Goal: Task Accomplishment & Management: Manage account settings

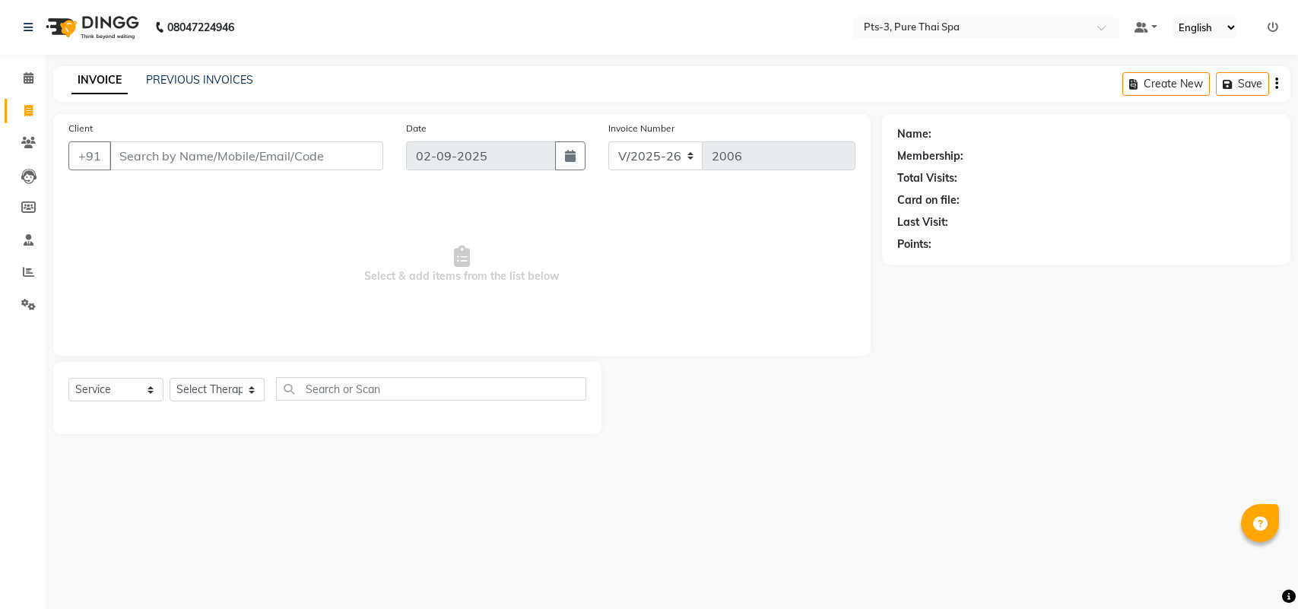
select select "6461"
select select "service"
click at [236, 160] on input "Client" at bounding box center [247, 155] width 274 height 29
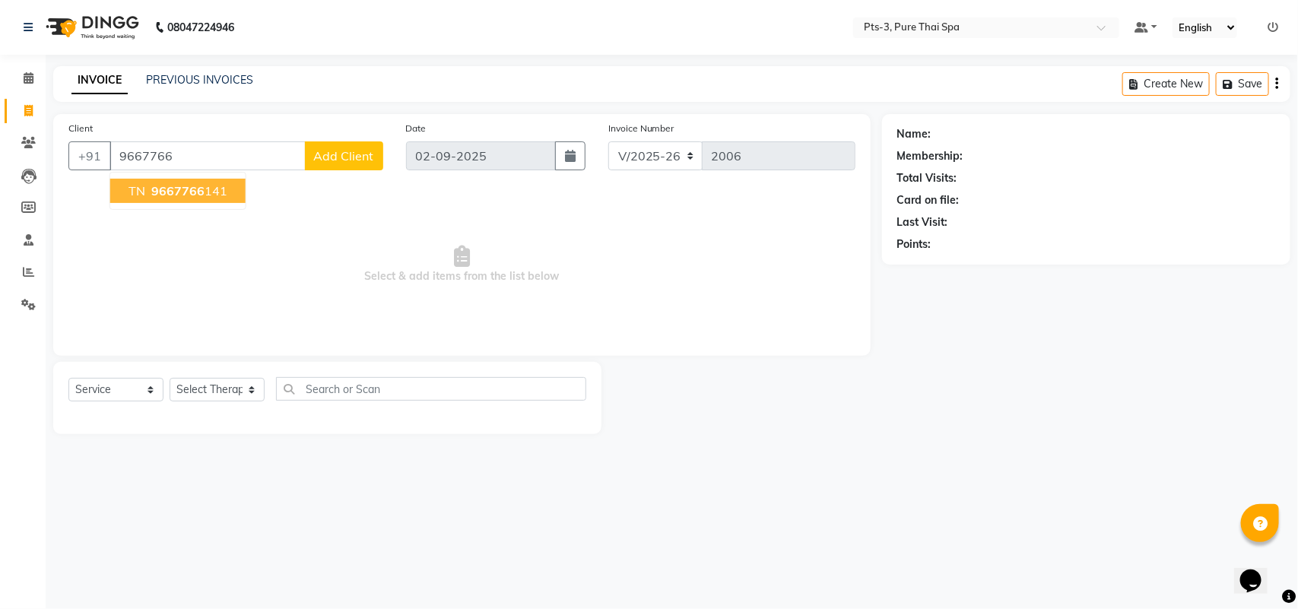
click at [195, 195] on span "9667766" at bounding box center [177, 190] width 53 height 15
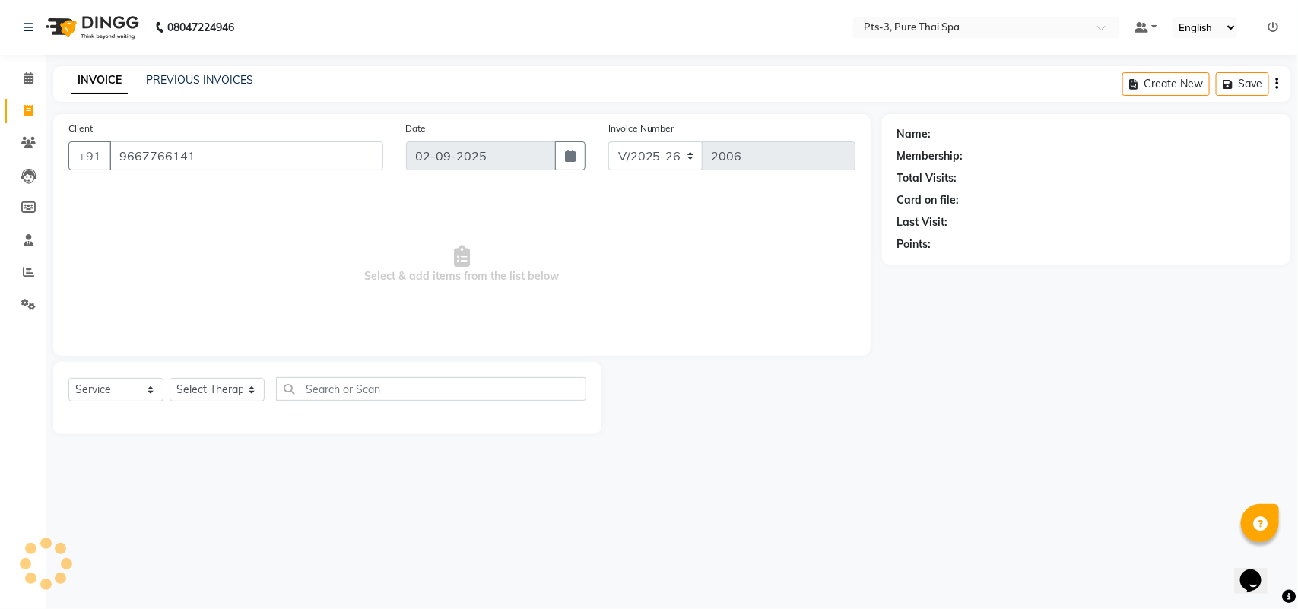
type input "9667766141"
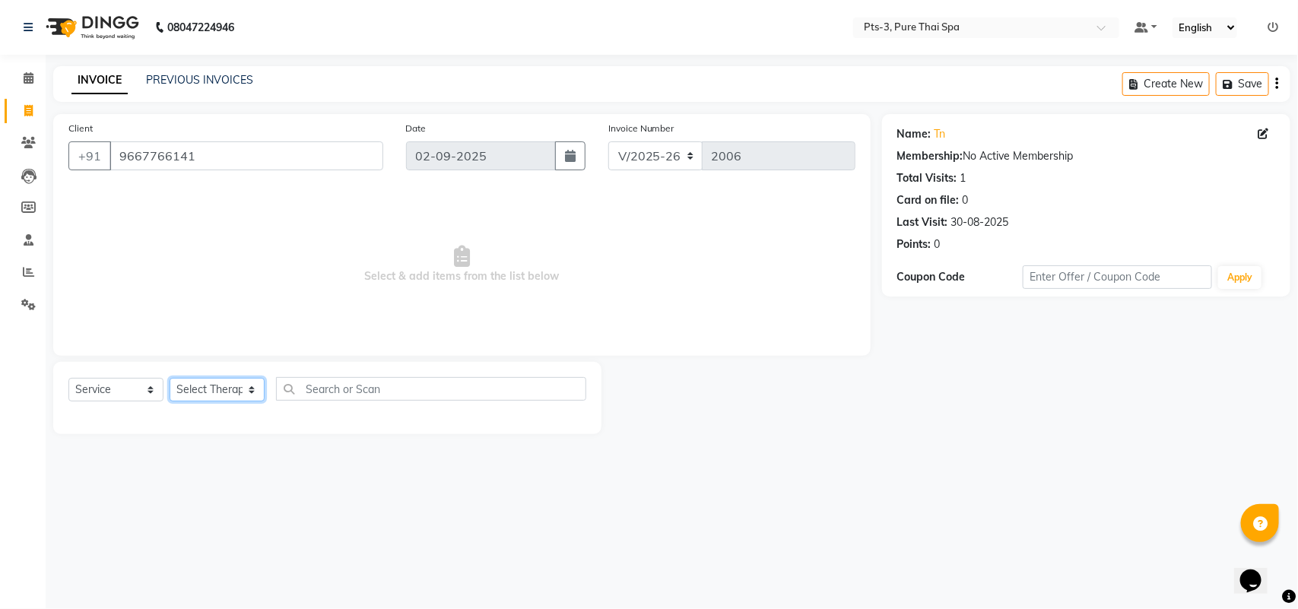
click at [214, 389] on select "Select Therapist [PERSON_NAME] AMMI ANYONE [PERSON_NAME] [PERSON_NAME] [PERSON_…" at bounding box center [217, 390] width 95 height 24
select select "75484"
click at [170, 378] on select "Select Therapist [PERSON_NAME] AMMI ANYONE [PERSON_NAME] [PERSON_NAME] [PERSON_…" at bounding box center [217, 390] width 95 height 24
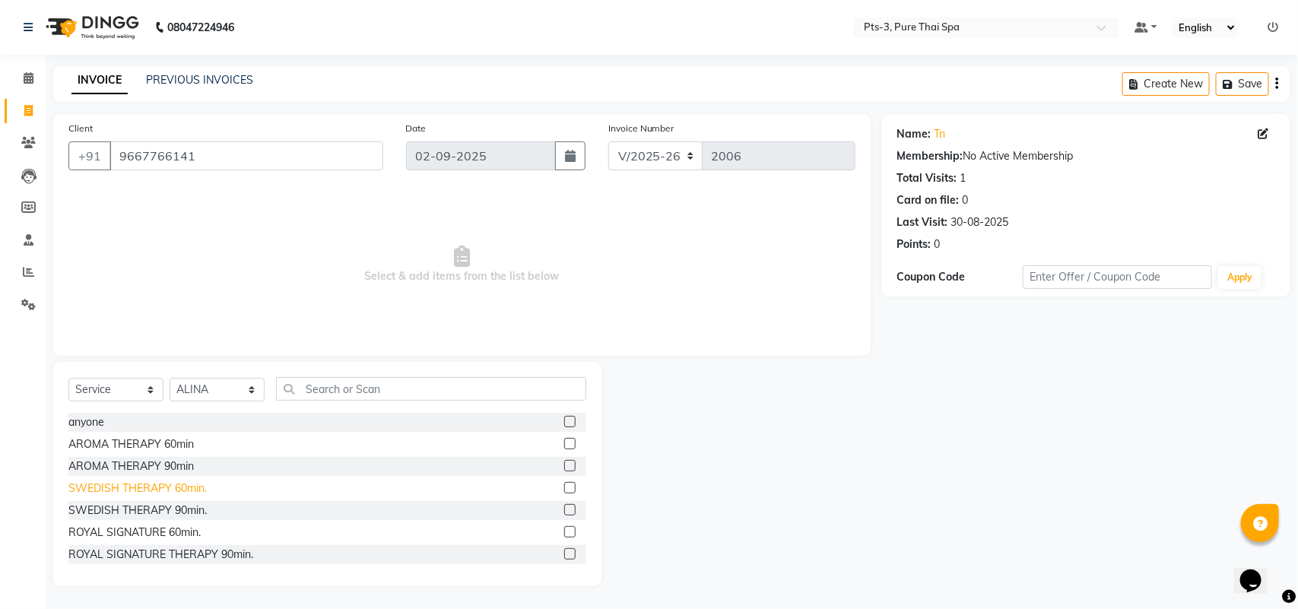
click at [170, 491] on div "SWEDISH THERAPY 60min." at bounding box center [137, 489] width 138 height 16
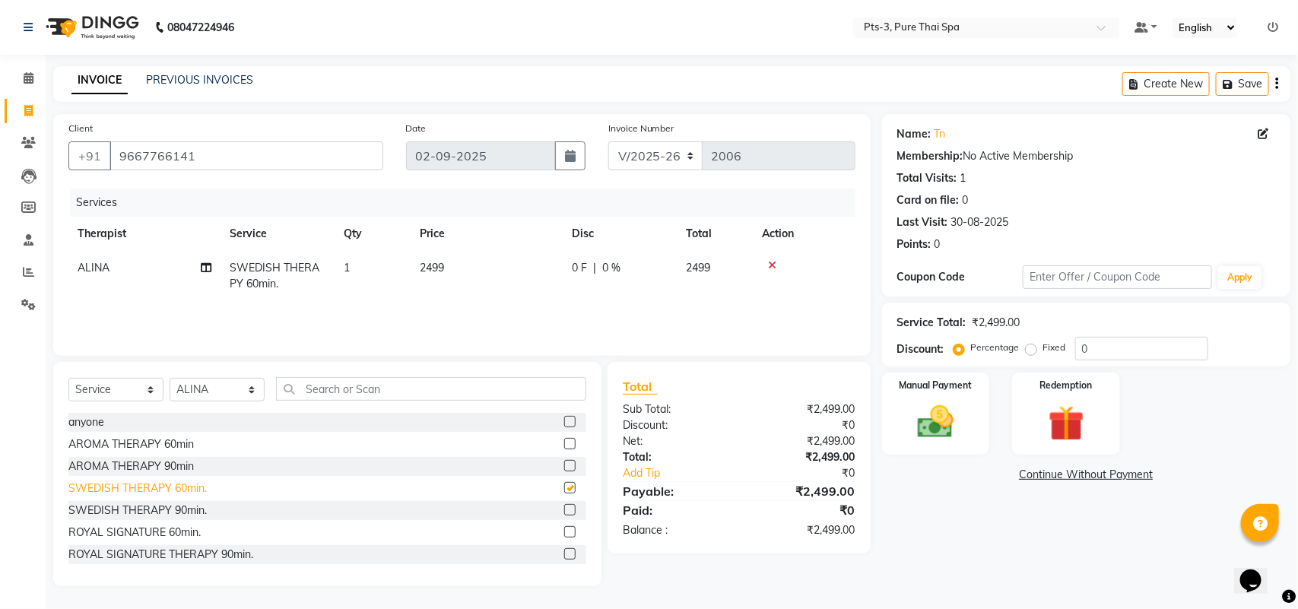
checkbox input "false"
click at [200, 389] on select "Select Therapist [PERSON_NAME] AMMI ANYONE [PERSON_NAME] [PERSON_NAME] [PERSON_…" at bounding box center [217, 390] width 95 height 24
select select "54268"
click at [170, 378] on select "Select Therapist [PERSON_NAME] AMMI ANYONE [PERSON_NAME] [PERSON_NAME] [PERSON_…" at bounding box center [217, 390] width 95 height 24
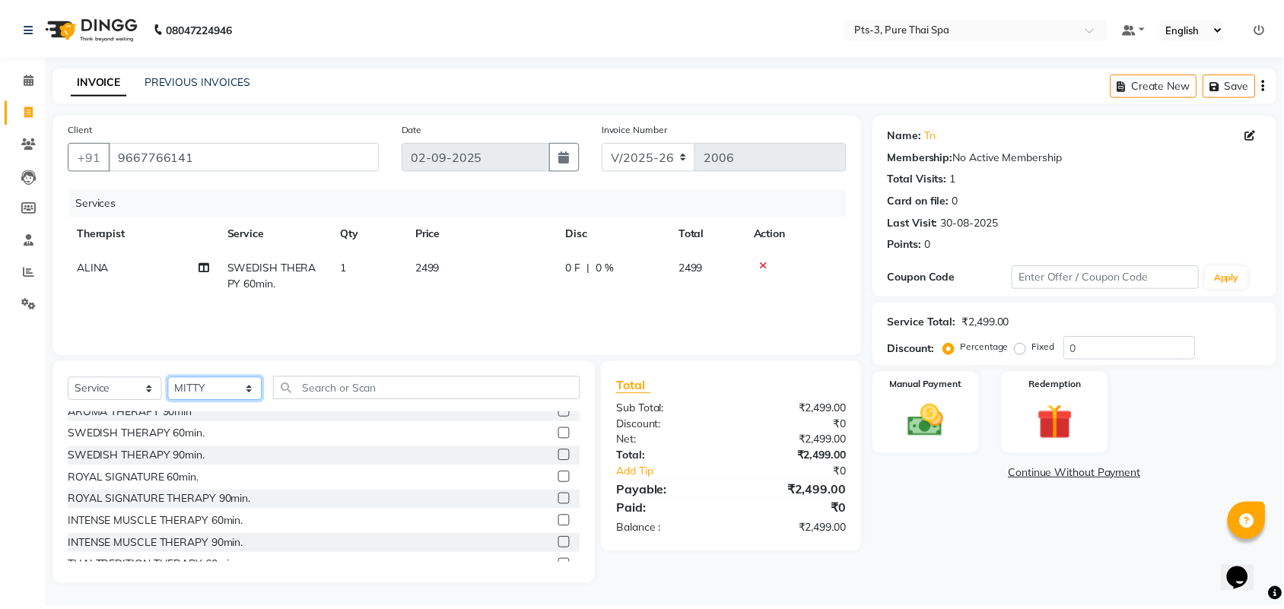
scroll to position [95, 0]
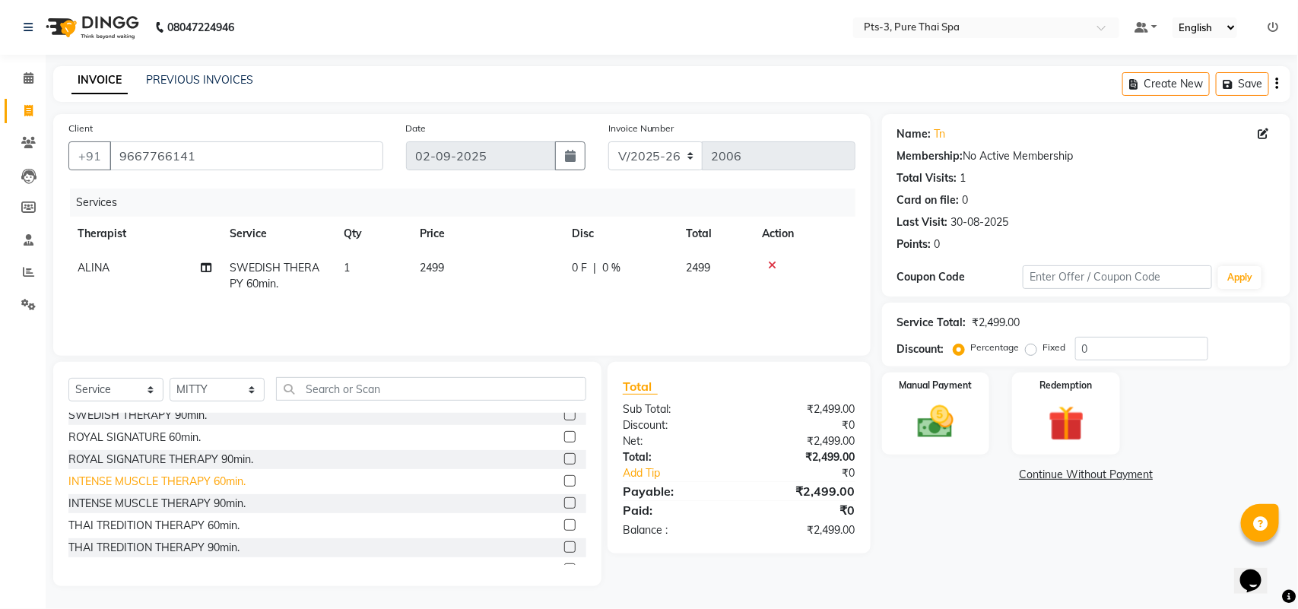
click at [179, 481] on div "INTENSE MUSCLE THERAPY 60min." at bounding box center [156, 482] width 177 height 16
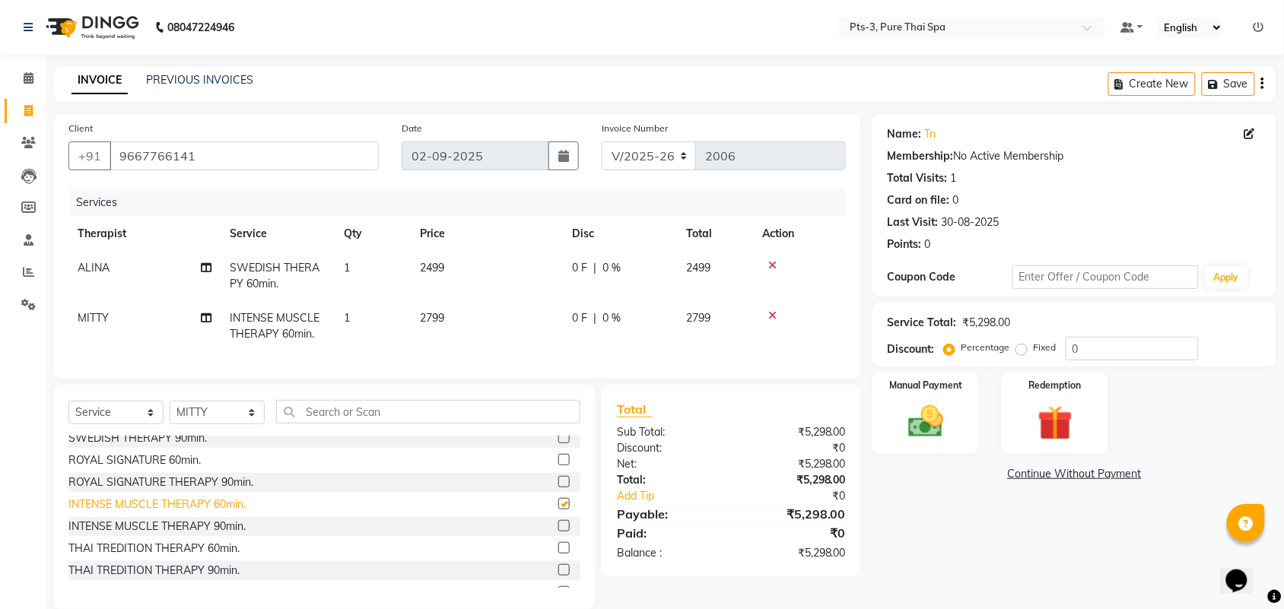
checkbox input "false"
click at [928, 415] on img at bounding box center [925, 422] width 59 height 42
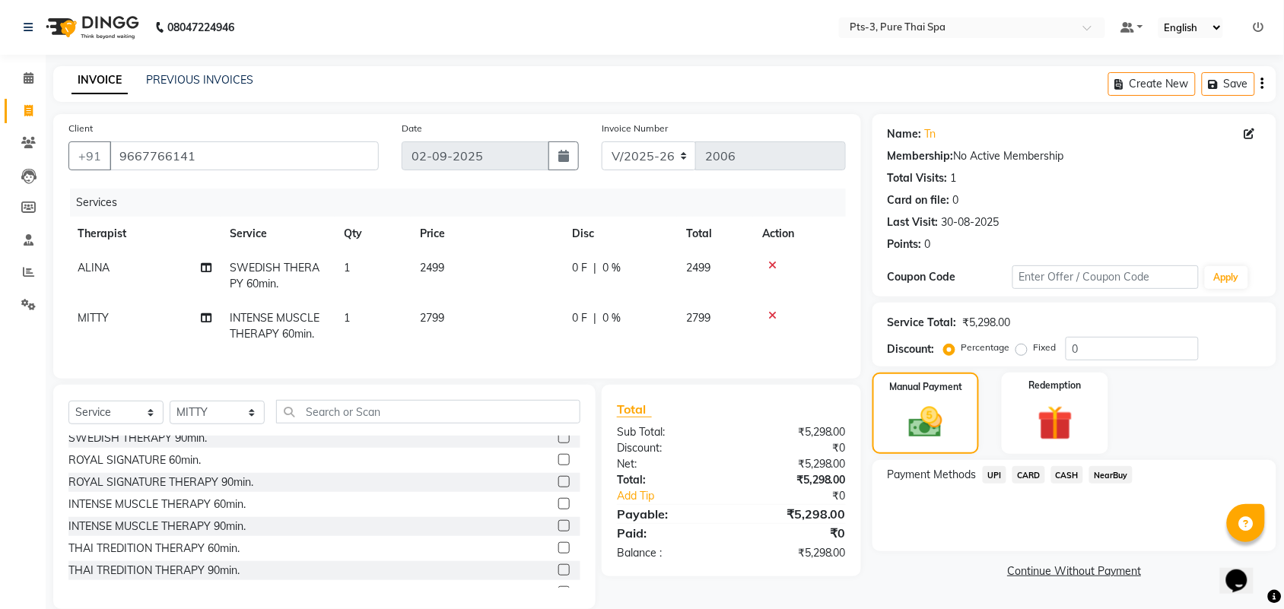
click at [992, 474] on span "UPI" at bounding box center [995, 474] width 24 height 17
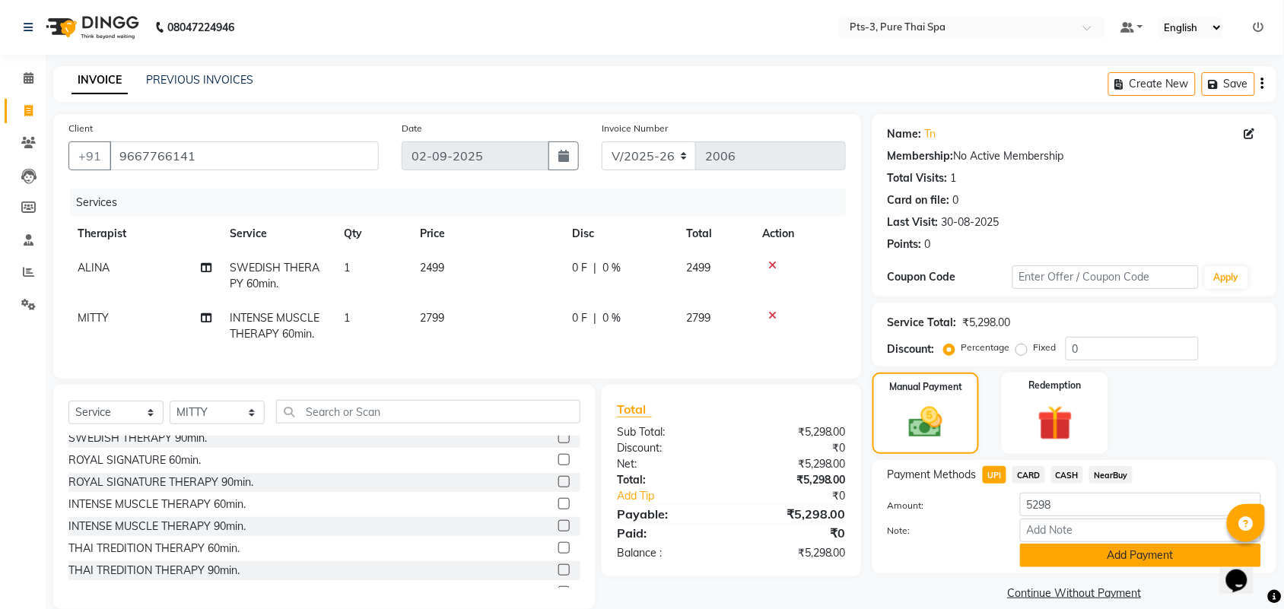
click at [1076, 552] on button "Add Payment" at bounding box center [1140, 556] width 241 height 24
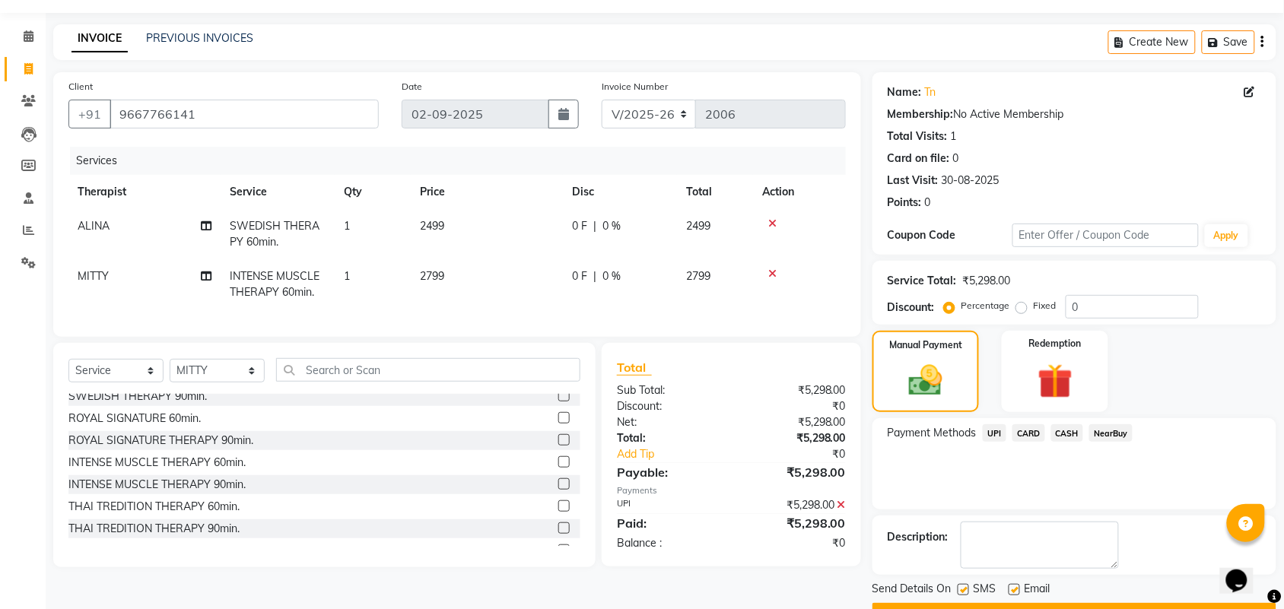
scroll to position [82, 0]
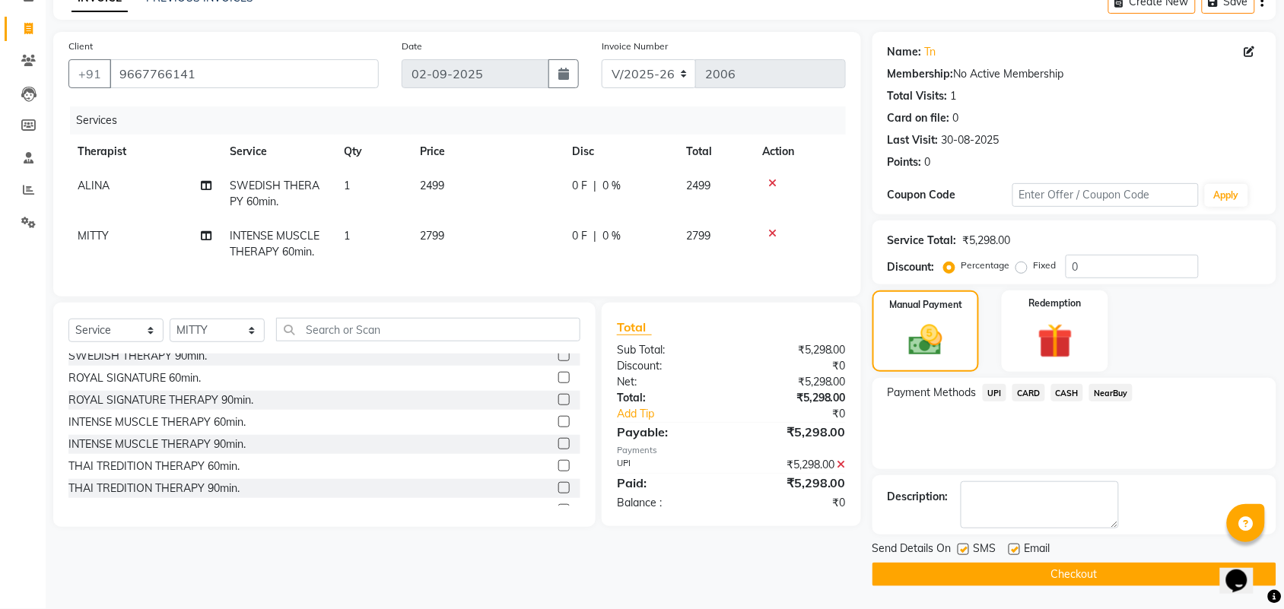
click at [964, 548] on label at bounding box center [962, 549] width 11 height 11
click at [964, 548] on input "checkbox" at bounding box center [962, 550] width 10 height 10
checkbox input "false"
click at [1011, 551] on label at bounding box center [1013, 549] width 11 height 11
click at [1011, 551] on input "checkbox" at bounding box center [1013, 550] width 10 height 10
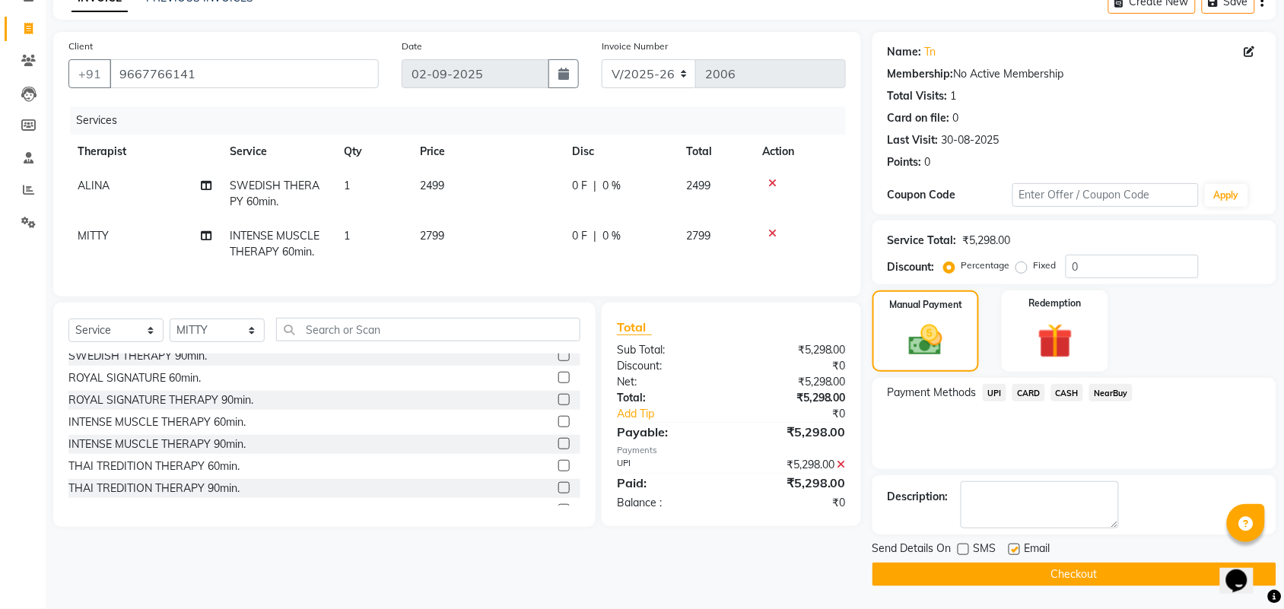
checkbox input "false"
click at [1036, 567] on button "Checkout" at bounding box center [1074, 575] width 404 height 24
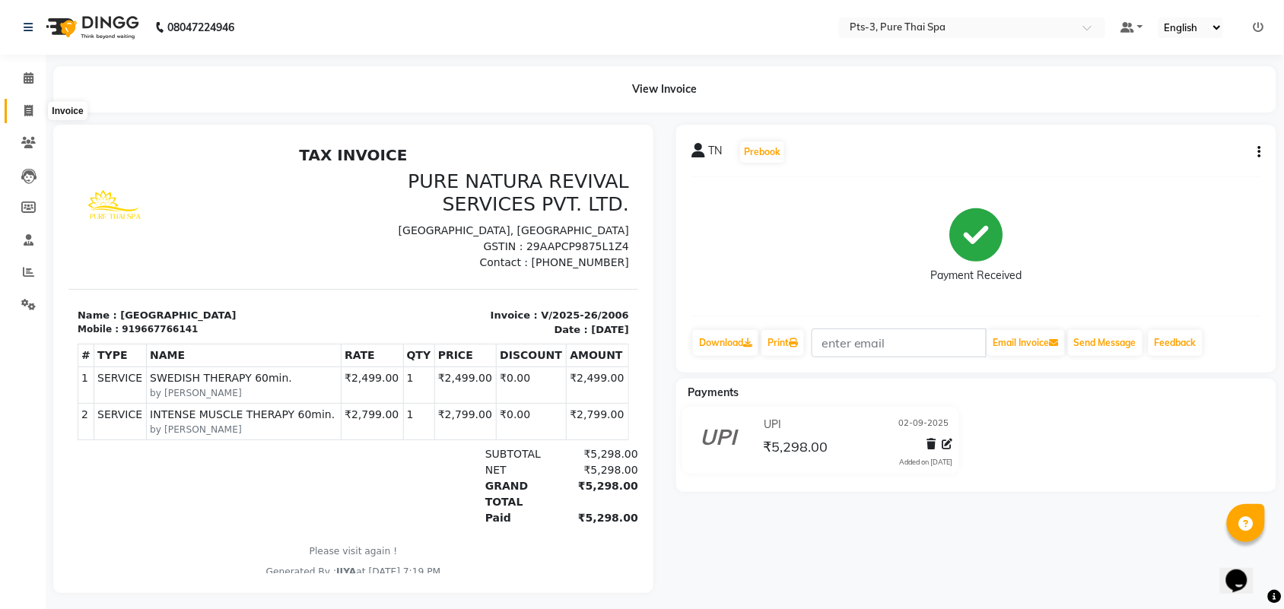
click at [28, 108] on icon at bounding box center [28, 110] width 8 height 11
select select "6461"
select select "service"
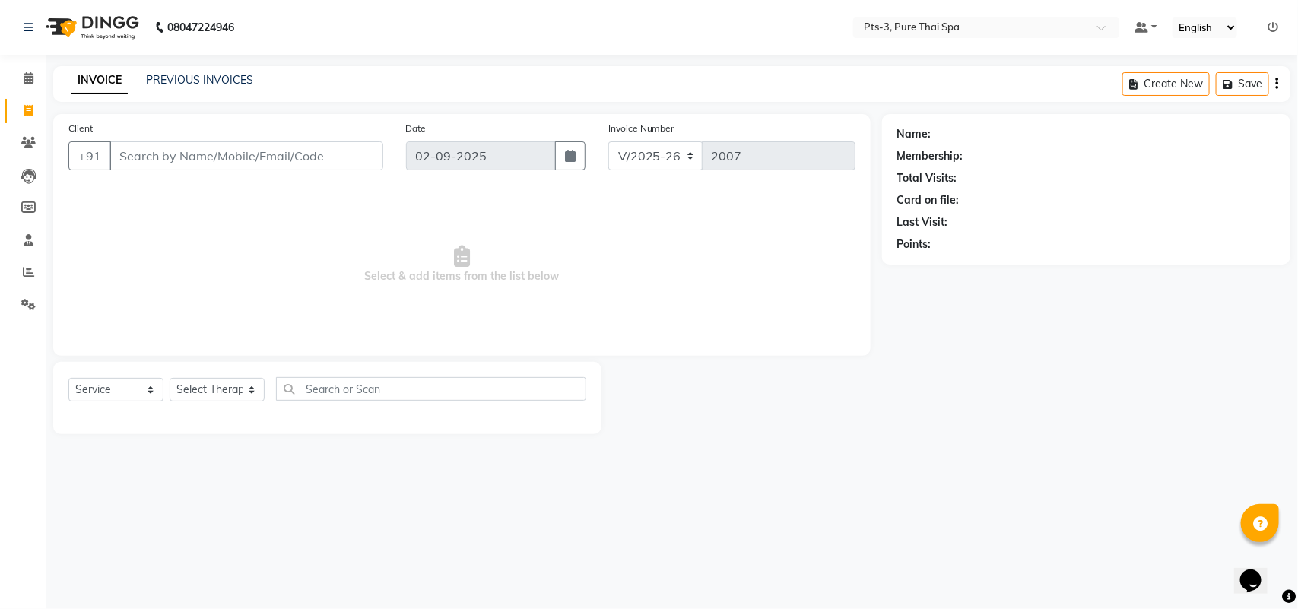
click at [181, 160] on input "Client" at bounding box center [247, 155] width 274 height 29
click at [218, 154] on input "Client" at bounding box center [247, 155] width 274 height 29
click at [181, 168] on input "Client" at bounding box center [247, 155] width 274 height 29
type input "9880665913"
click at [329, 156] on span "Add Client" at bounding box center [344, 155] width 60 height 15
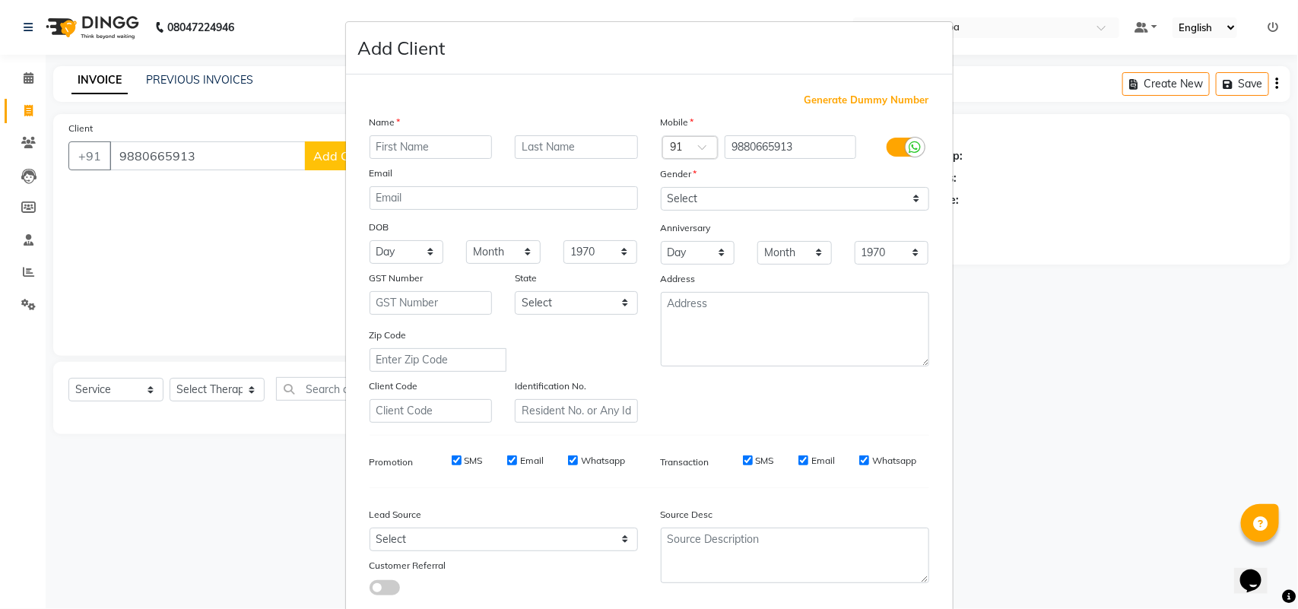
click at [398, 148] on input "text" at bounding box center [431, 147] width 123 height 24
type input "MANOHAR"
click at [691, 202] on select "Select [DEMOGRAPHIC_DATA] [DEMOGRAPHIC_DATA] Other Prefer Not To Say" at bounding box center [795, 199] width 268 height 24
select select "[DEMOGRAPHIC_DATA]"
click at [661, 187] on select "Select [DEMOGRAPHIC_DATA] [DEMOGRAPHIC_DATA] Other Prefer Not To Say" at bounding box center [795, 199] width 268 height 24
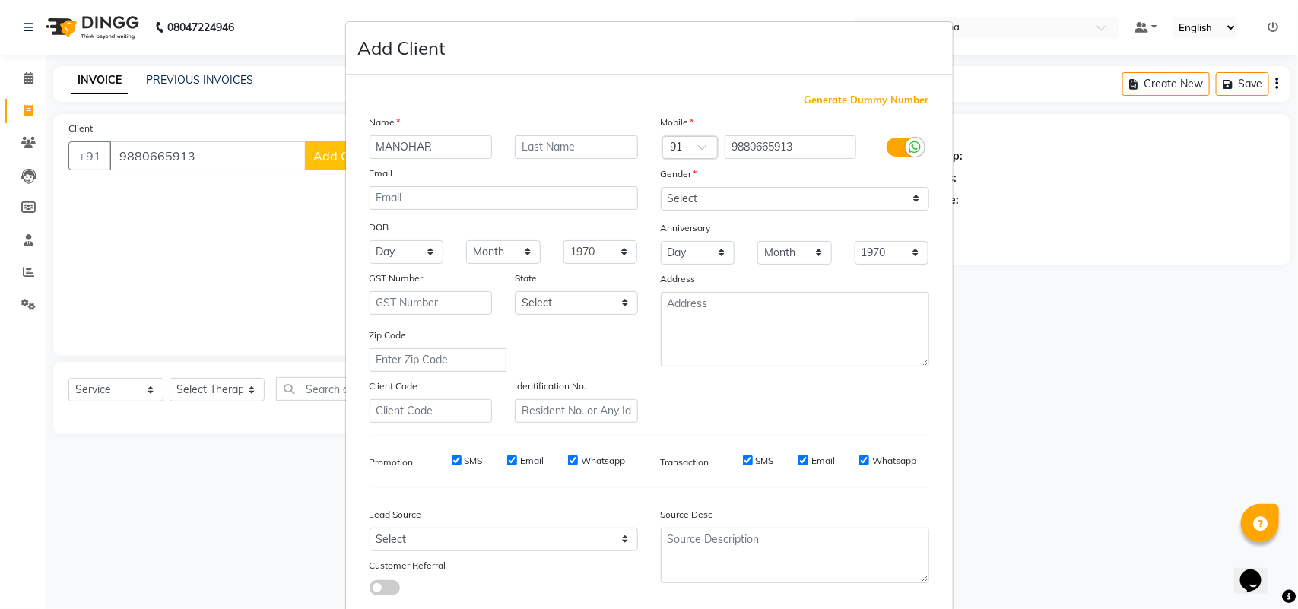
click at [465, 461] on label "SMS" at bounding box center [474, 461] width 18 height 14
click at [462, 461] on input "SMS" at bounding box center [457, 461] width 10 height 10
checkbox input "false"
click at [512, 462] on div "Email" at bounding box center [525, 461] width 37 height 14
click at [581, 456] on label "Whatsapp" at bounding box center [603, 461] width 44 height 14
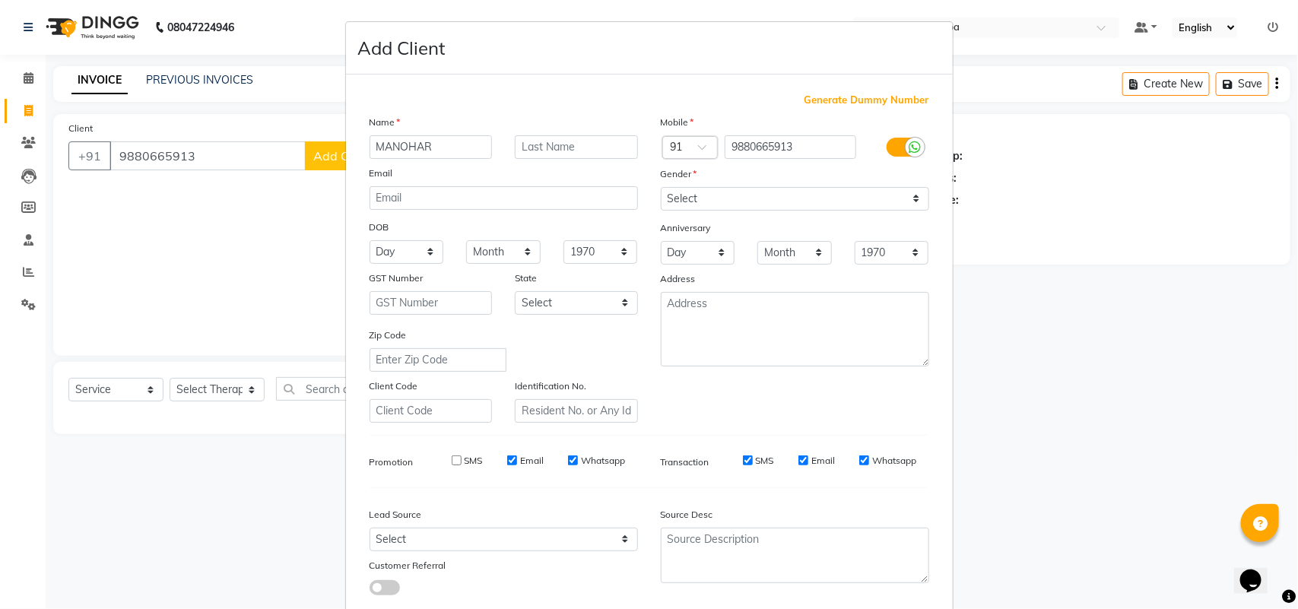
click at [578, 456] on input "Whatsapp" at bounding box center [573, 461] width 10 height 10
checkbox input "false"
click at [520, 456] on label "Email" at bounding box center [532, 461] width 24 height 14
click at [517, 456] on input "Email" at bounding box center [512, 461] width 10 height 10
checkbox input "false"
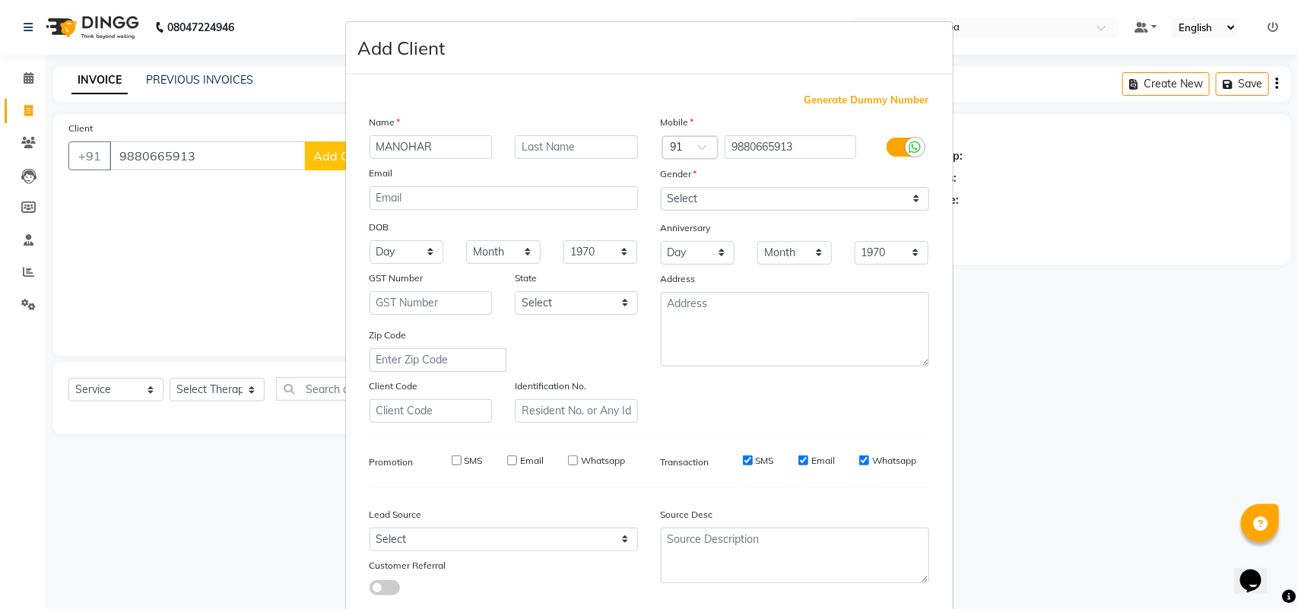
click at [743, 456] on input "SMS" at bounding box center [748, 461] width 10 height 10
checkbox input "false"
click at [811, 461] on label "Email" at bounding box center [823, 461] width 24 height 14
click at [808, 461] on input "Email" at bounding box center [803, 461] width 10 height 10
checkbox input "false"
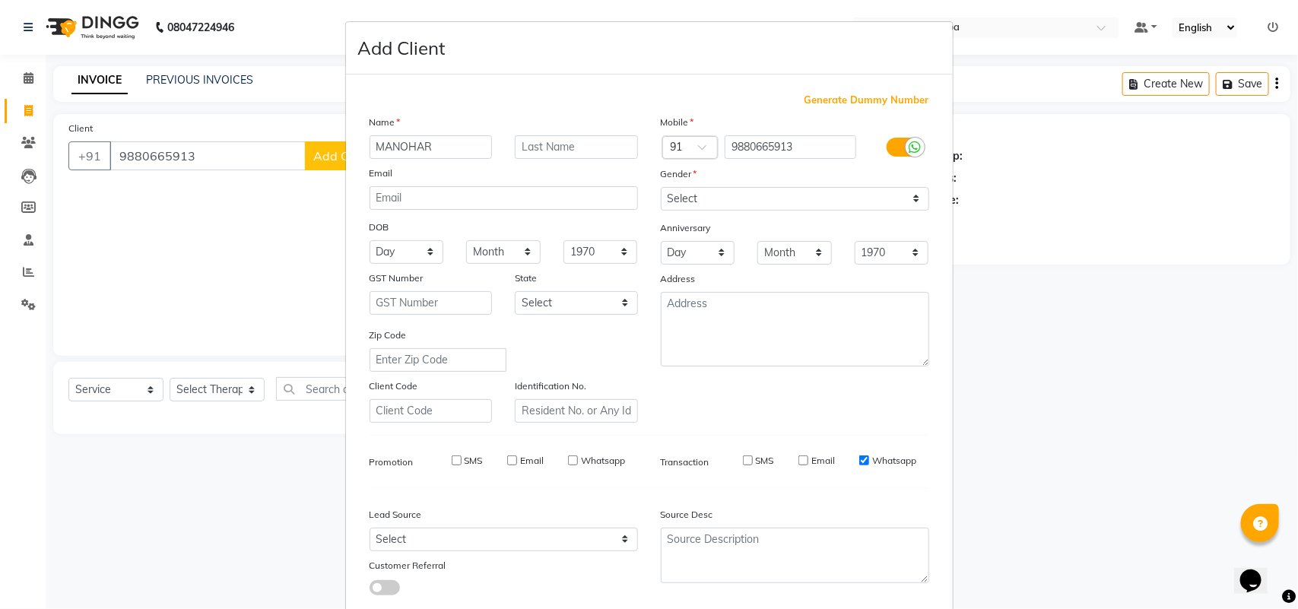
click at [859, 461] on input "Whatsapp" at bounding box center [864, 461] width 10 height 10
checkbox input "false"
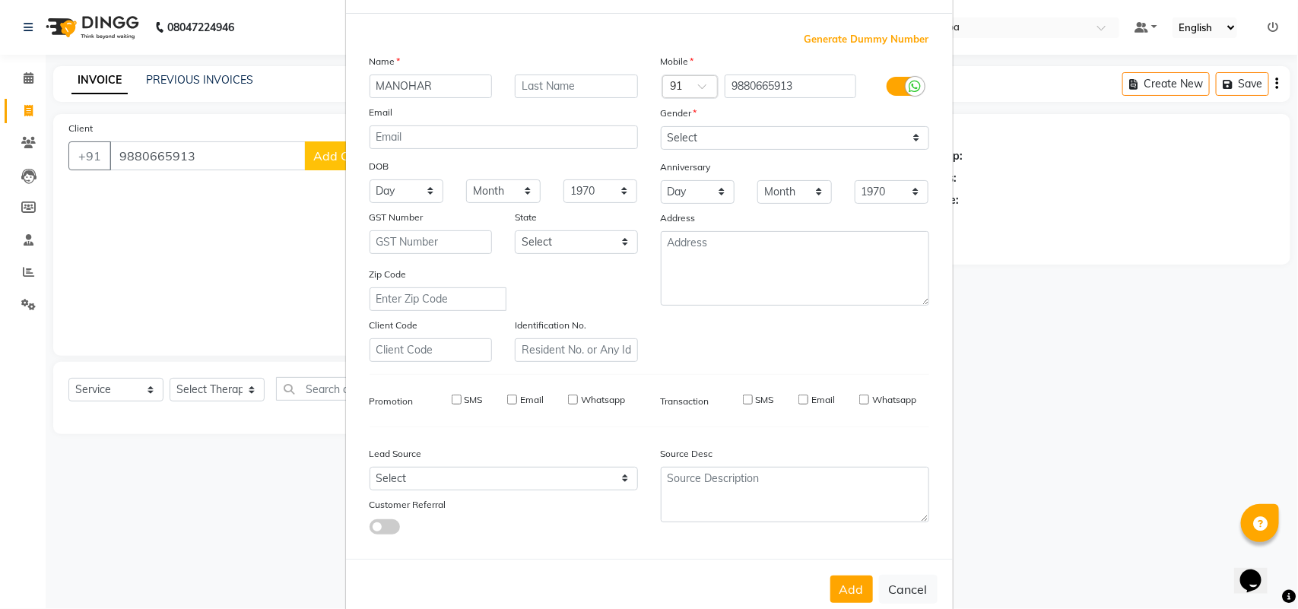
scroll to position [87, 0]
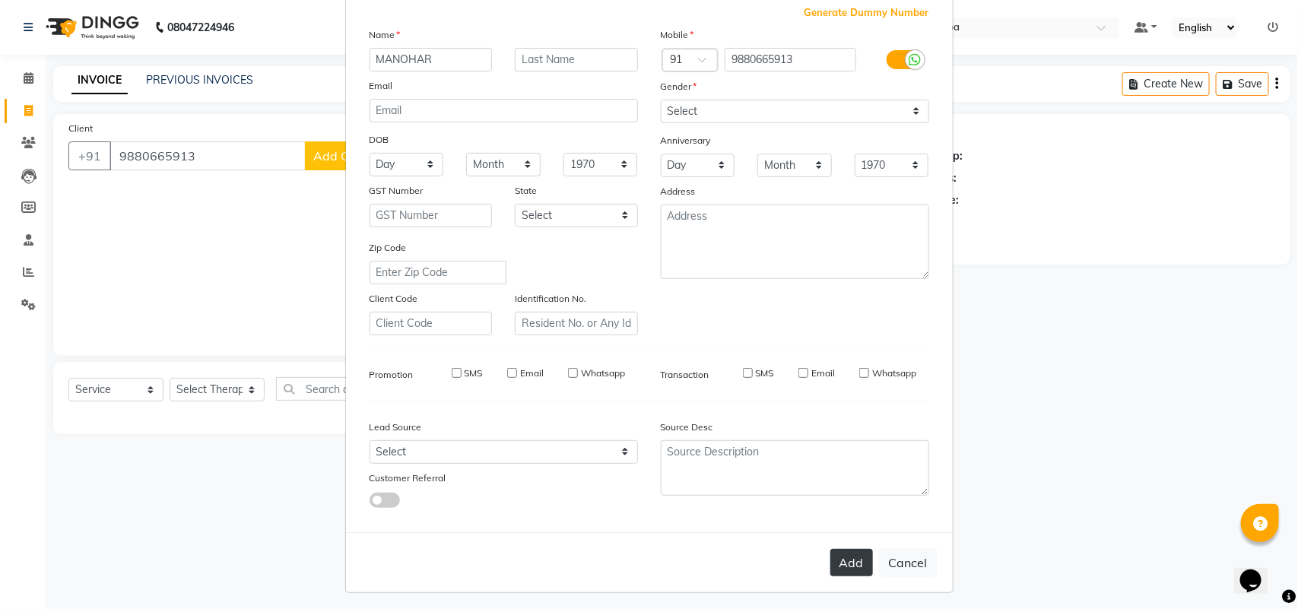
click at [839, 549] on button "Add" at bounding box center [851, 562] width 43 height 27
select select
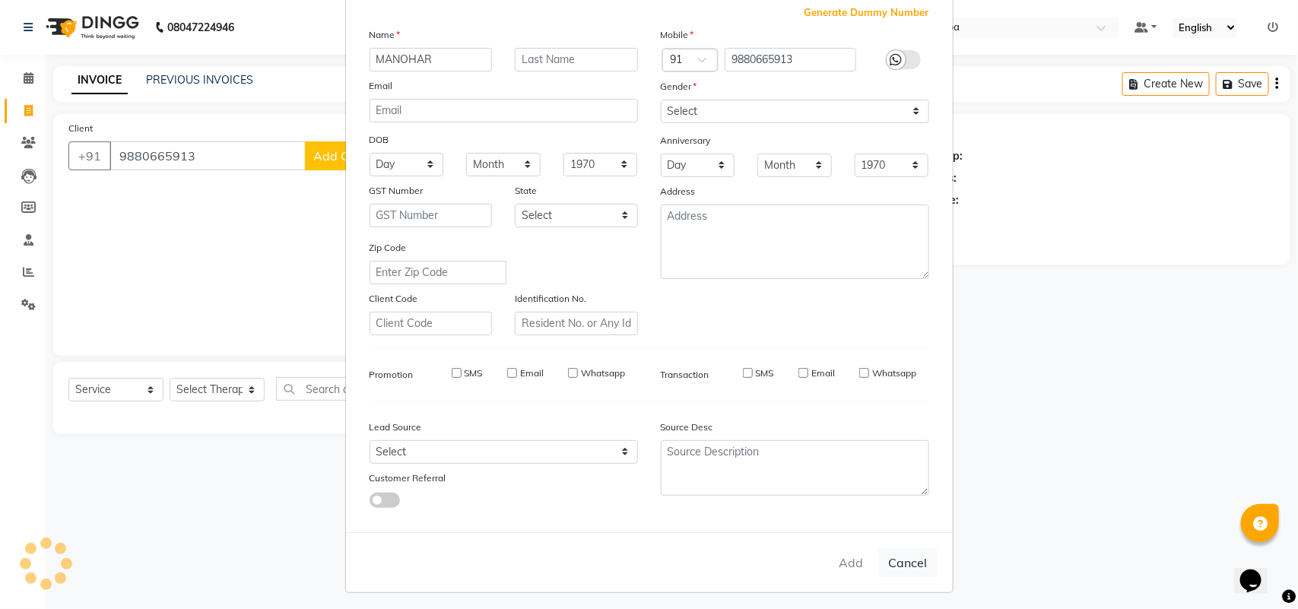
select select
checkbox input "false"
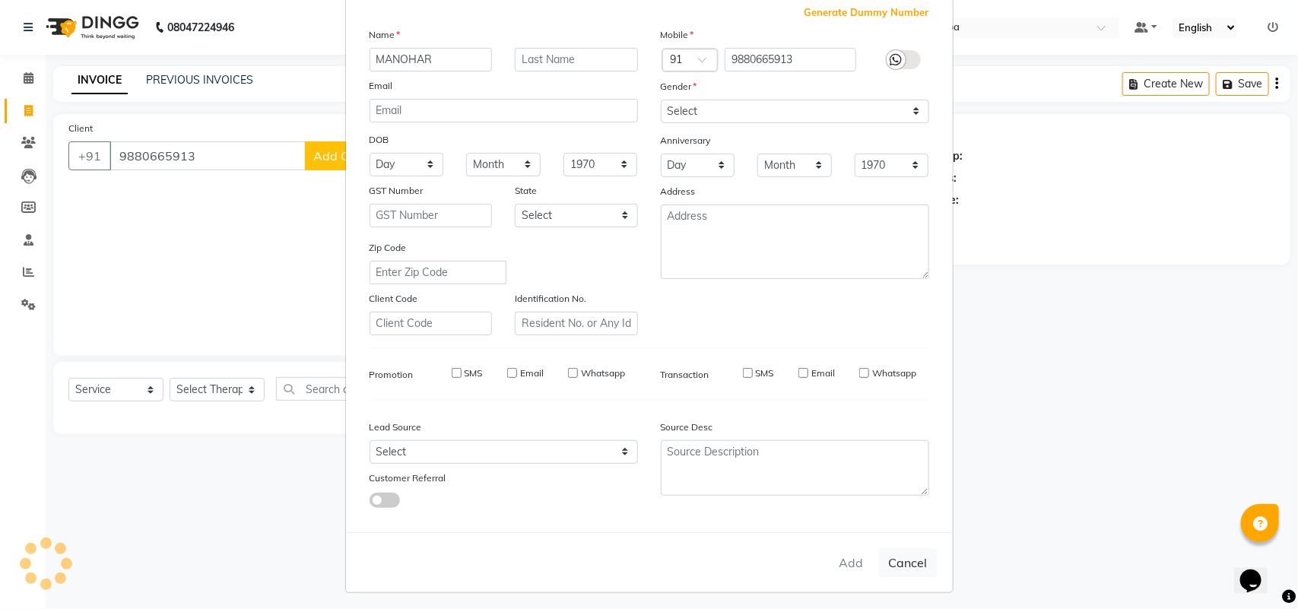
checkbox input "false"
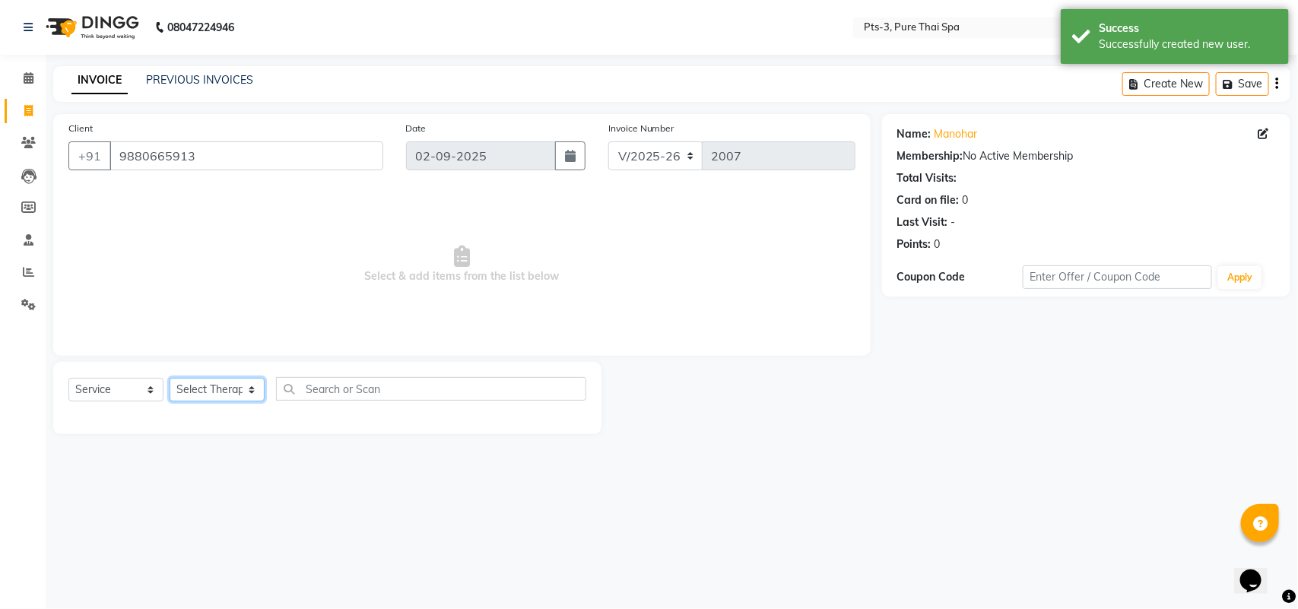
click at [198, 393] on select "Select Therapist [PERSON_NAME] AMMI ANYONE [PERSON_NAME] [PERSON_NAME] [PERSON_…" at bounding box center [217, 390] width 95 height 24
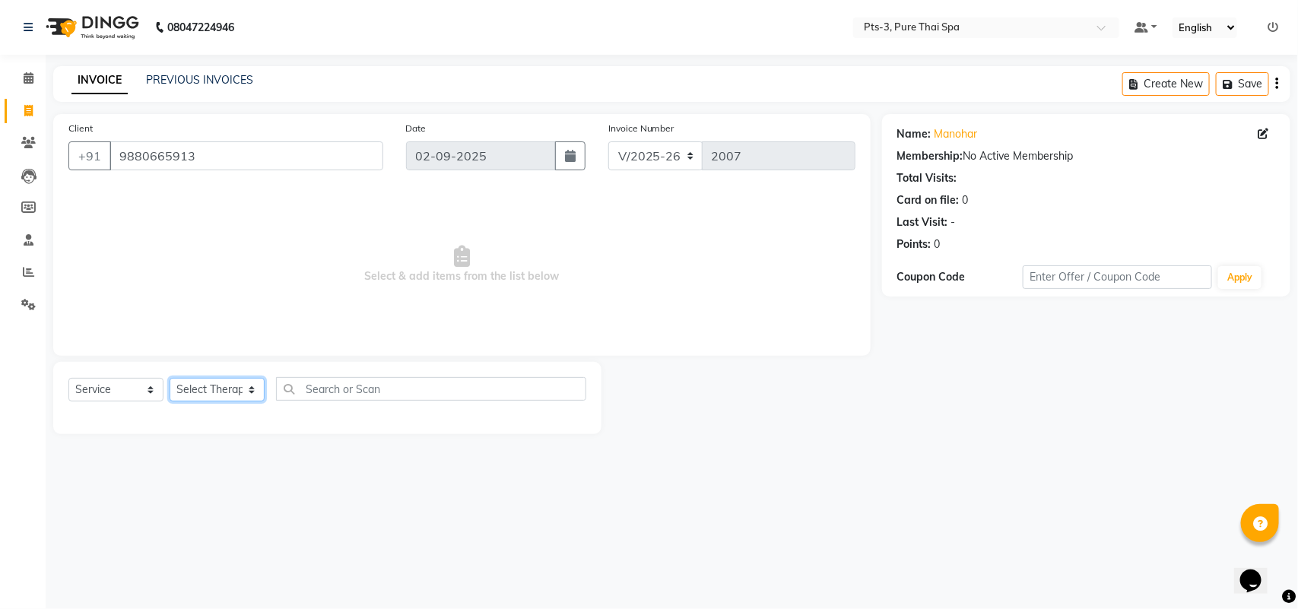
select select "66686"
click at [170, 378] on select "Select Therapist [PERSON_NAME] AMMI ANYONE [PERSON_NAME] [PERSON_NAME] [PERSON_…" at bounding box center [217, 390] width 95 height 24
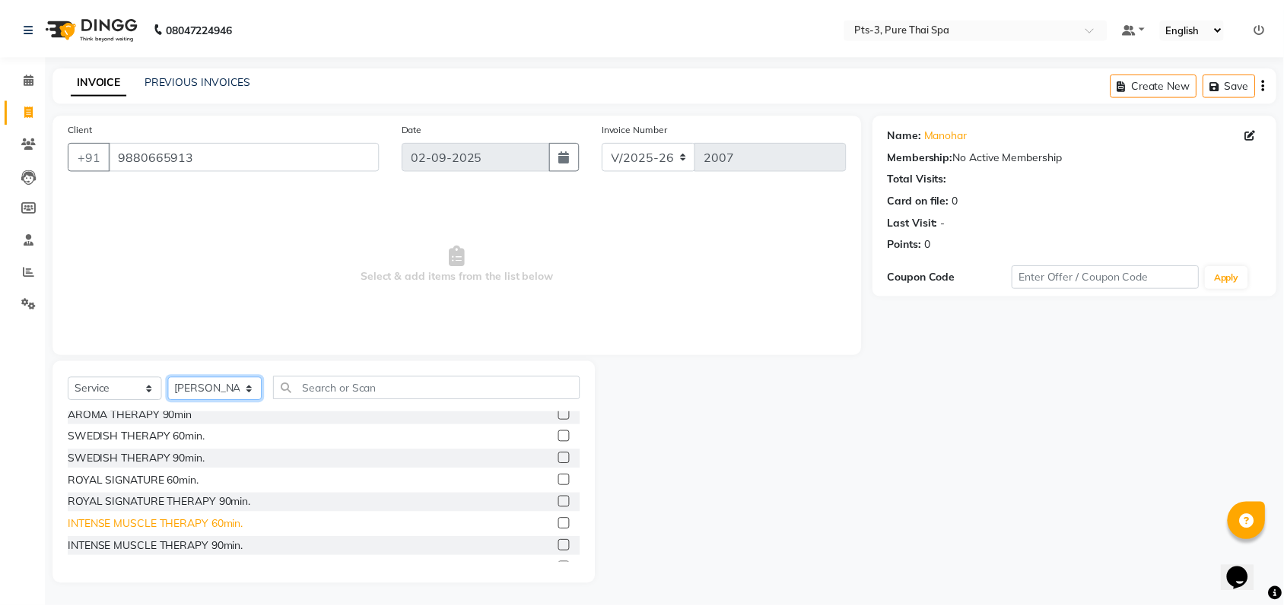
scroll to position [95, 0]
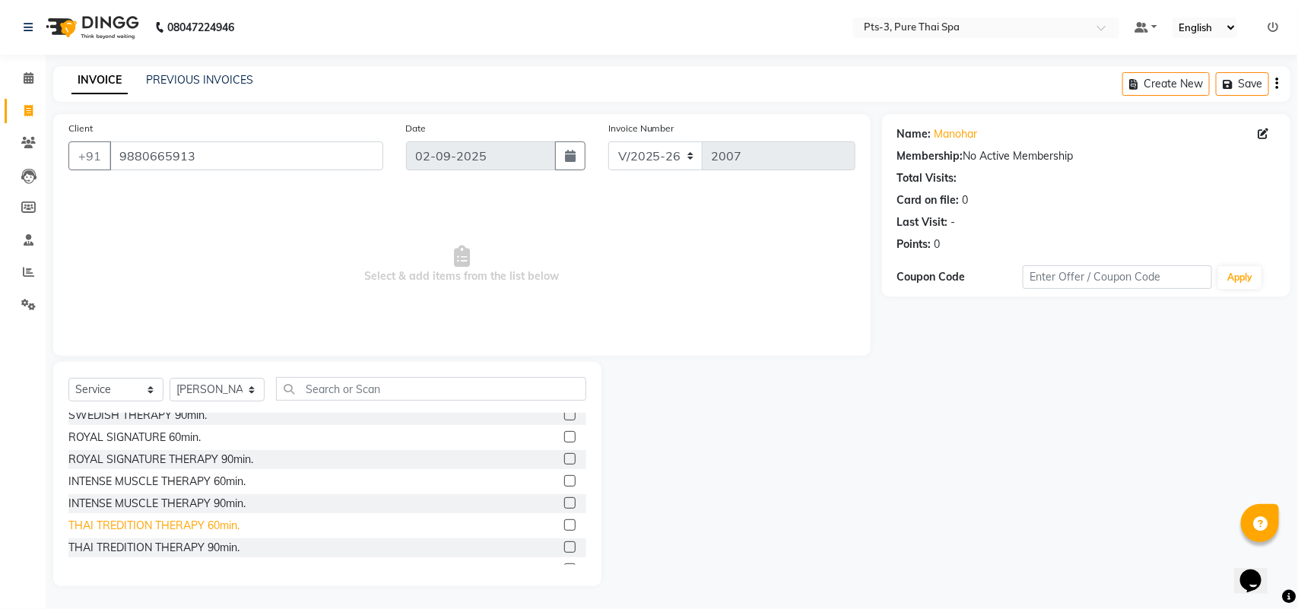
click at [127, 525] on div "THAI TREDITION THERAPY 60min." at bounding box center [153, 526] width 171 height 16
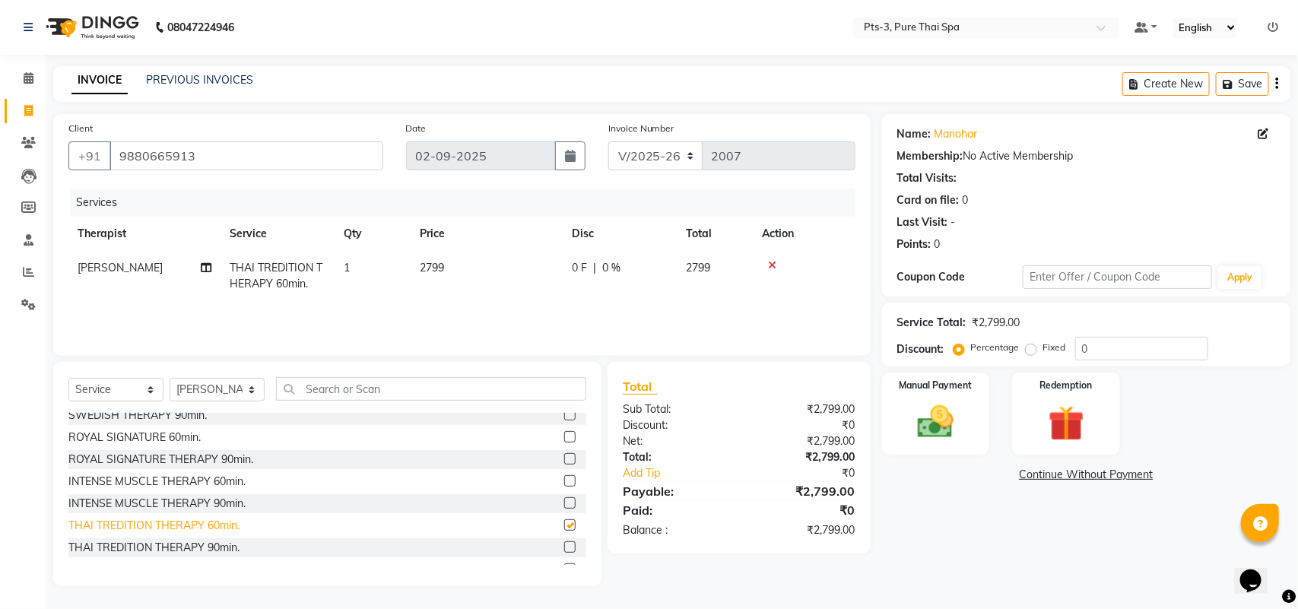
checkbox input "false"
click at [926, 416] on img at bounding box center [936, 422] width 60 height 43
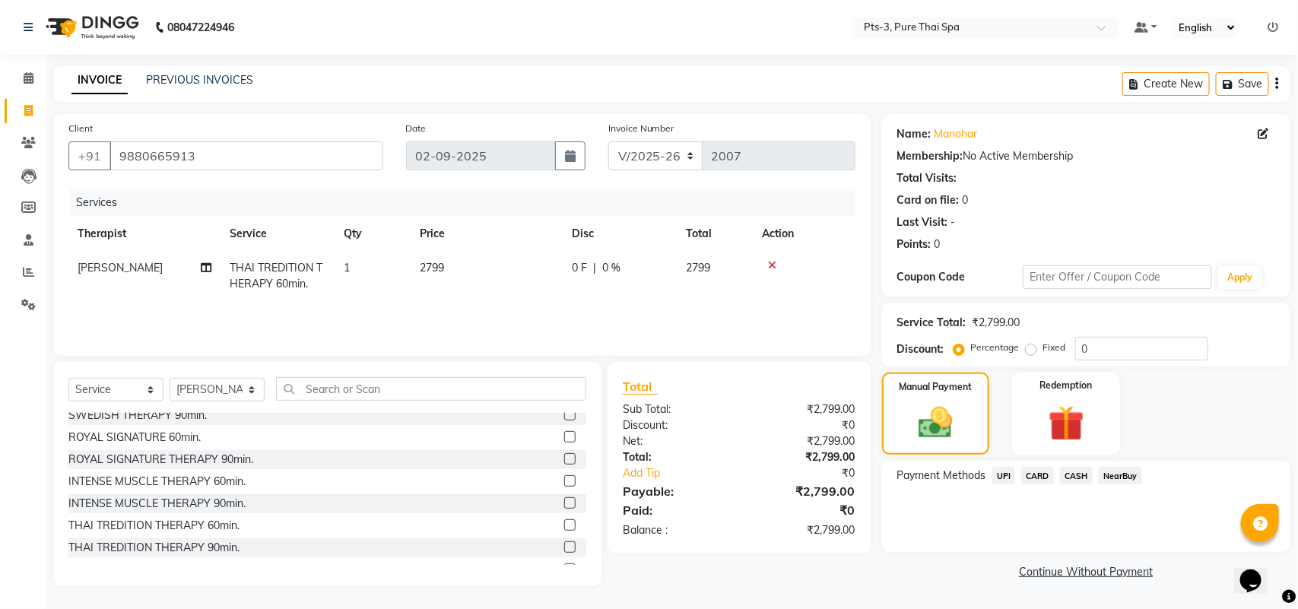
click at [1090, 476] on span "CASH" at bounding box center [1076, 475] width 33 height 17
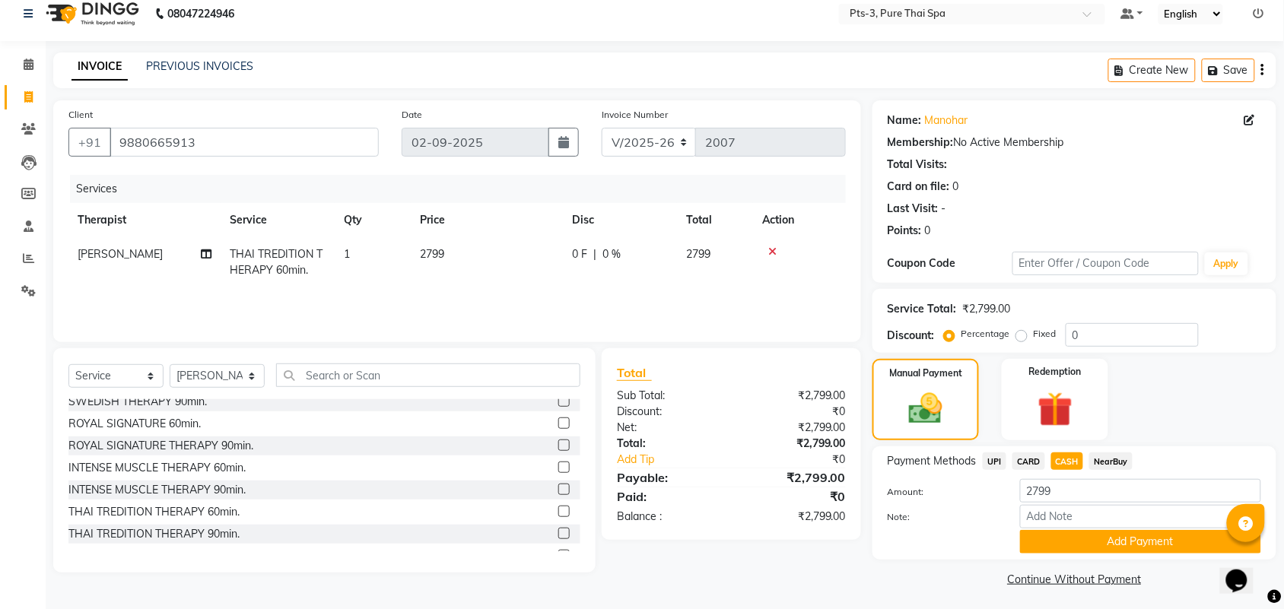
scroll to position [17, 0]
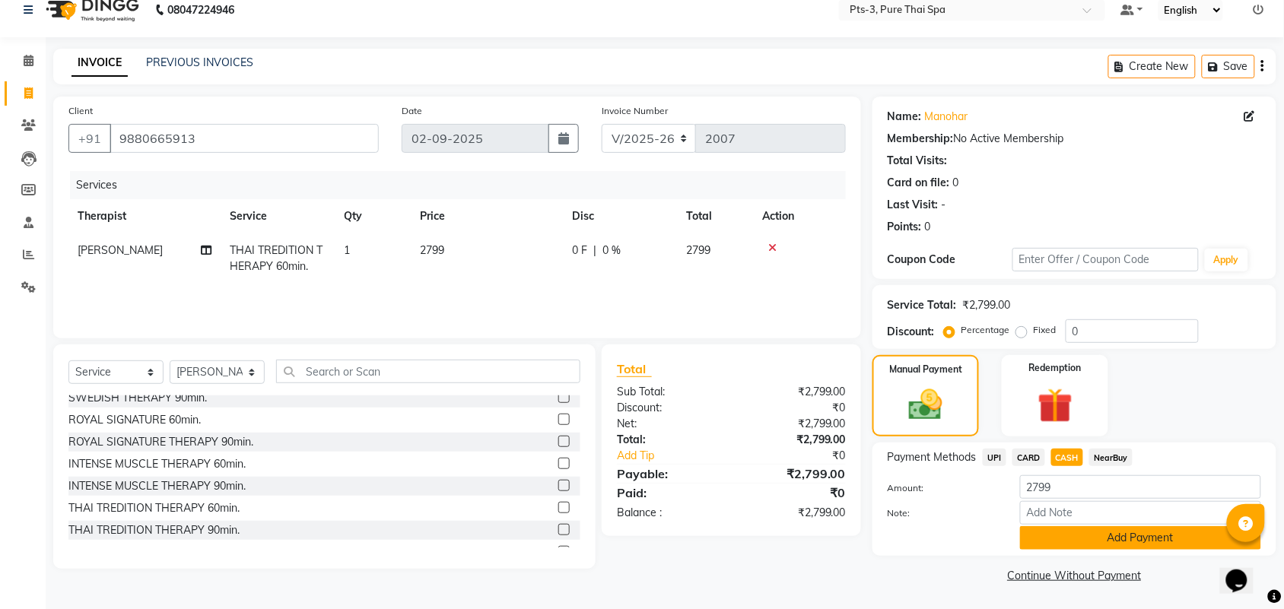
click at [1085, 535] on button "Add Payment" at bounding box center [1140, 538] width 241 height 24
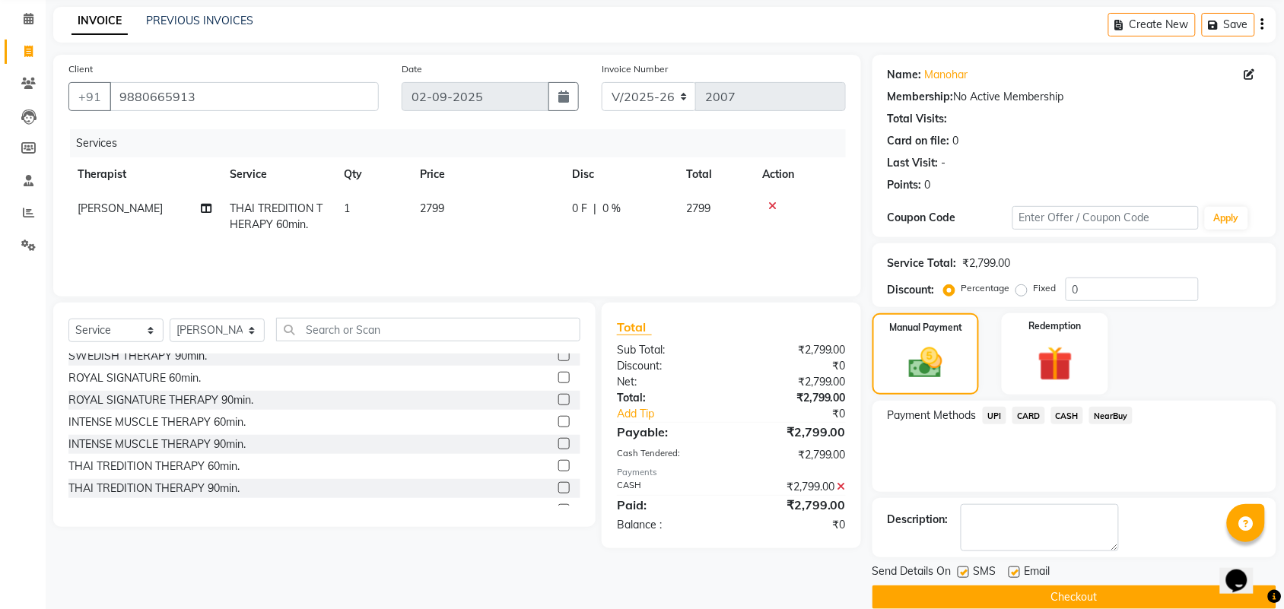
scroll to position [82, 0]
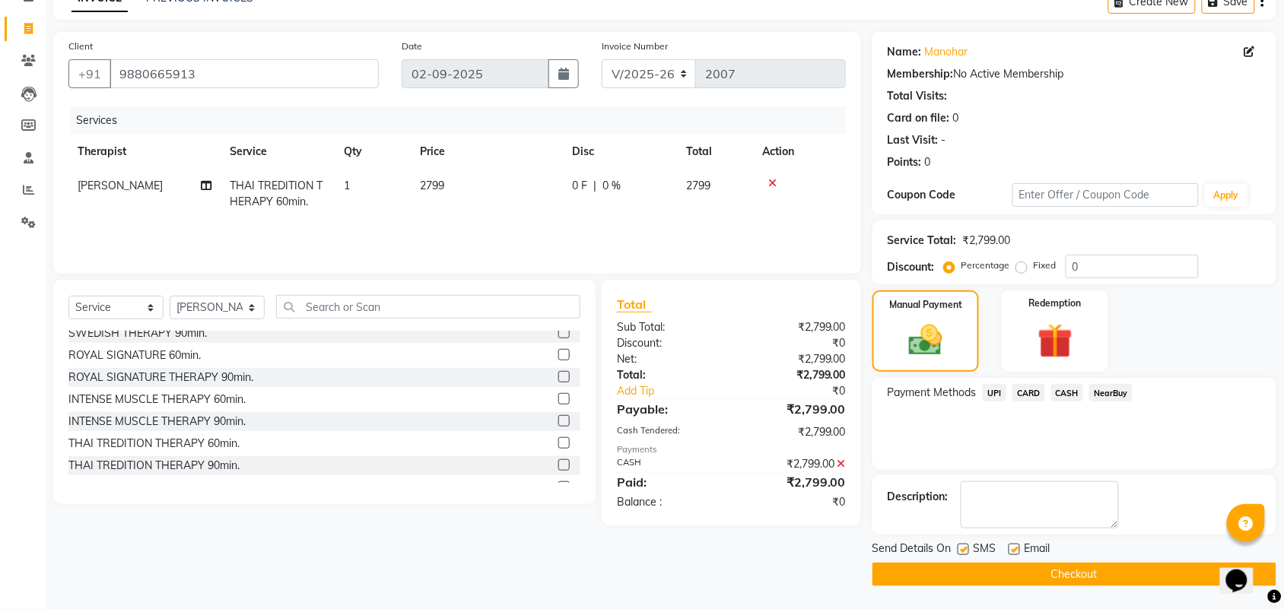
click at [959, 553] on label at bounding box center [962, 549] width 11 height 11
click at [959, 553] on input "checkbox" at bounding box center [962, 550] width 10 height 10
checkbox input "false"
click at [1017, 548] on label at bounding box center [1013, 549] width 11 height 11
click at [1017, 548] on input "checkbox" at bounding box center [1013, 550] width 10 height 10
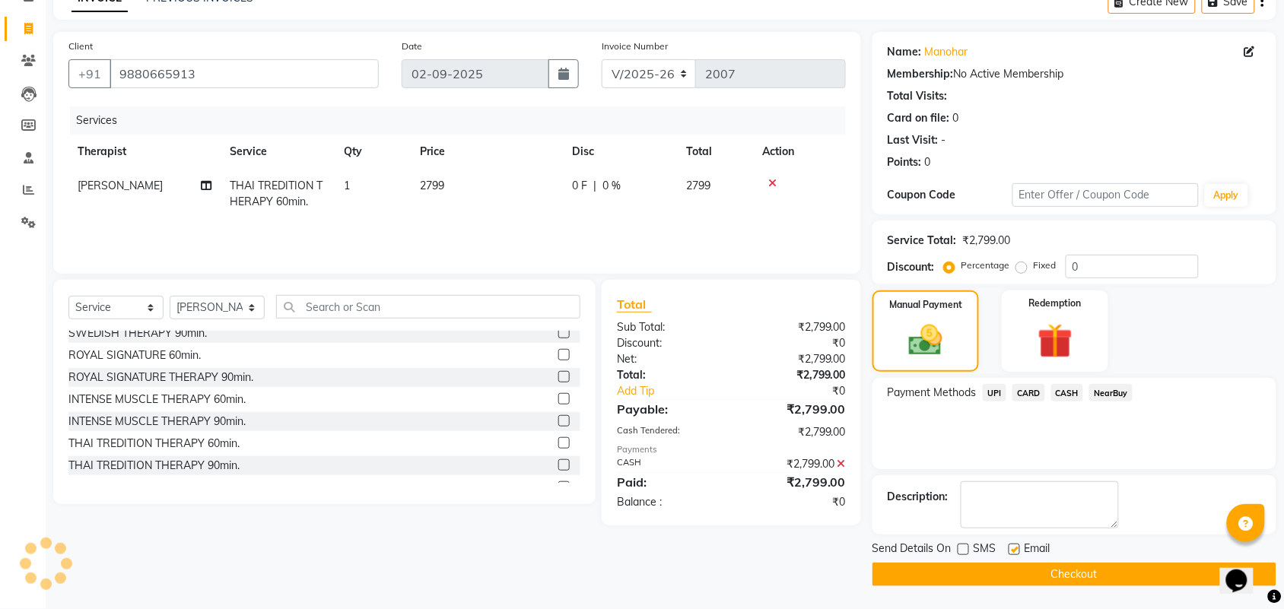
checkbox input "false"
click at [1036, 569] on button "Checkout" at bounding box center [1074, 575] width 404 height 24
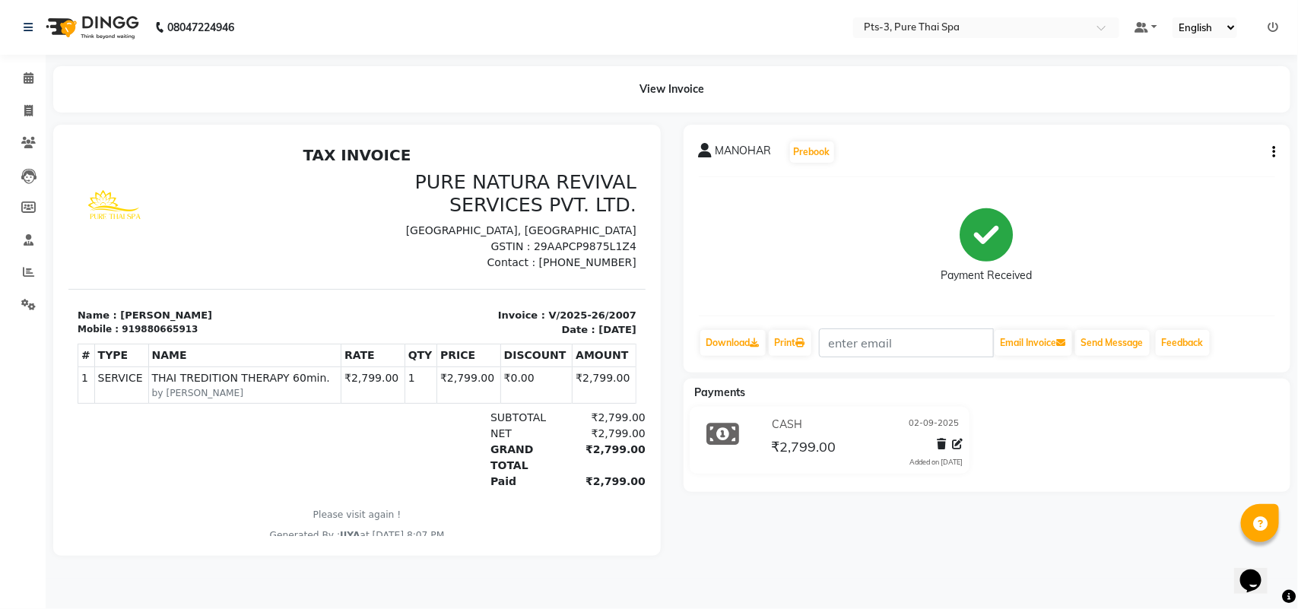
click at [1276, 151] on div "MANOHAR Prebook Payment Received Download Print Email Invoice Send Message Feed…" at bounding box center [988, 249] width 608 height 248
click at [1272, 152] on icon "button" at bounding box center [1273, 152] width 3 height 1
click at [1189, 173] on div "Edit Invoice" at bounding box center [1198, 171] width 104 height 19
select select "service"
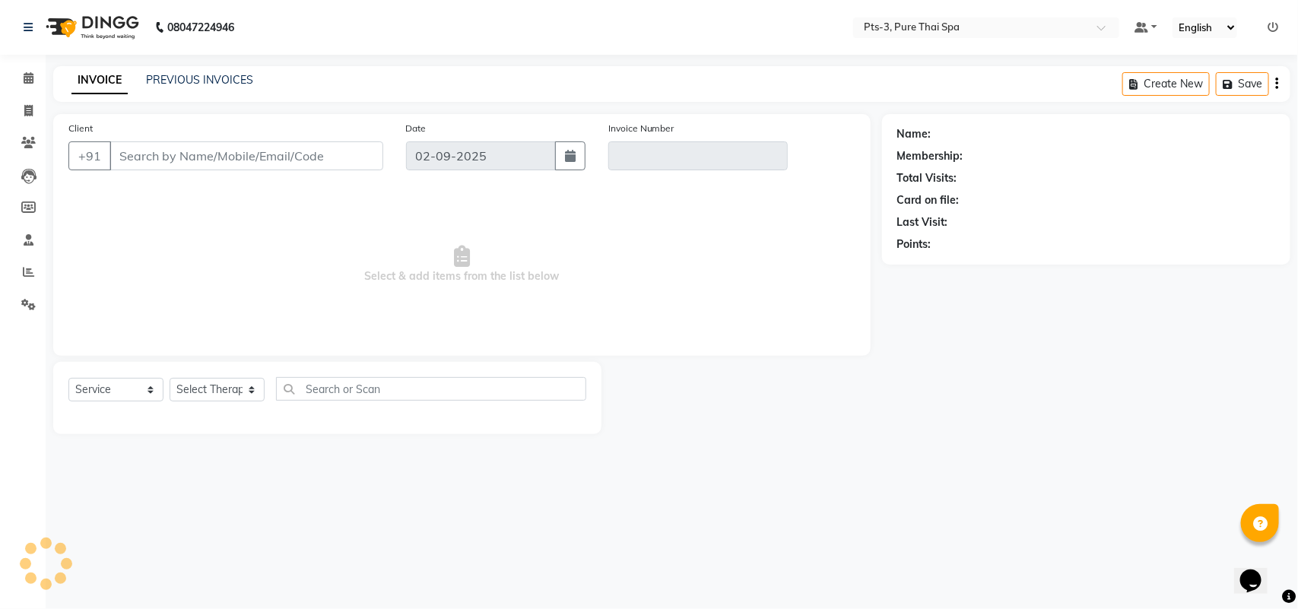
type input "9880665913"
type input "V/2025-26/2007"
select select "select"
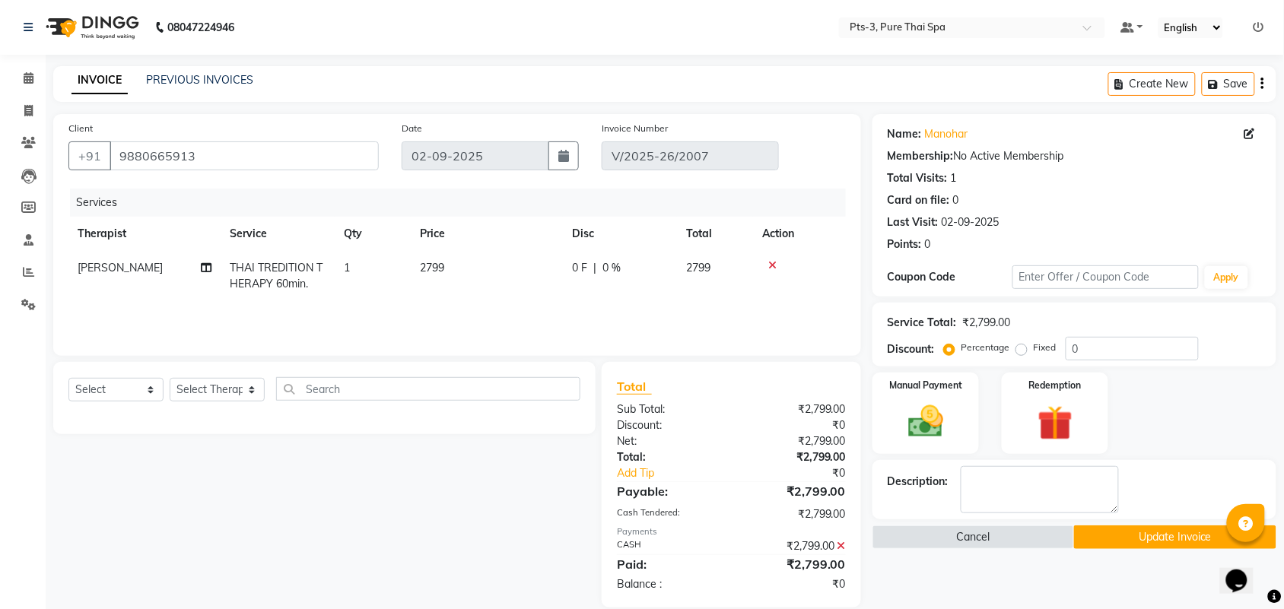
click at [1033, 344] on label "Fixed" at bounding box center [1044, 348] width 23 height 14
click at [1021, 344] on input "Fixed" at bounding box center [1024, 347] width 11 height 11
radio input "true"
click at [1123, 348] on input "0" at bounding box center [1131, 349] width 133 height 24
type input "299"
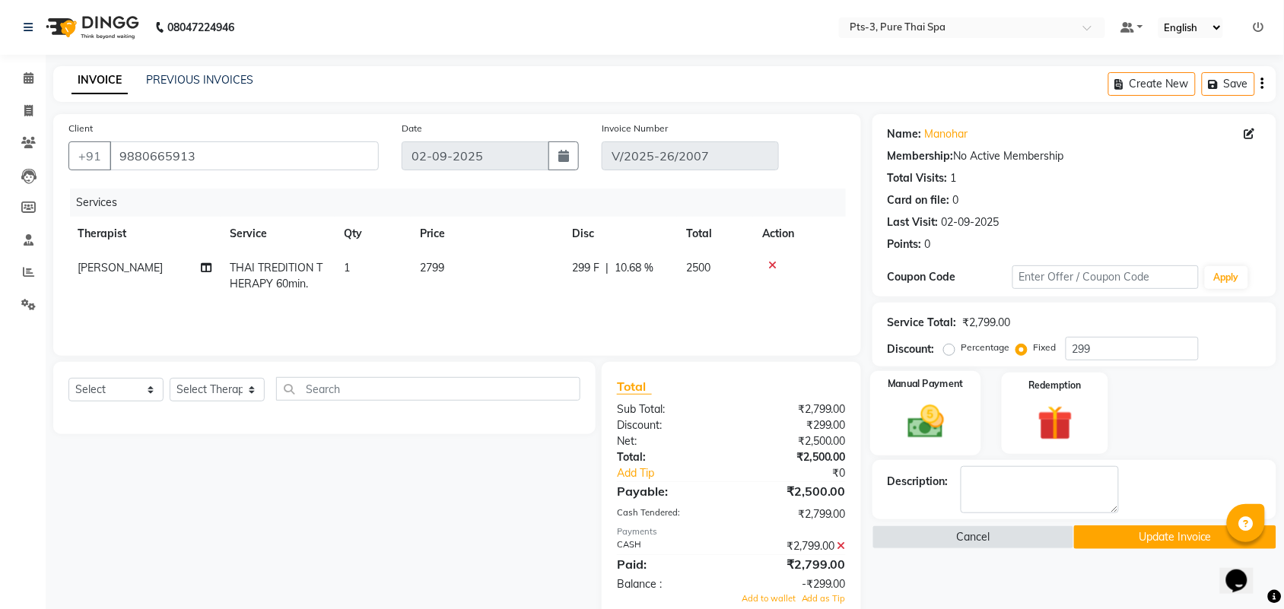
click at [928, 404] on img at bounding box center [925, 422] width 59 height 42
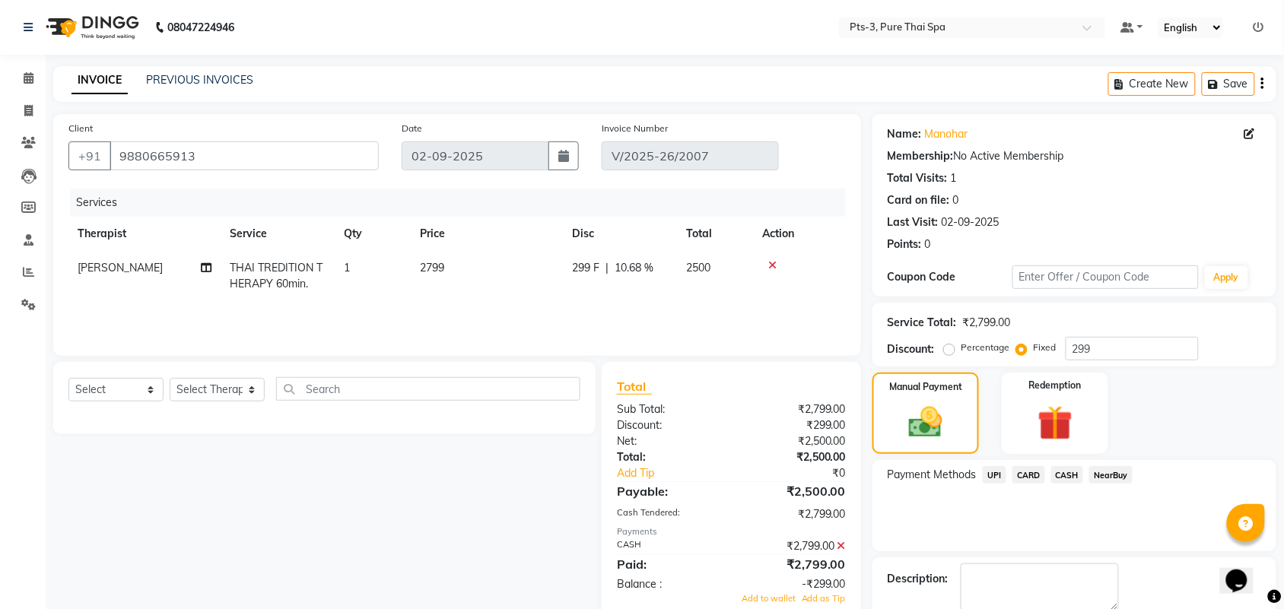
click at [1066, 475] on span "CASH" at bounding box center [1067, 474] width 33 height 17
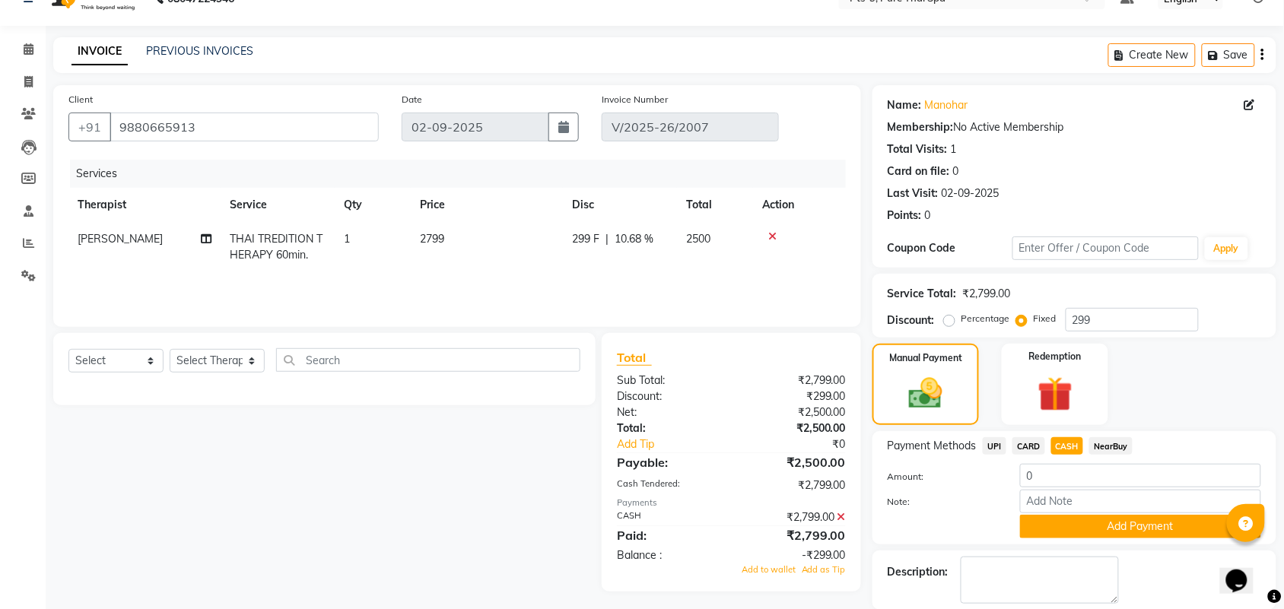
scroll to position [81, 0]
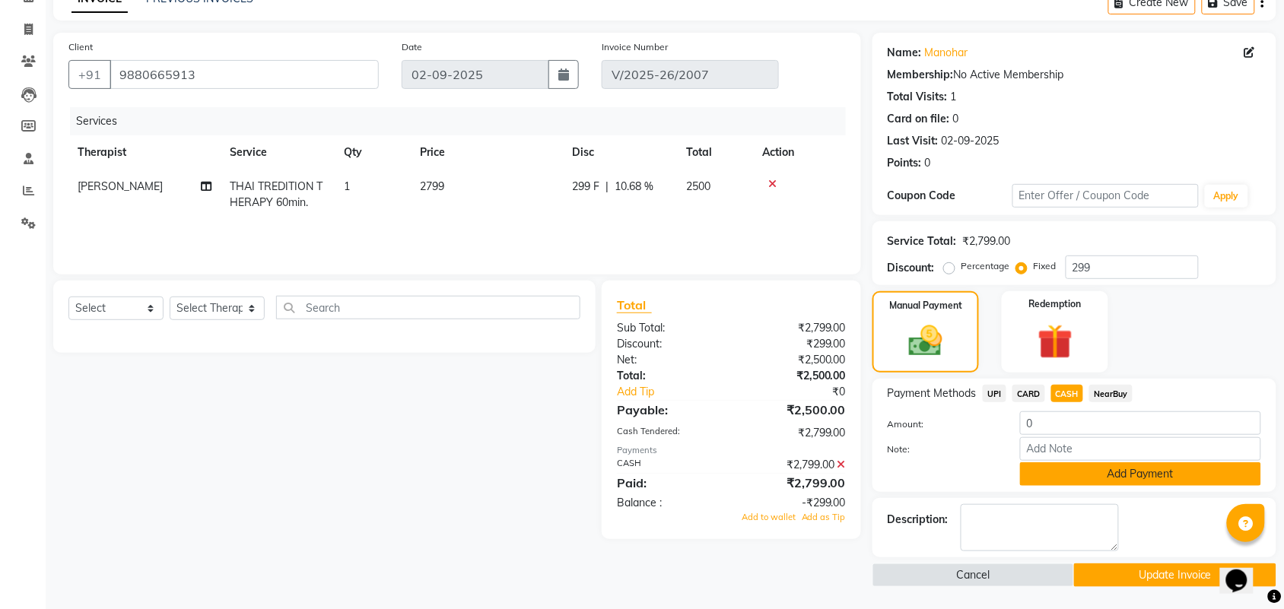
click at [1087, 475] on button "Add Payment" at bounding box center [1140, 474] width 241 height 24
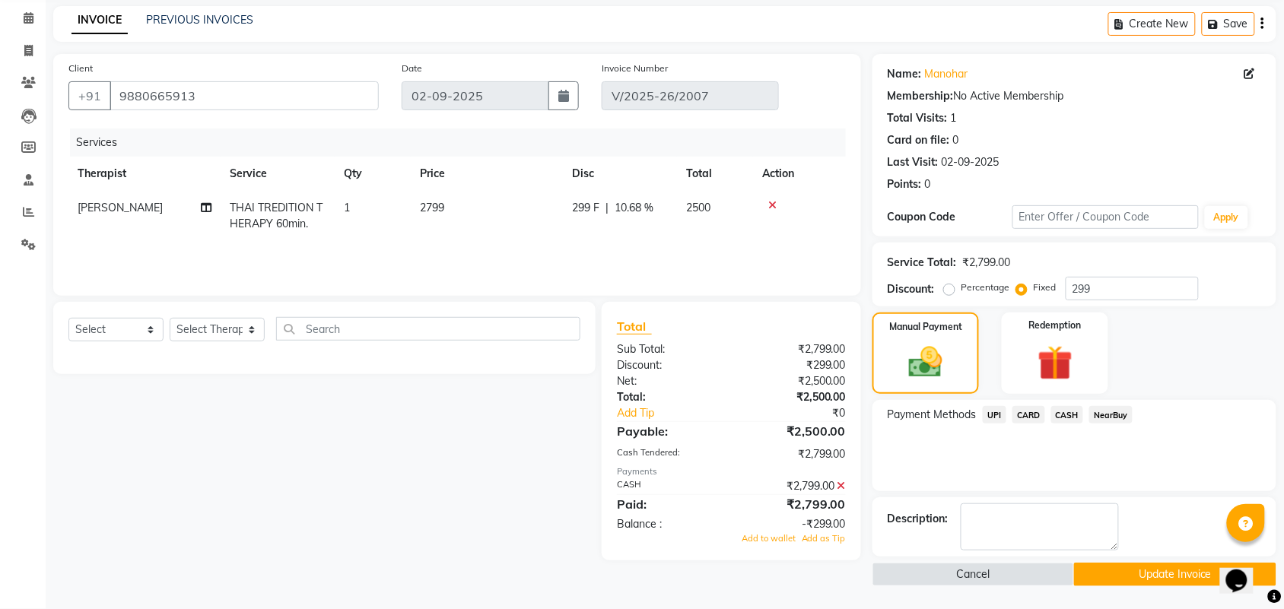
click at [1135, 572] on button "Update Invoice" at bounding box center [1175, 575] width 202 height 24
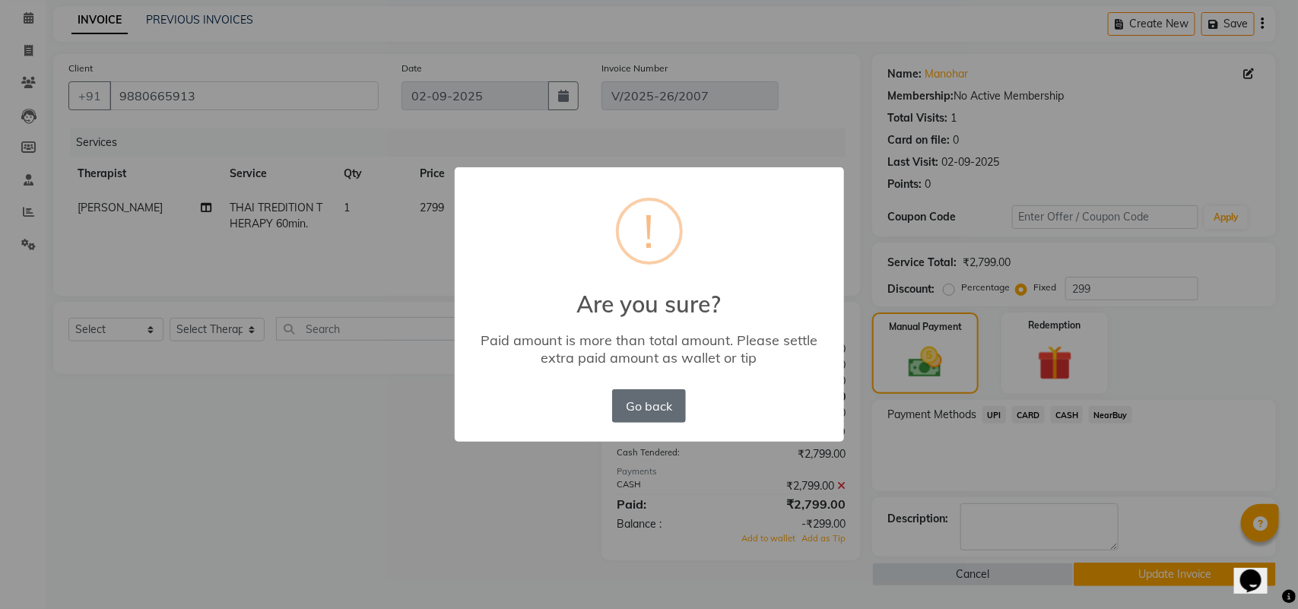
click at [659, 407] on button "Go back" at bounding box center [648, 405] width 73 height 33
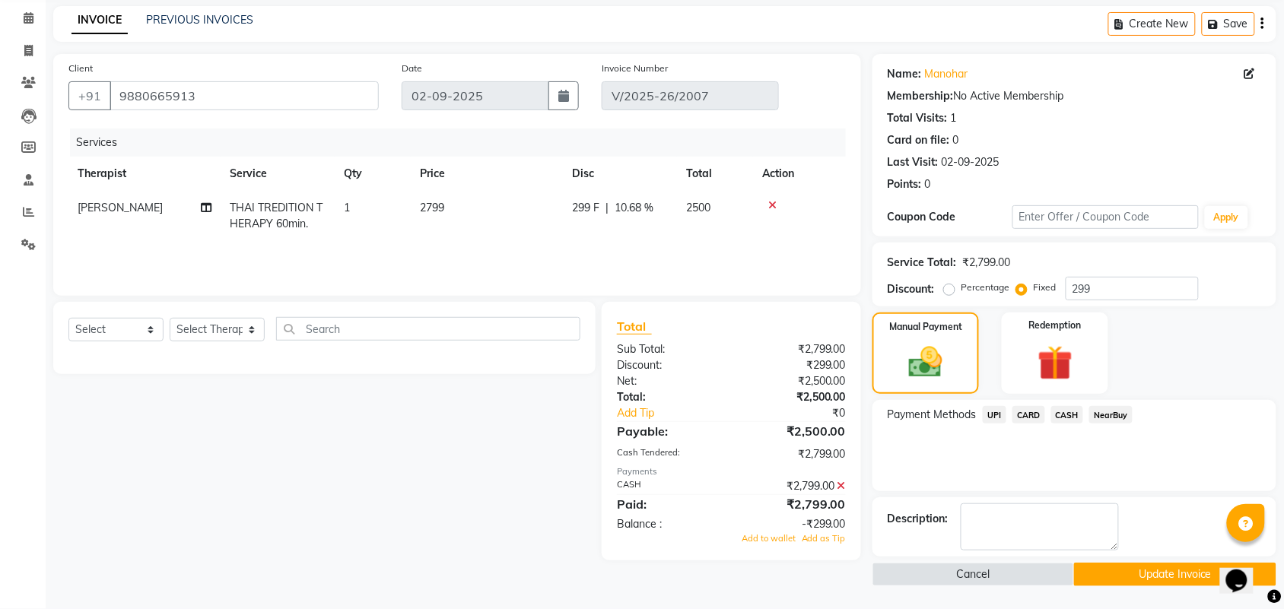
click at [837, 483] on div "₹2,799.00" at bounding box center [794, 486] width 126 height 16
click at [838, 483] on icon at bounding box center [841, 486] width 8 height 11
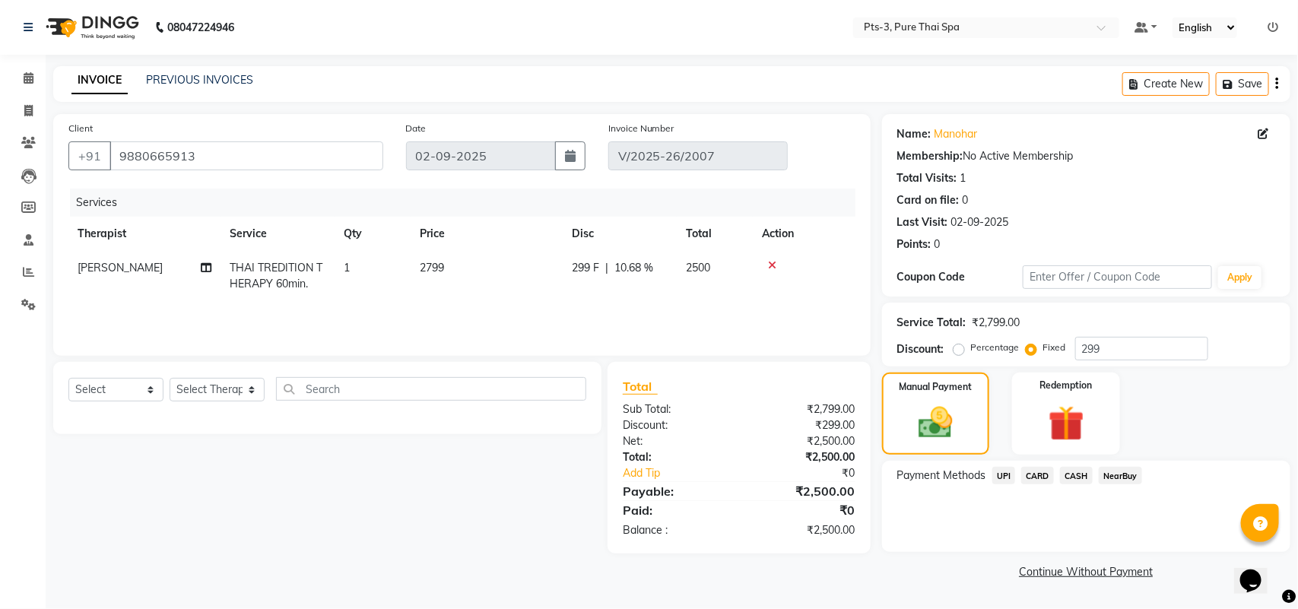
click at [1080, 478] on span "CASH" at bounding box center [1076, 475] width 33 height 17
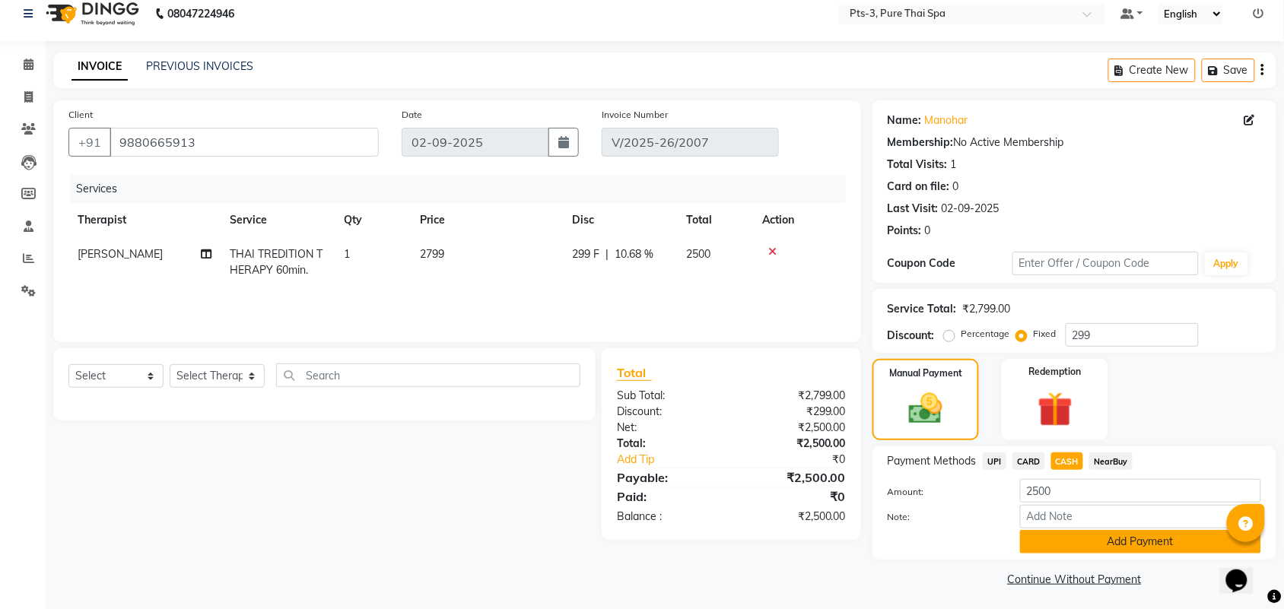
scroll to position [17, 0]
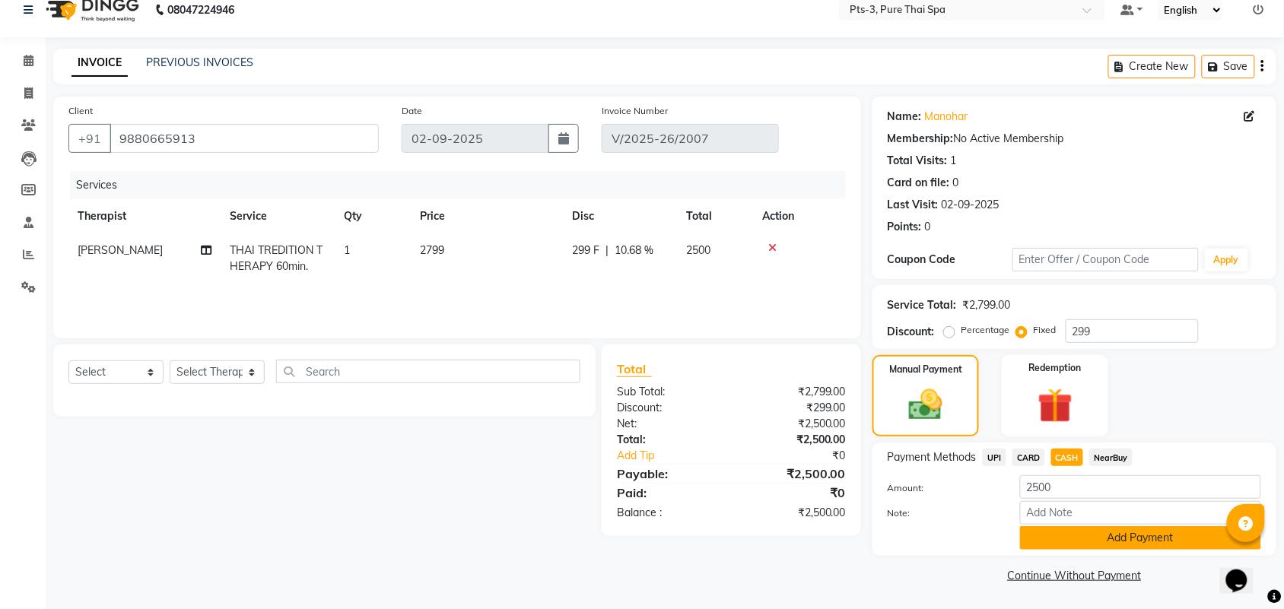
click at [1097, 530] on button "Add Payment" at bounding box center [1140, 538] width 241 height 24
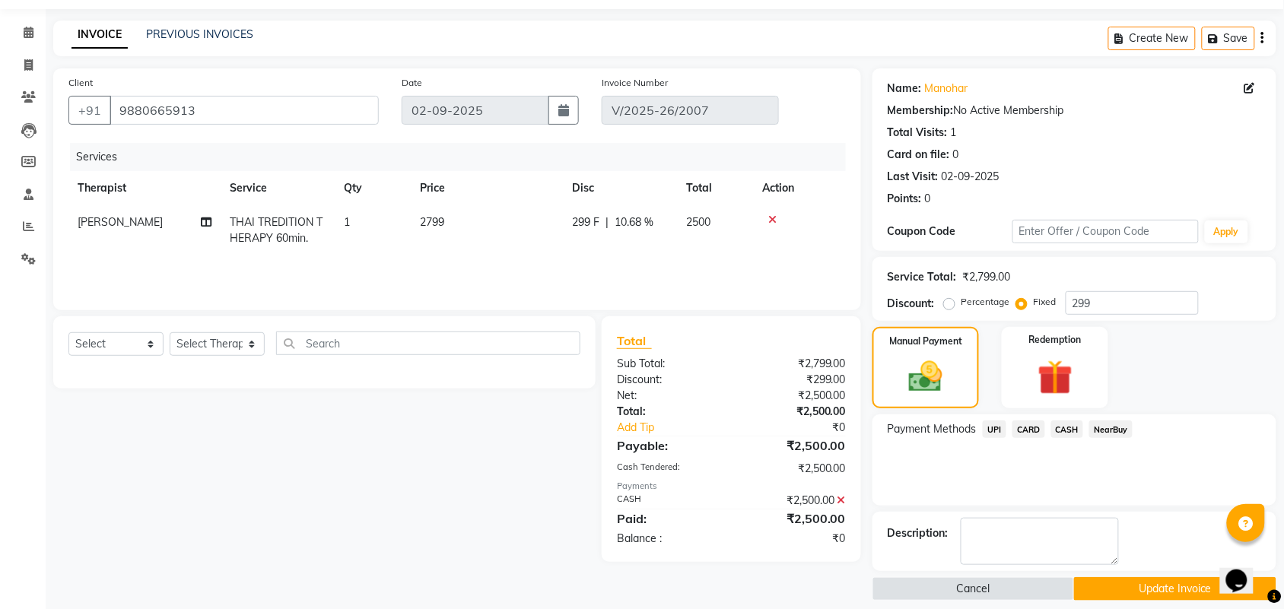
scroll to position [61, 0]
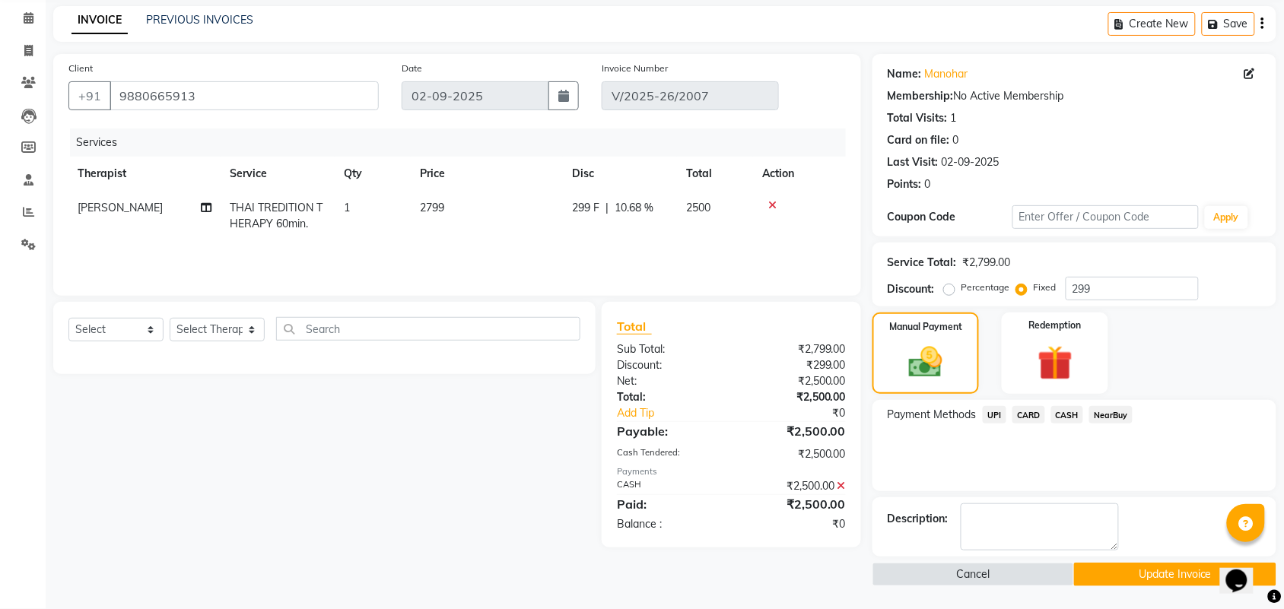
click at [1114, 571] on button "Update Invoice" at bounding box center [1175, 575] width 202 height 24
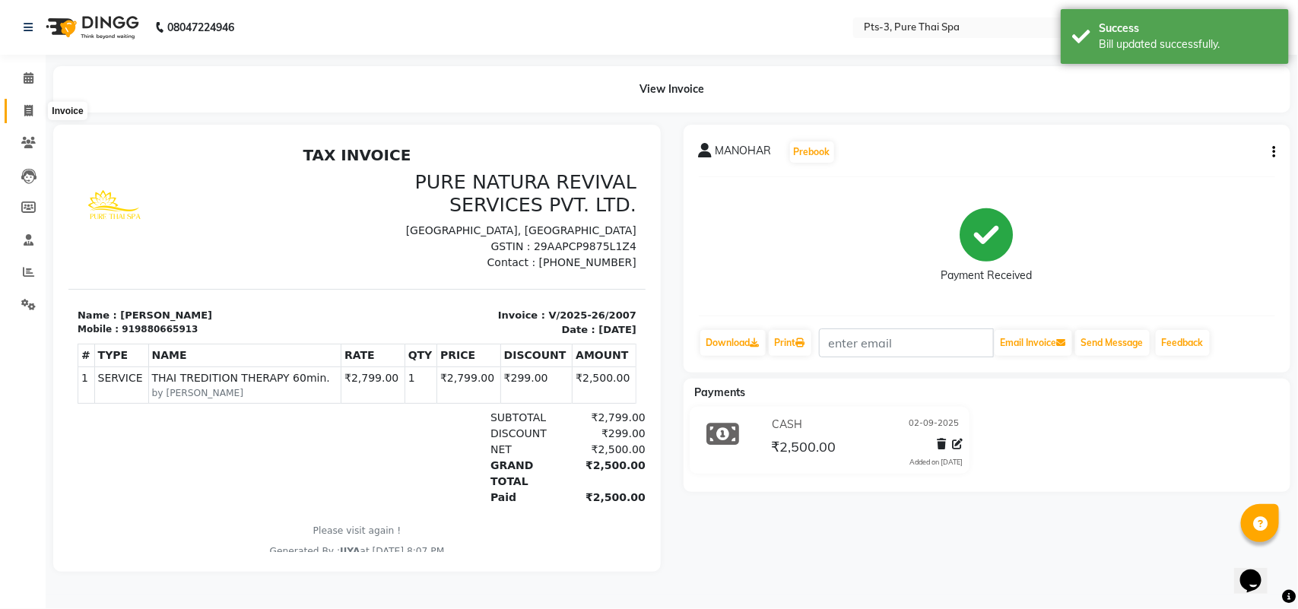
click at [25, 114] on icon at bounding box center [28, 110] width 8 height 11
select select "service"
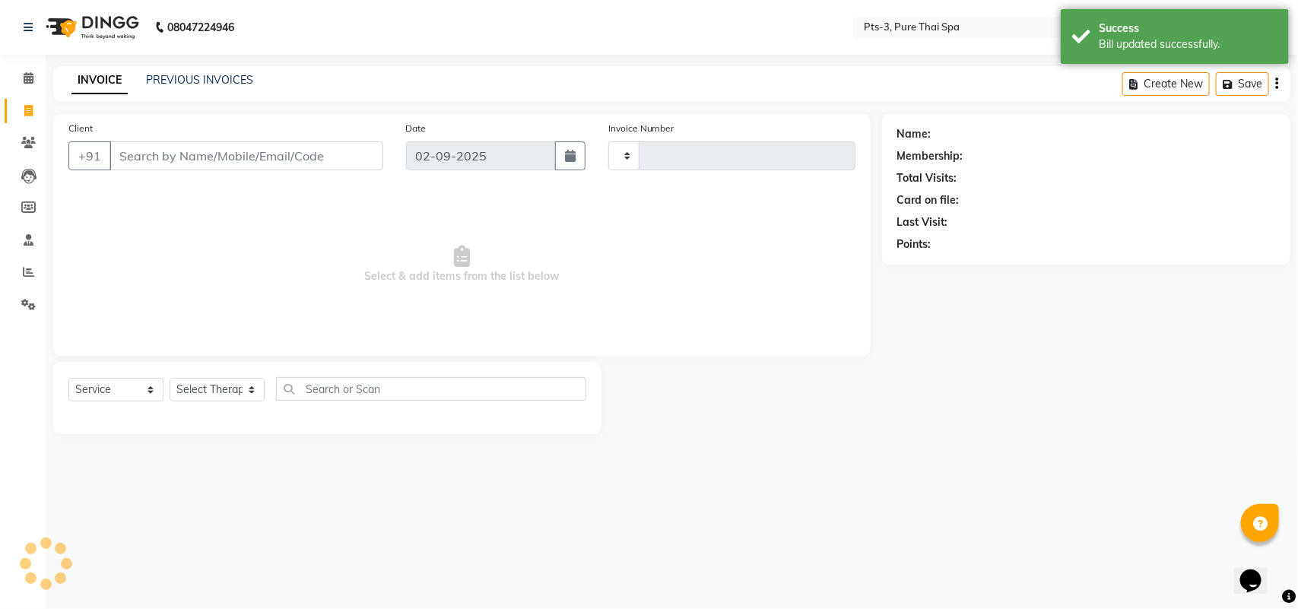
type input "2008"
select select "6461"
click at [21, 135] on span at bounding box center [28, 143] width 27 height 17
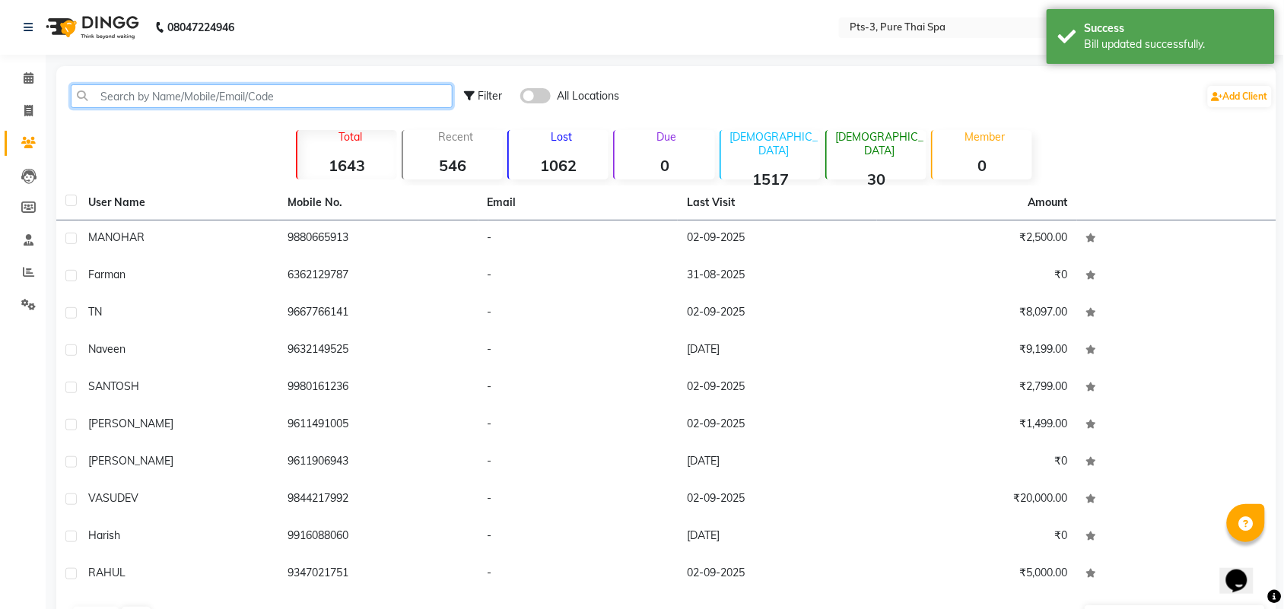
click at [319, 93] on input "text" at bounding box center [262, 96] width 382 height 24
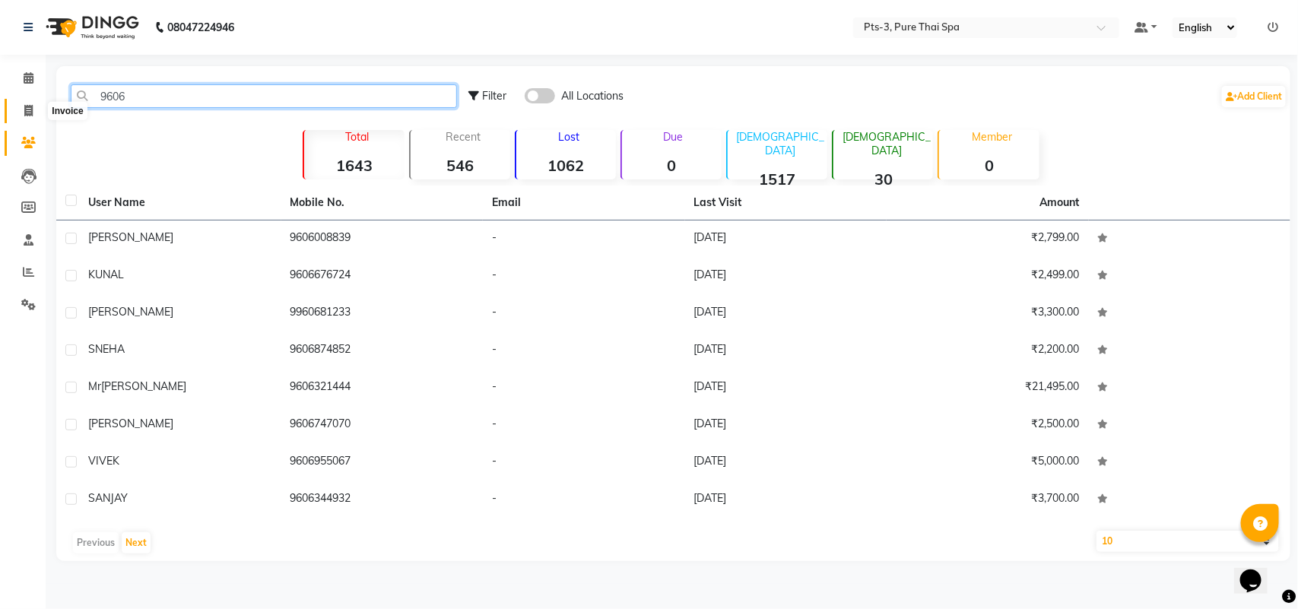
type input "9606"
click at [23, 114] on span at bounding box center [28, 111] width 27 height 17
select select "service"
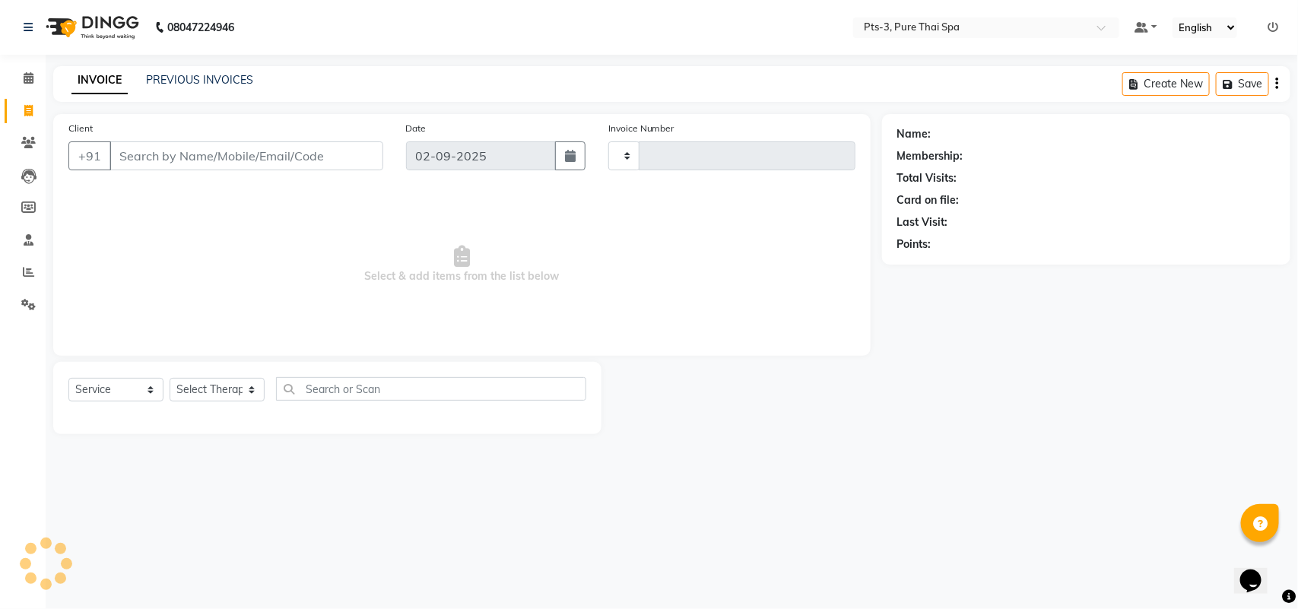
type input "2008"
select select "6461"
click at [200, 158] on input "Client" at bounding box center [247, 155] width 274 height 29
type input "9606234360"
click at [328, 161] on span "Add Client" at bounding box center [344, 155] width 60 height 15
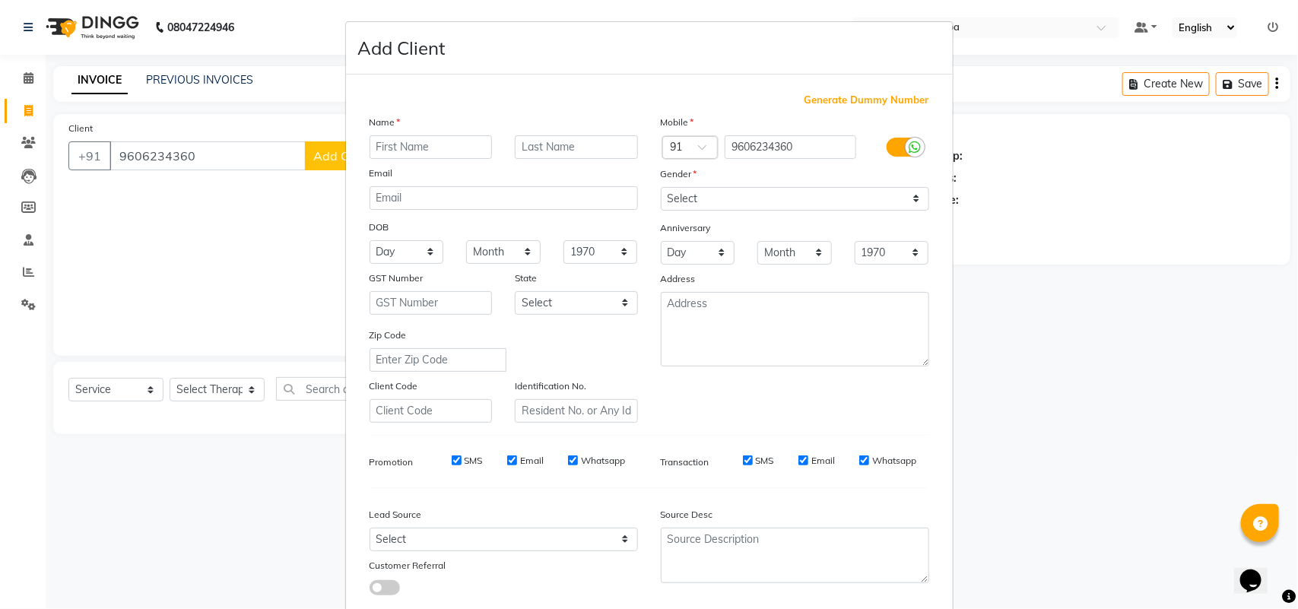
click at [401, 149] on input "text" at bounding box center [431, 147] width 123 height 24
type input "BABU"
click at [702, 191] on select "Select [DEMOGRAPHIC_DATA] [DEMOGRAPHIC_DATA] Other Prefer Not To Say" at bounding box center [795, 199] width 268 height 24
select select "[DEMOGRAPHIC_DATA]"
click at [661, 187] on select "Select [DEMOGRAPHIC_DATA] [DEMOGRAPHIC_DATA] Other Prefer Not To Say" at bounding box center [795, 199] width 268 height 24
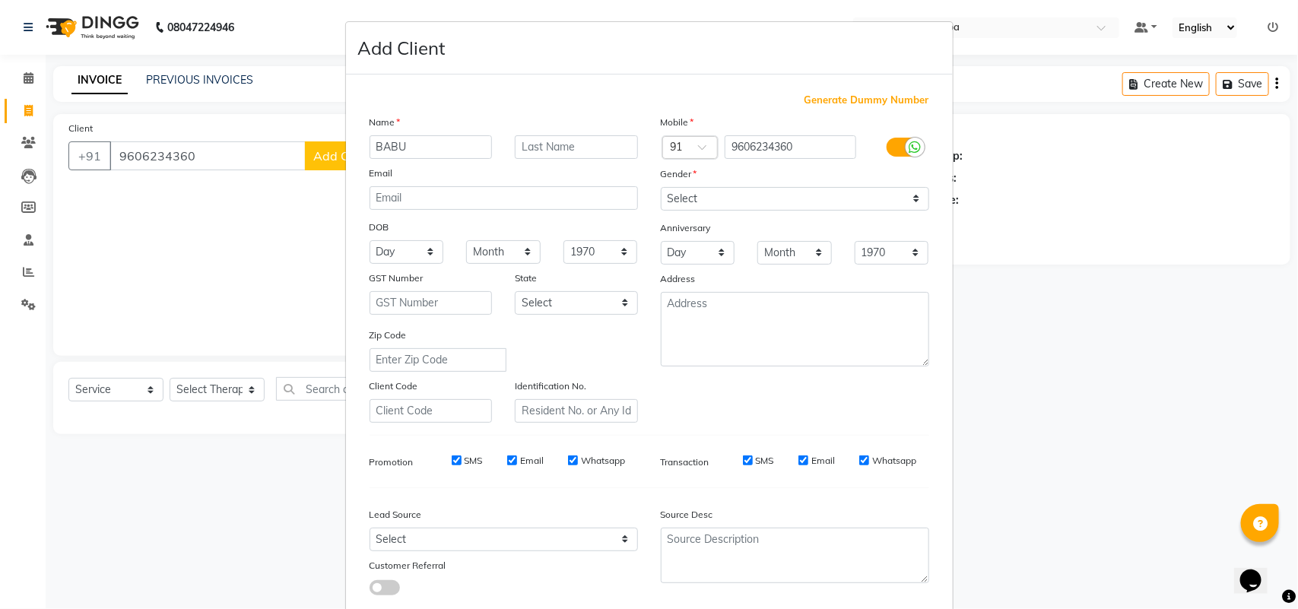
click at [465, 455] on label "SMS" at bounding box center [474, 461] width 18 height 14
click at [462, 456] on input "SMS" at bounding box center [457, 461] width 10 height 10
checkbox input "false"
click at [520, 457] on label "Email" at bounding box center [532, 461] width 24 height 14
click at [517, 457] on input "Email" at bounding box center [512, 461] width 10 height 10
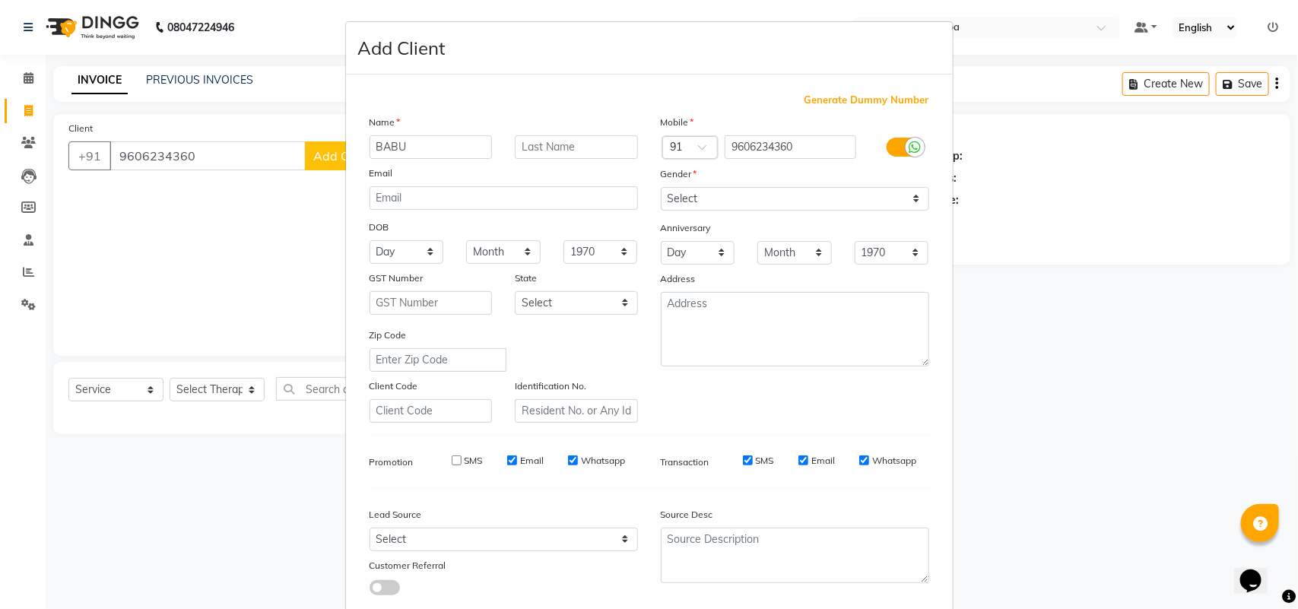
checkbox input "false"
click at [581, 461] on label "Whatsapp" at bounding box center [603, 461] width 44 height 14
click at [575, 461] on input "Whatsapp" at bounding box center [573, 461] width 10 height 10
checkbox input "false"
click at [745, 461] on div "SMS" at bounding box center [748, 461] width 52 height 14
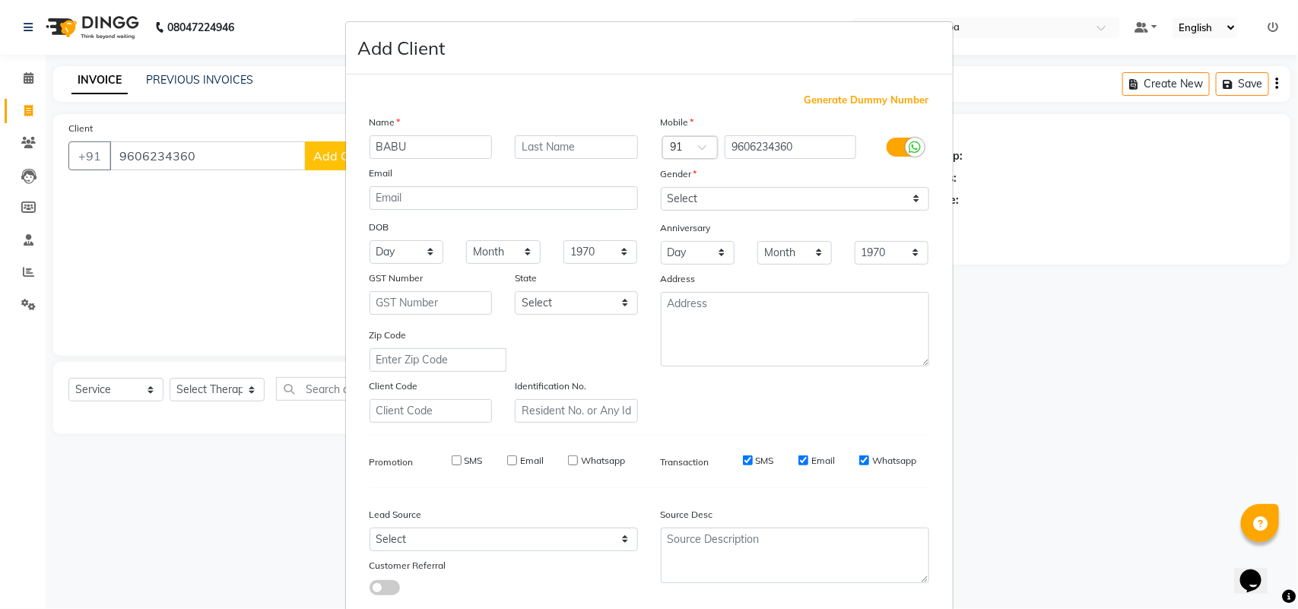
click at [811, 459] on label "Email" at bounding box center [823, 461] width 24 height 14
click at [807, 459] on input "Email" at bounding box center [803, 461] width 10 height 10
checkbox input "false"
click at [758, 455] on label "SMS" at bounding box center [765, 461] width 18 height 14
click at [753, 456] on input "SMS" at bounding box center [748, 461] width 10 height 10
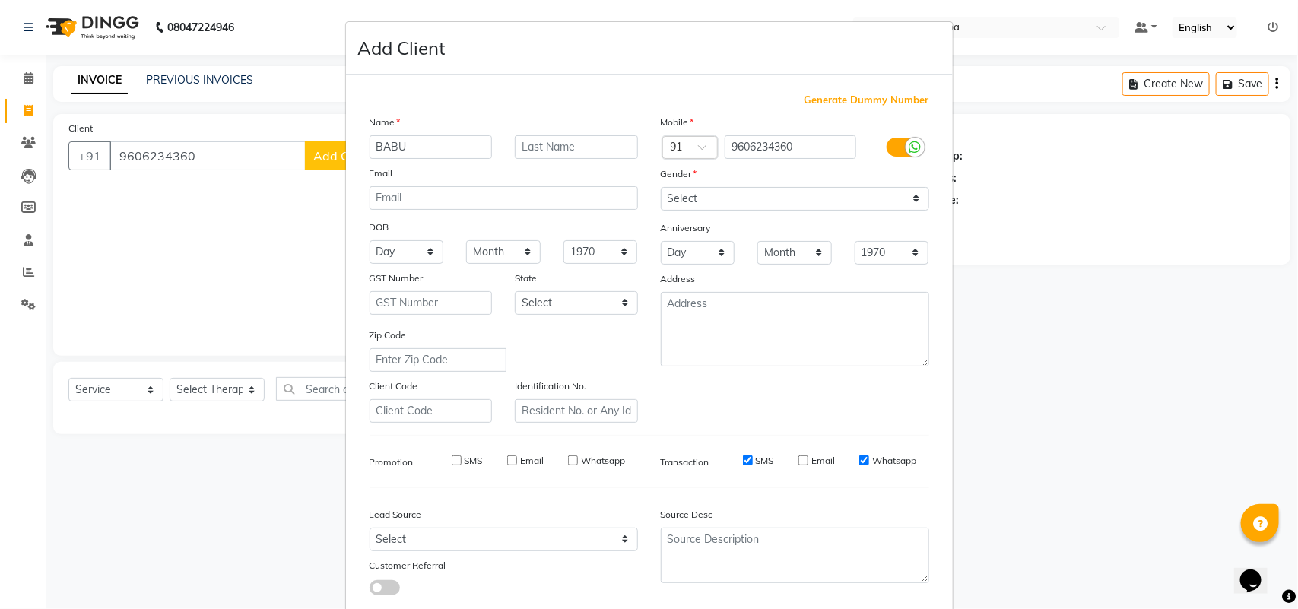
checkbox input "false"
click at [862, 455] on div "Whatsapp" at bounding box center [887, 461] width 57 height 14
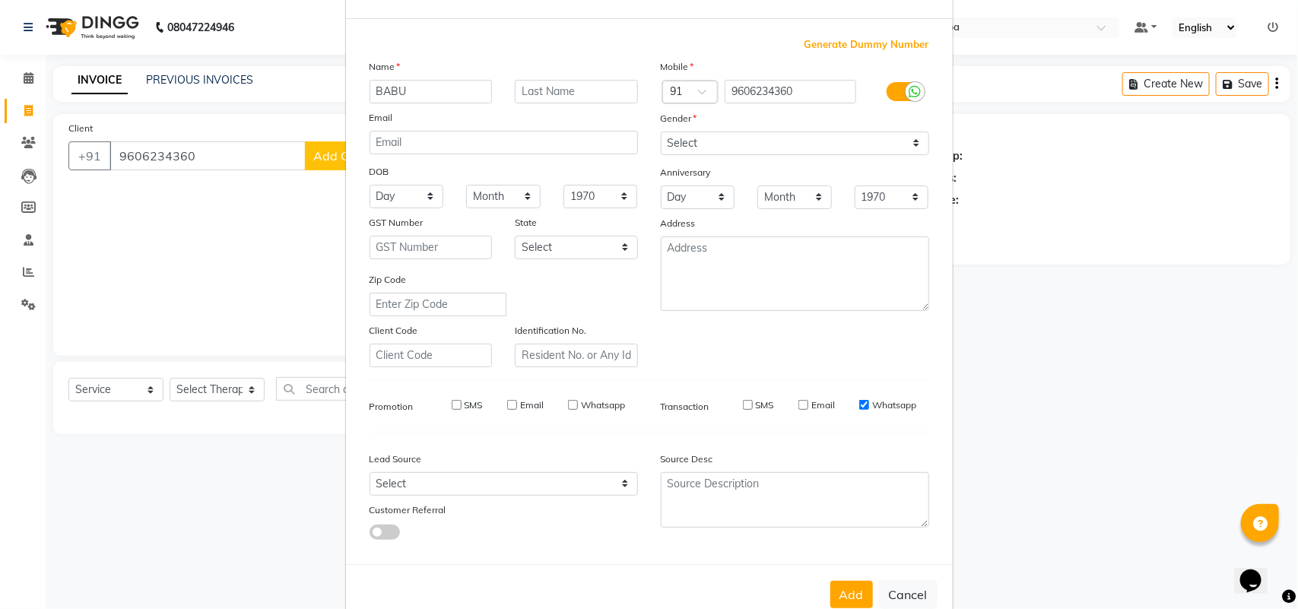
scroll to position [87, 0]
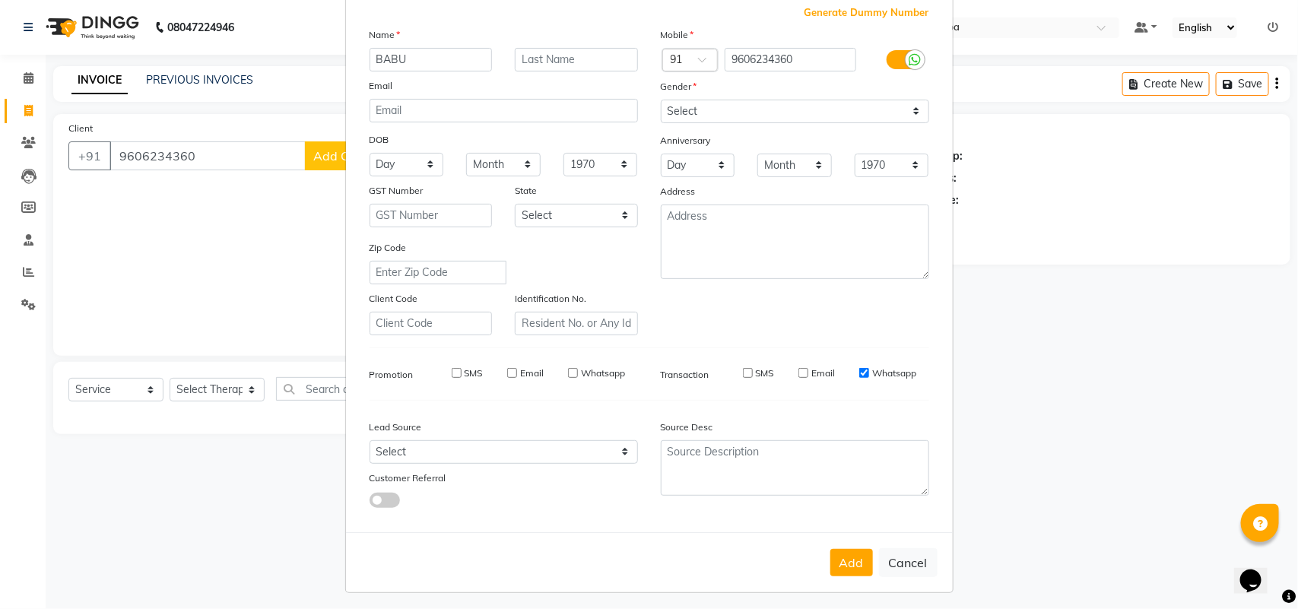
click at [872, 370] on label "Whatsapp" at bounding box center [894, 374] width 44 height 14
click at [869, 370] on input "Whatsapp" at bounding box center [864, 373] width 10 height 10
checkbox input "false"
click at [849, 553] on button "Add" at bounding box center [851, 562] width 43 height 27
select select
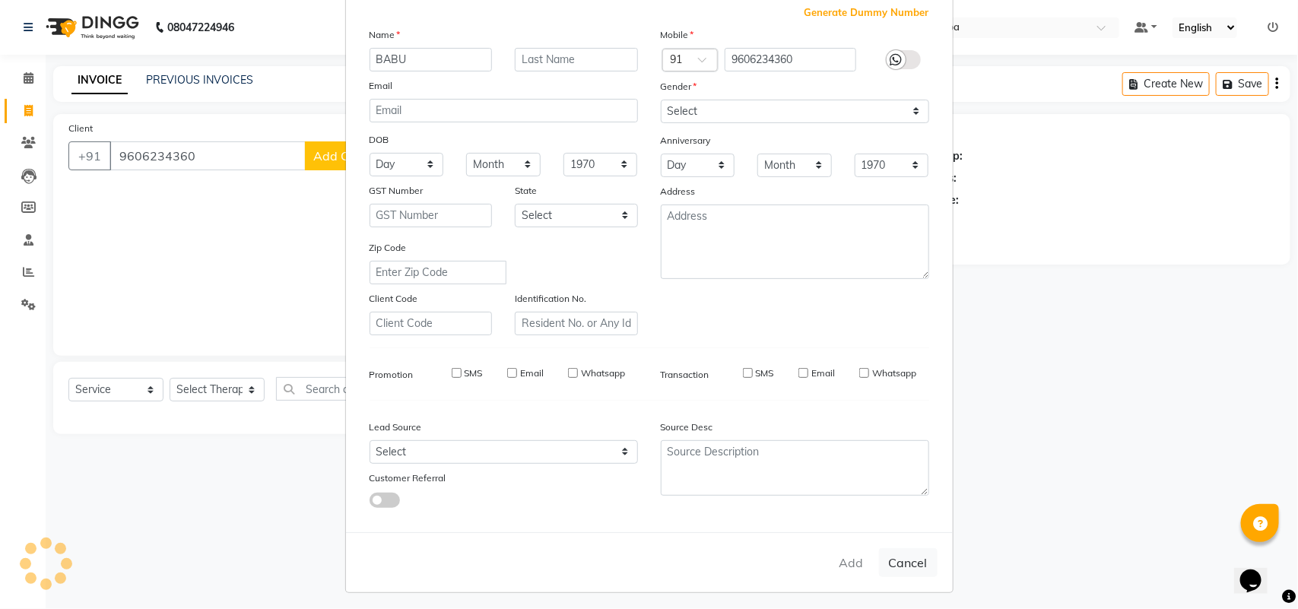
select select
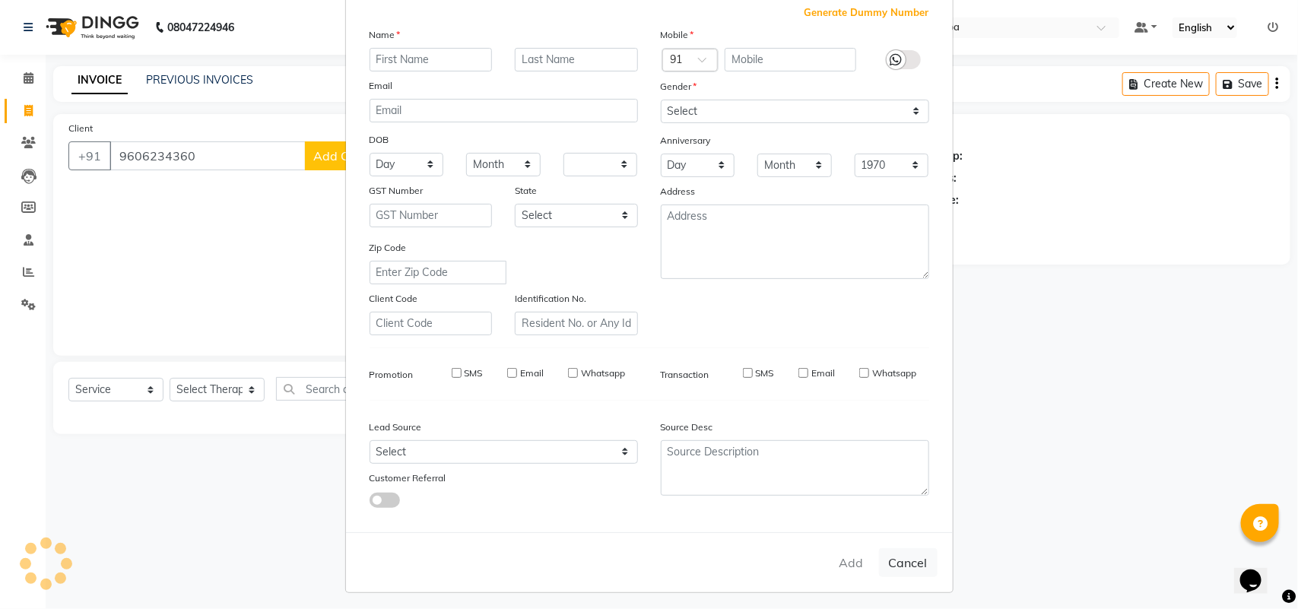
select select
checkbox input "false"
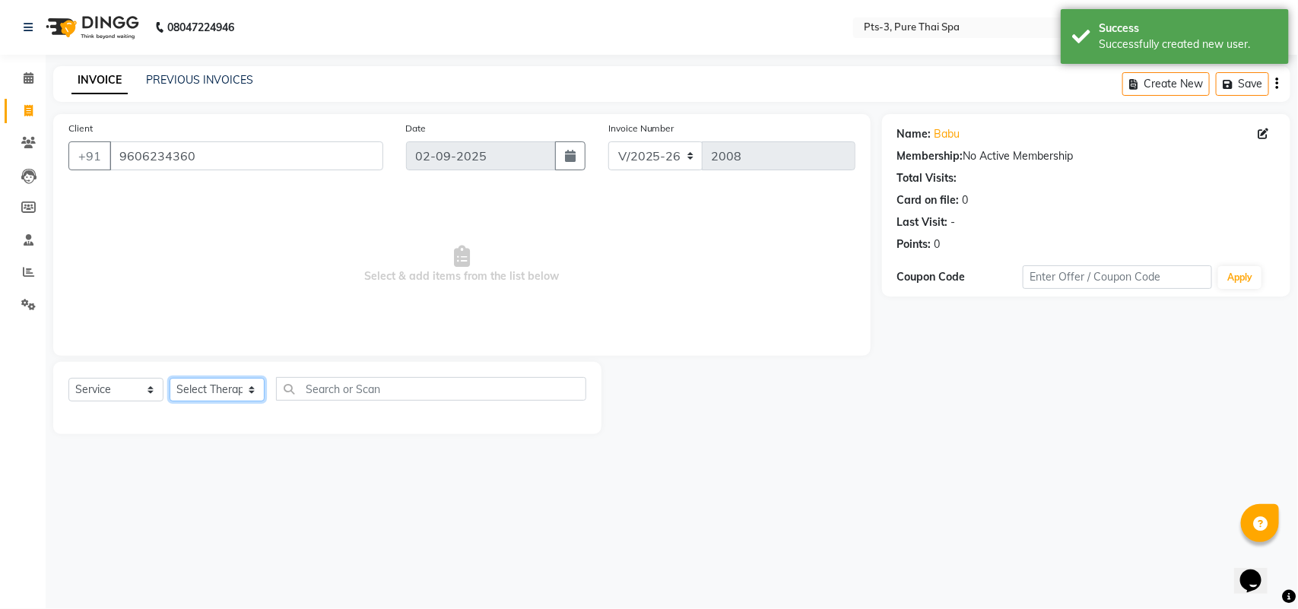
click at [233, 386] on select "Select Therapist [PERSON_NAME] AMMI ANYONE [PERSON_NAME] [PERSON_NAME] [PERSON_…" at bounding box center [217, 390] width 95 height 24
select select "51273"
click at [170, 378] on select "Select Therapist [PERSON_NAME] AMMI ANYONE [PERSON_NAME] [PERSON_NAME] [PERSON_…" at bounding box center [217, 390] width 95 height 24
click at [123, 389] on select "Select Service Product Membership Package Voucher Prepaid Gift Card" at bounding box center [115, 390] width 95 height 24
select select "package"
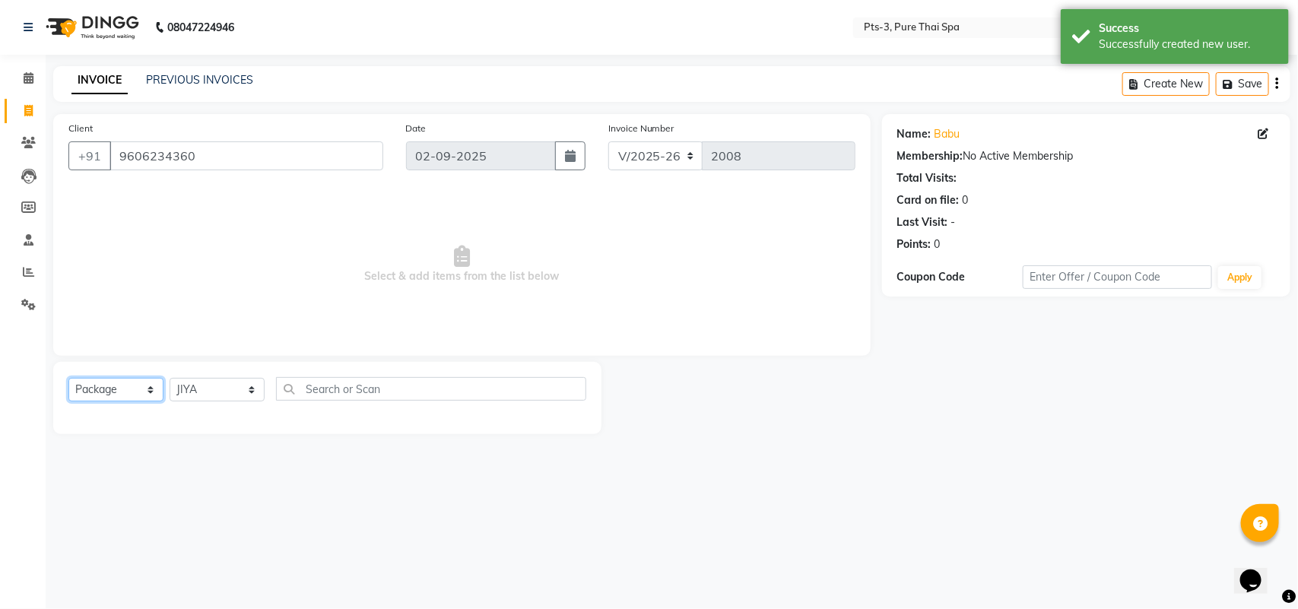
click at [68, 378] on select "Select Service Product Membership Package Voucher Prepaid Gift Card" at bounding box center [115, 390] width 95 height 24
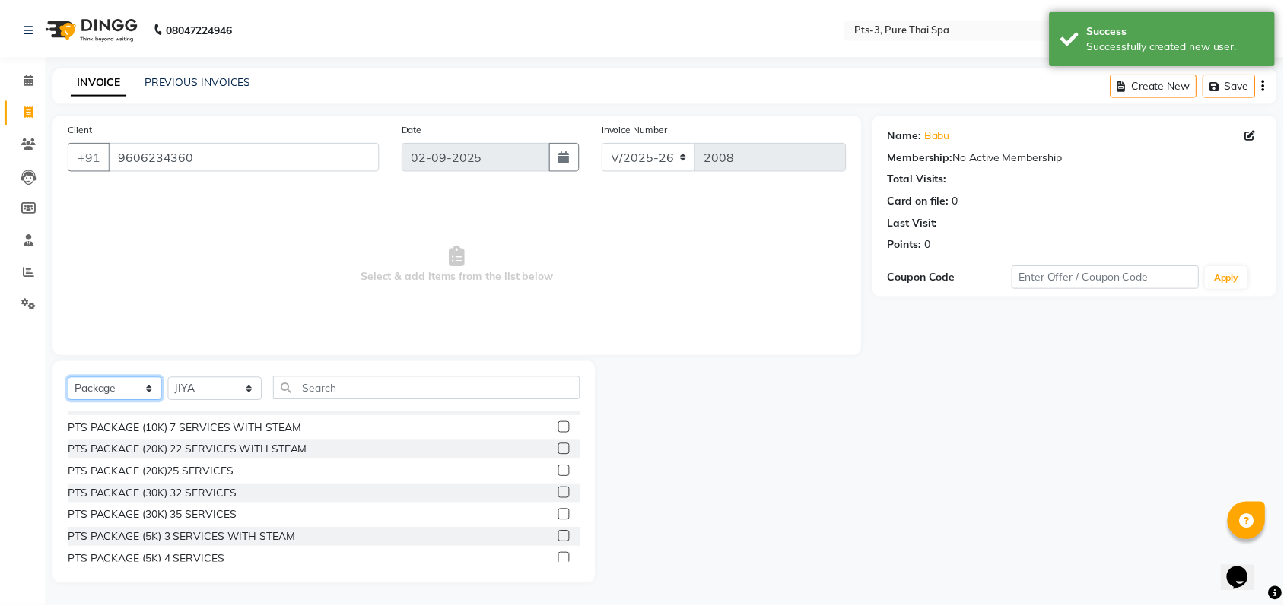
scroll to position [112, 0]
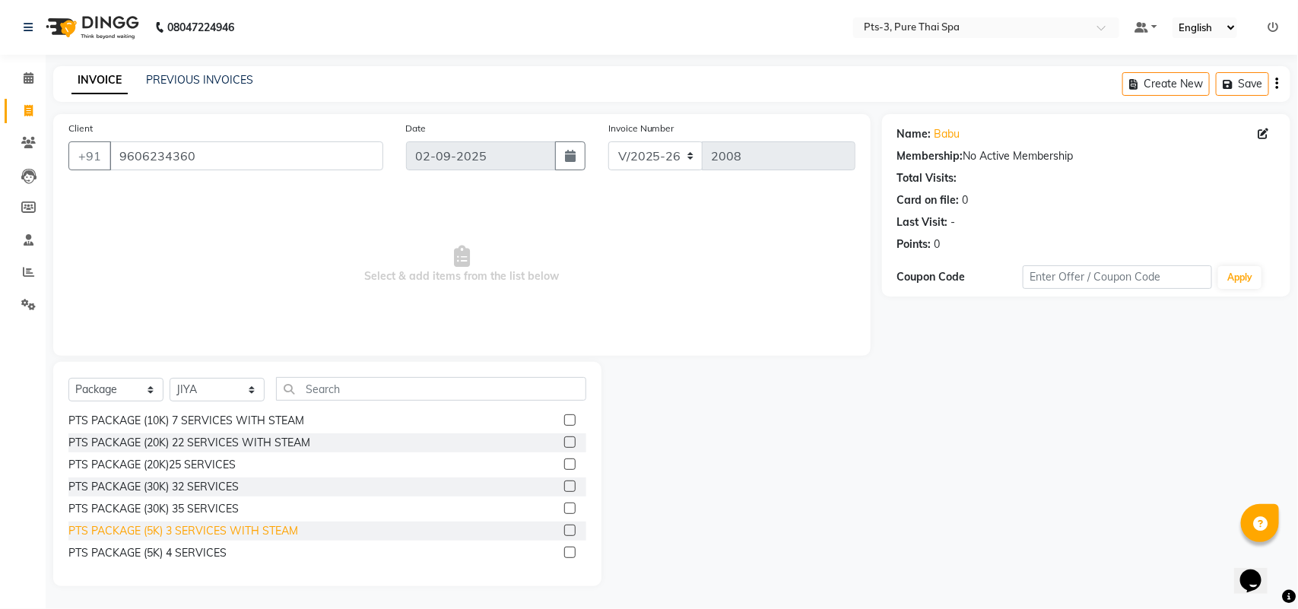
click at [180, 527] on div "PTS PACKAGE (5K) 3 SERVICES WITH STEAM" at bounding box center [183, 531] width 230 height 16
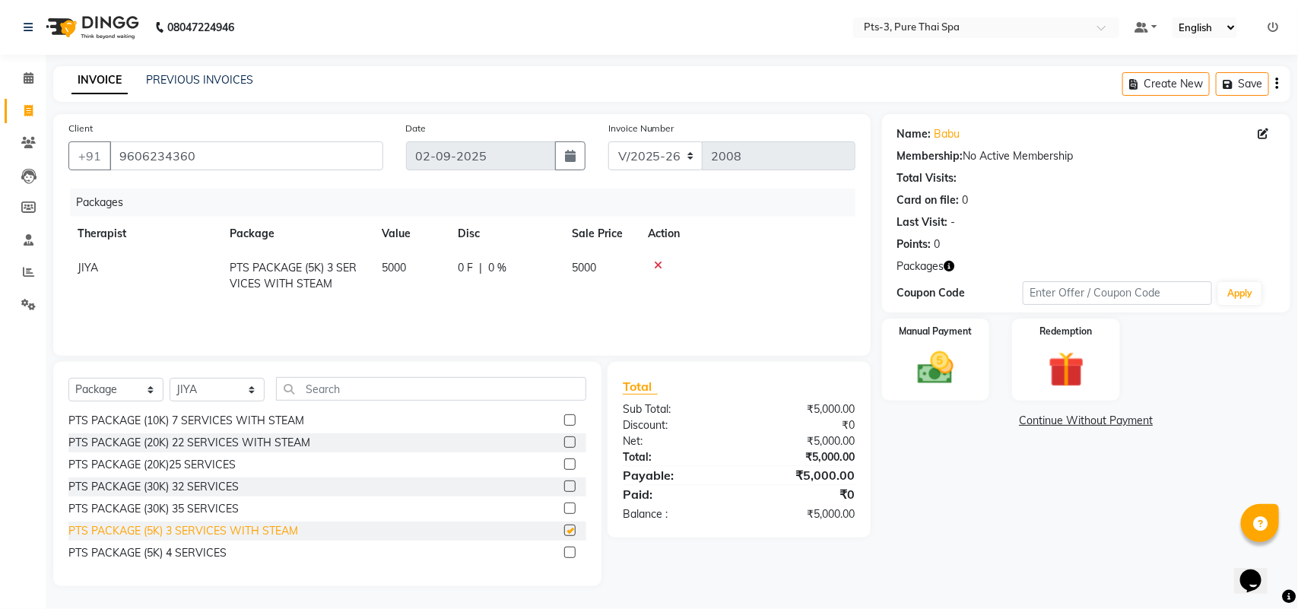
checkbox input "false"
drag, startPoint x: 925, startPoint y: 359, endPoint x: 926, endPoint y: 373, distance: 14.5
click at [925, 361] on img at bounding box center [936, 368] width 60 height 43
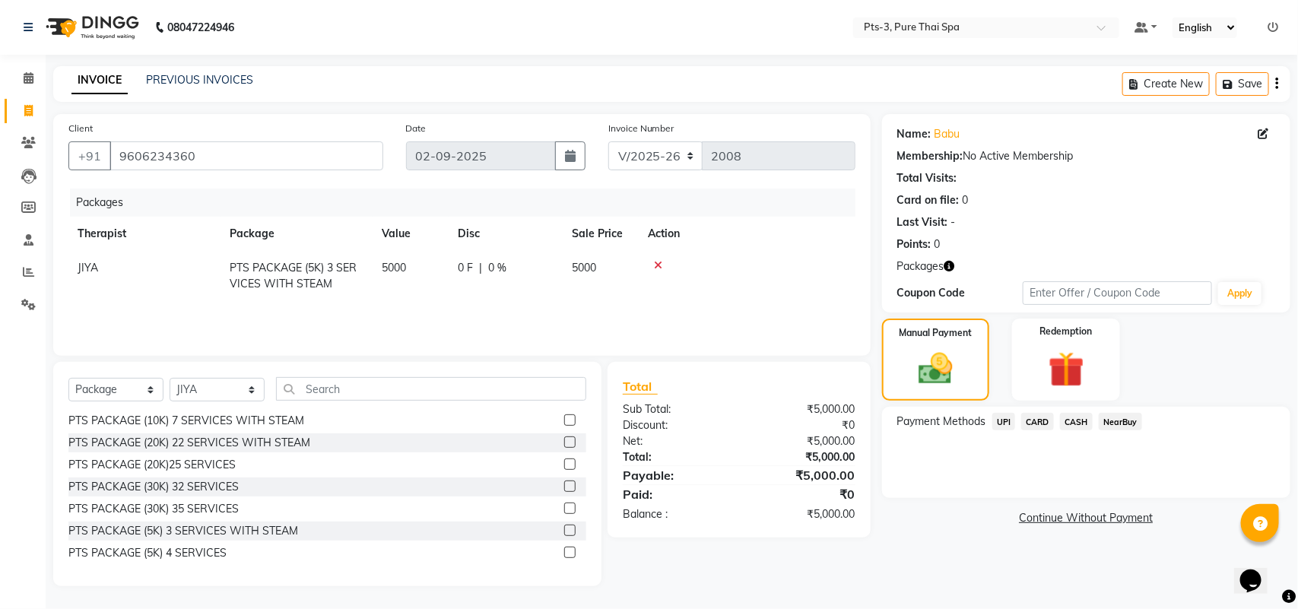
click at [1075, 422] on span "CASH" at bounding box center [1076, 421] width 33 height 17
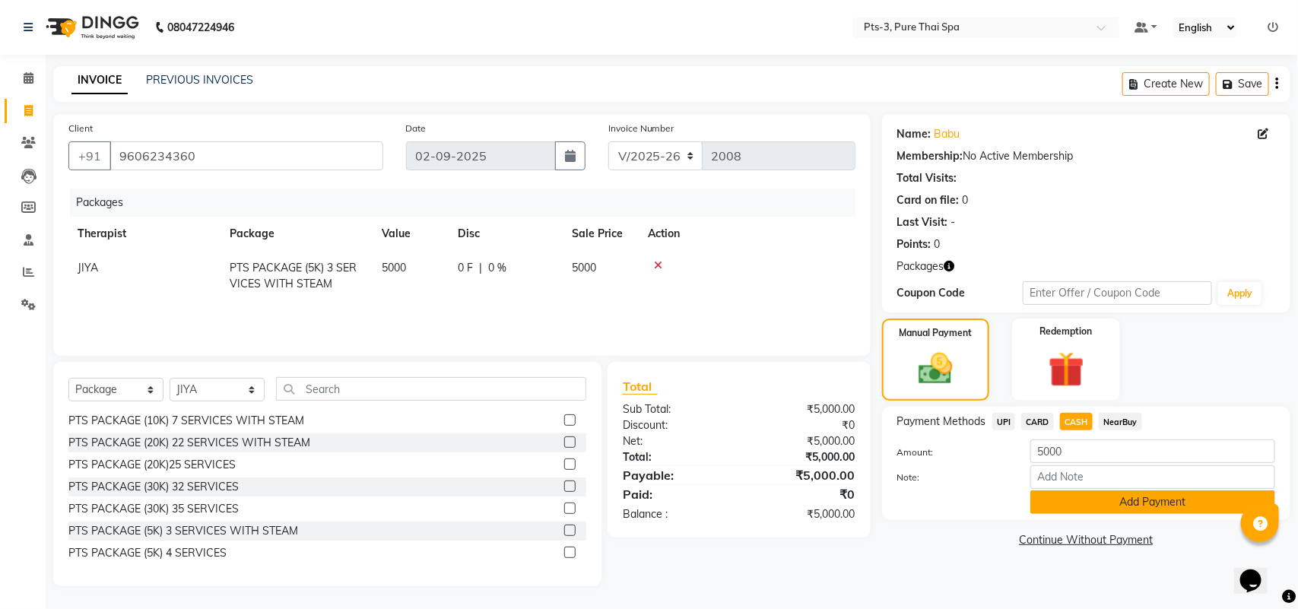
click at [1078, 498] on button "Add Payment" at bounding box center [1152, 503] width 245 height 24
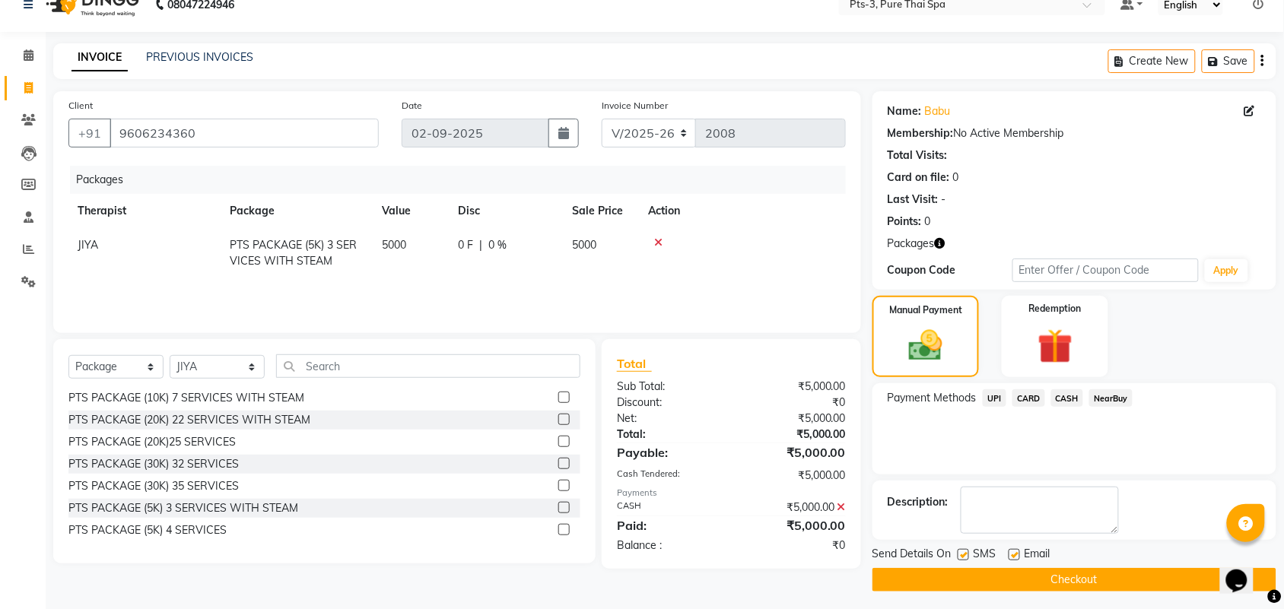
scroll to position [29, 0]
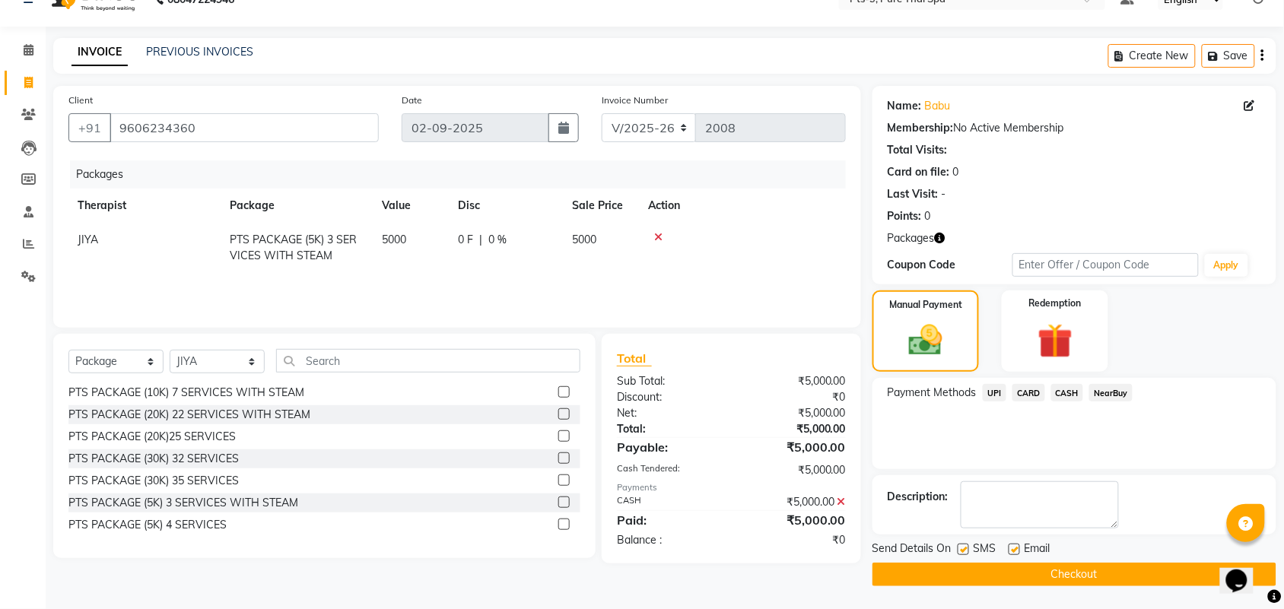
click at [962, 550] on label at bounding box center [962, 549] width 11 height 11
click at [962, 550] on input "checkbox" at bounding box center [962, 550] width 10 height 10
checkbox input "false"
drag, startPoint x: 1014, startPoint y: 545, endPoint x: 1024, endPoint y: 522, distance: 24.9
click at [1016, 541] on div "Email" at bounding box center [1035, 550] width 54 height 19
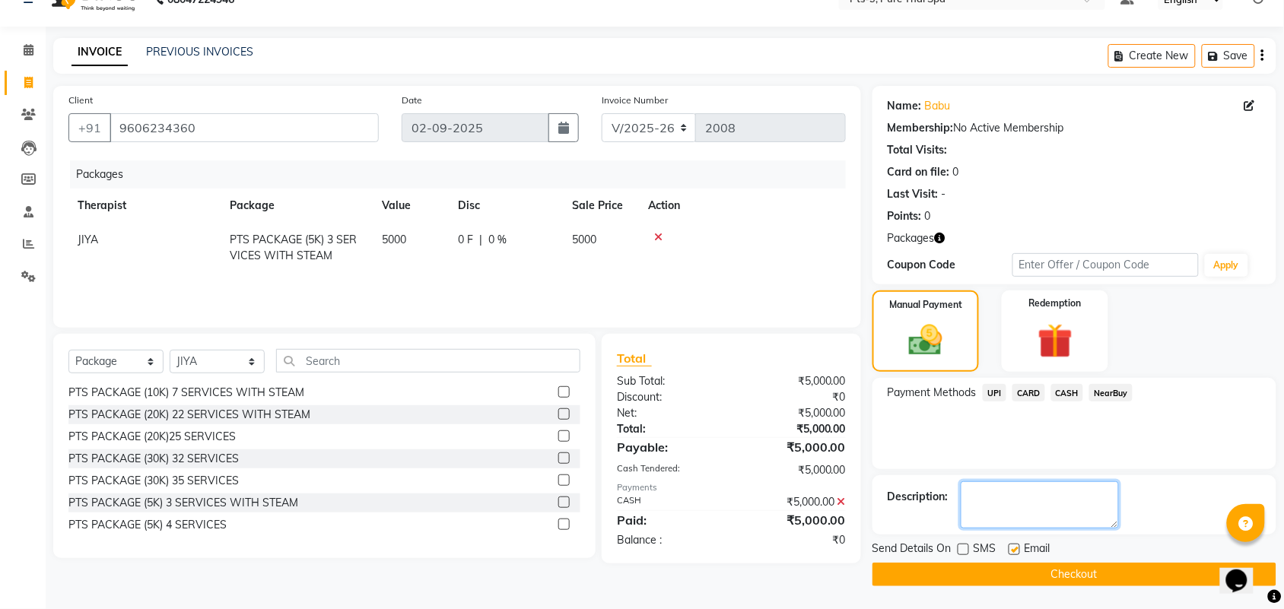
click at [1024, 519] on textarea at bounding box center [1039, 504] width 158 height 47
type textarea "495"
click at [1015, 544] on label at bounding box center [1013, 549] width 11 height 11
click at [1015, 545] on input "checkbox" at bounding box center [1013, 550] width 10 height 10
checkbox input "false"
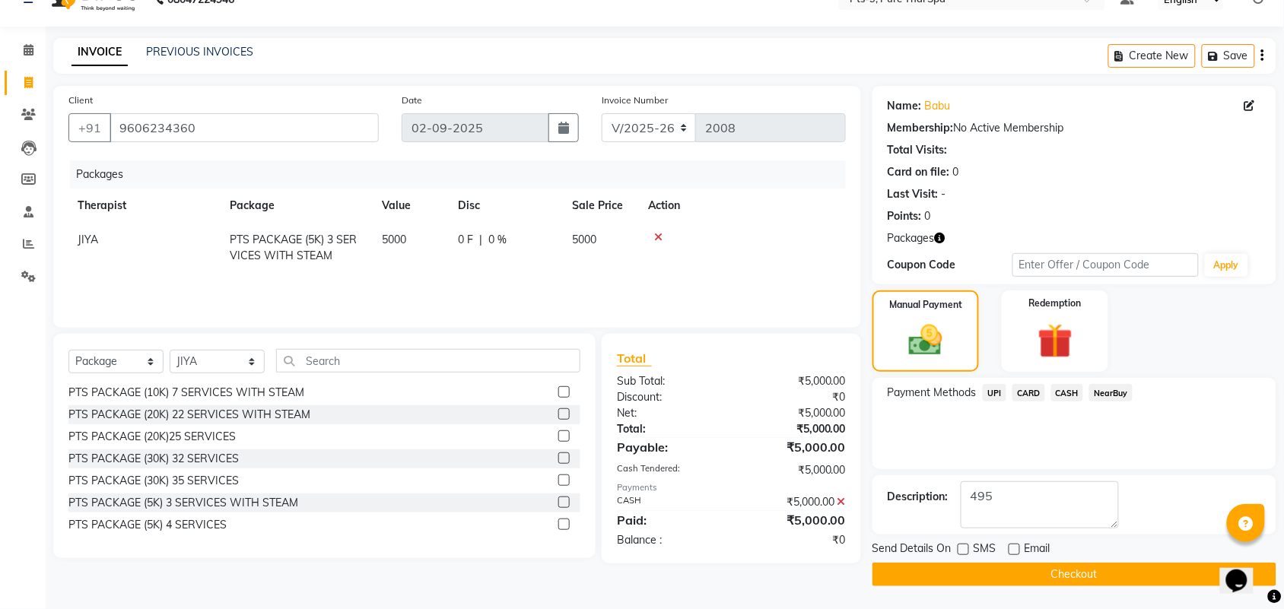
click at [1080, 571] on button "Checkout" at bounding box center [1074, 575] width 404 height 24
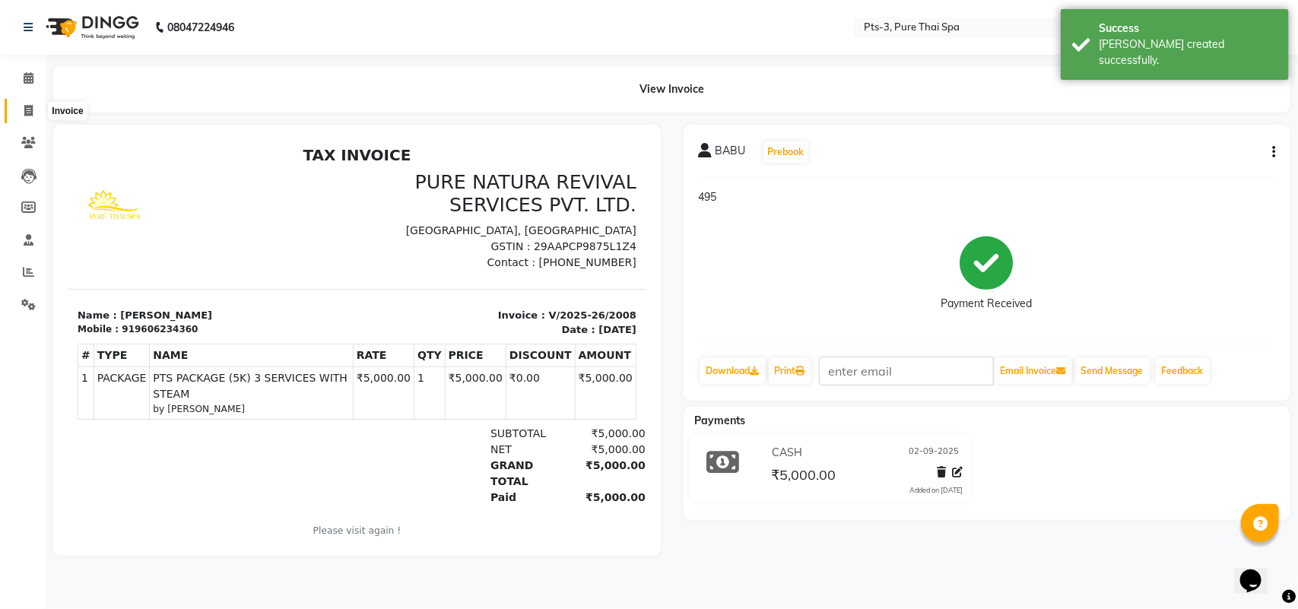
click at [21, 112] on span at bounding box center [28, 111] width 27 height 17
select select "service"
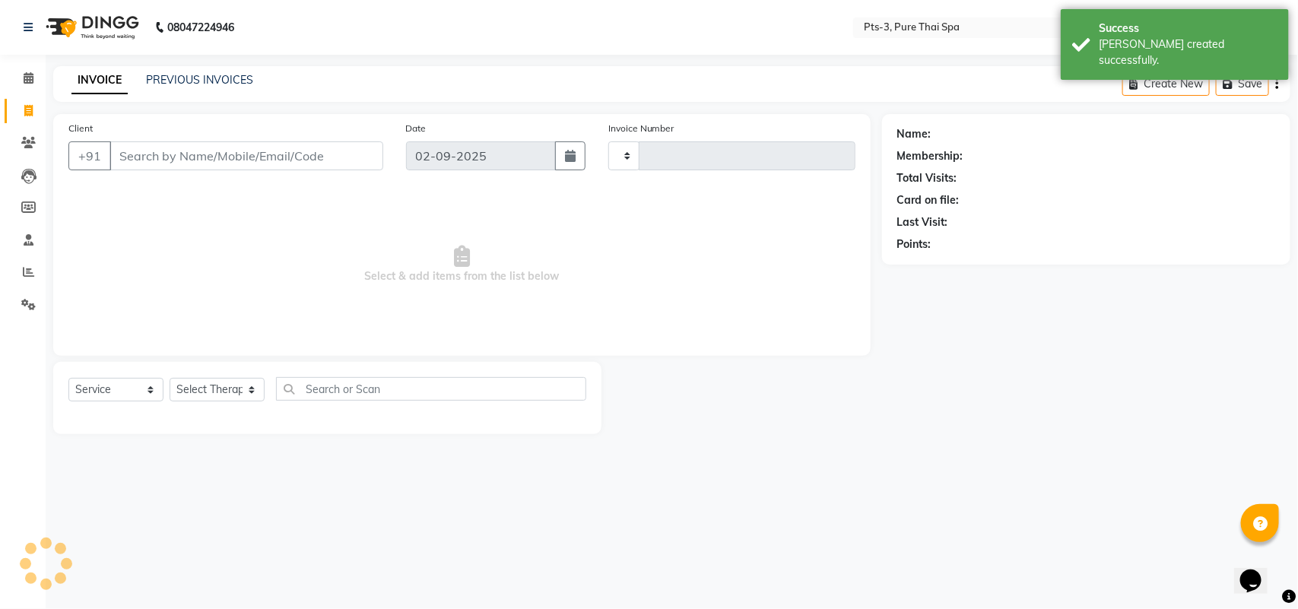
type input "2009"
select select "6461"
click at [210, 160] on input "Client" at bounding box center [247, 155] width 274 height 29
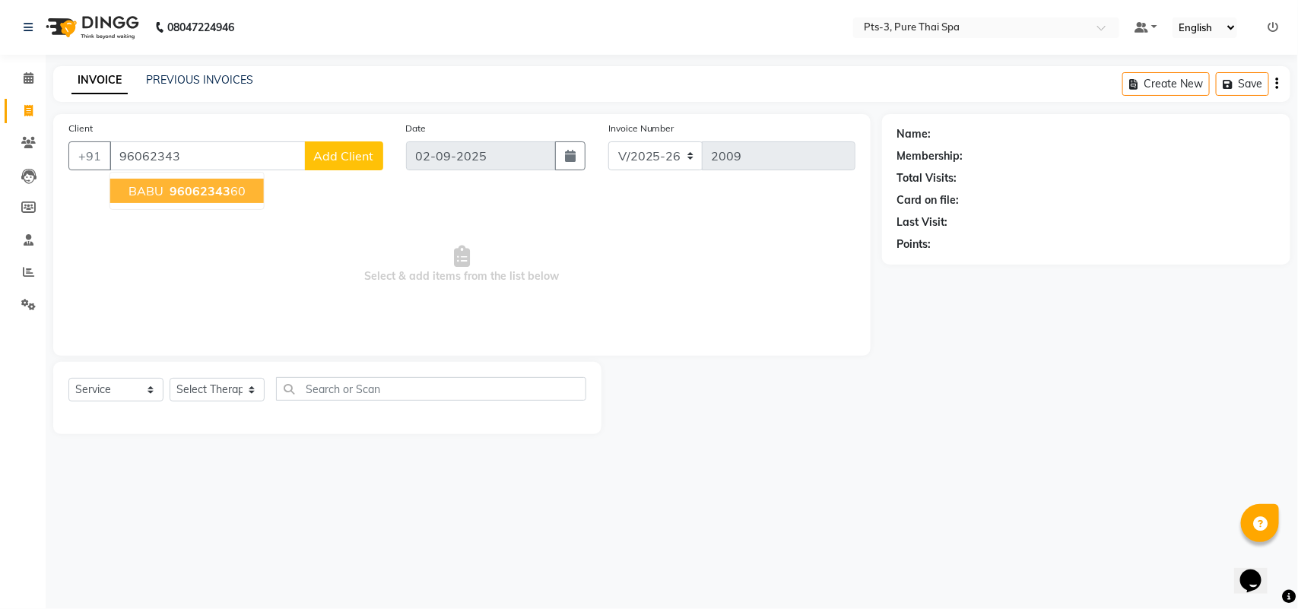
click at [195, 183] on span "96062343" at bounding box center [200, 190] width 61 height 15
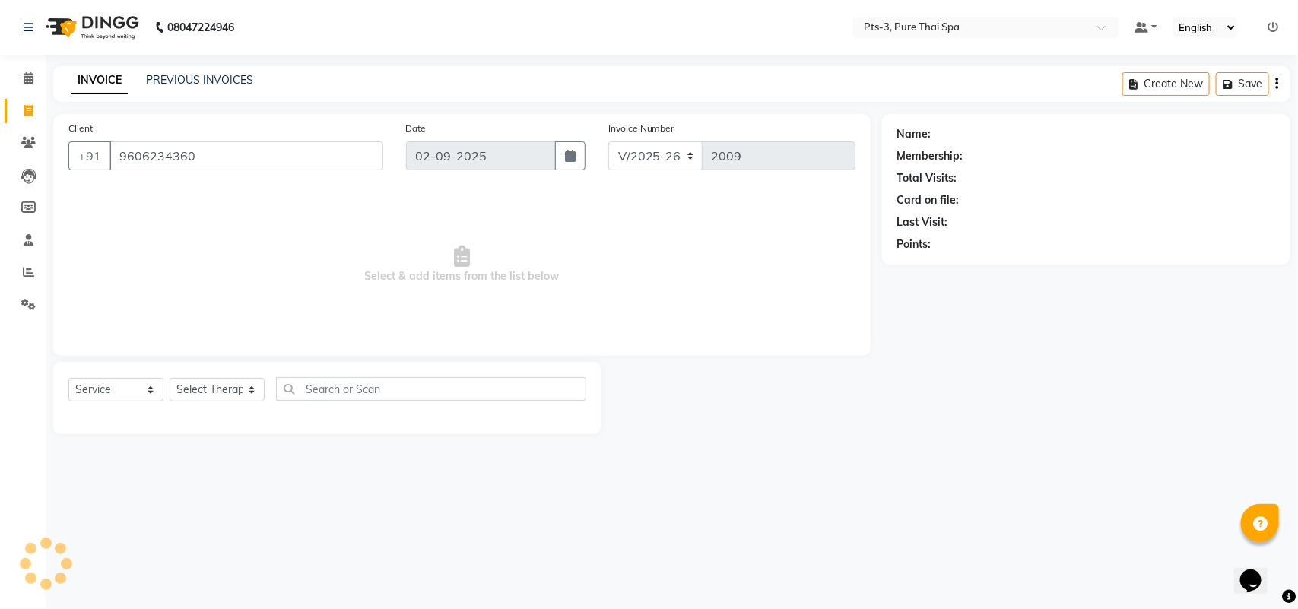
type input "9606234360"
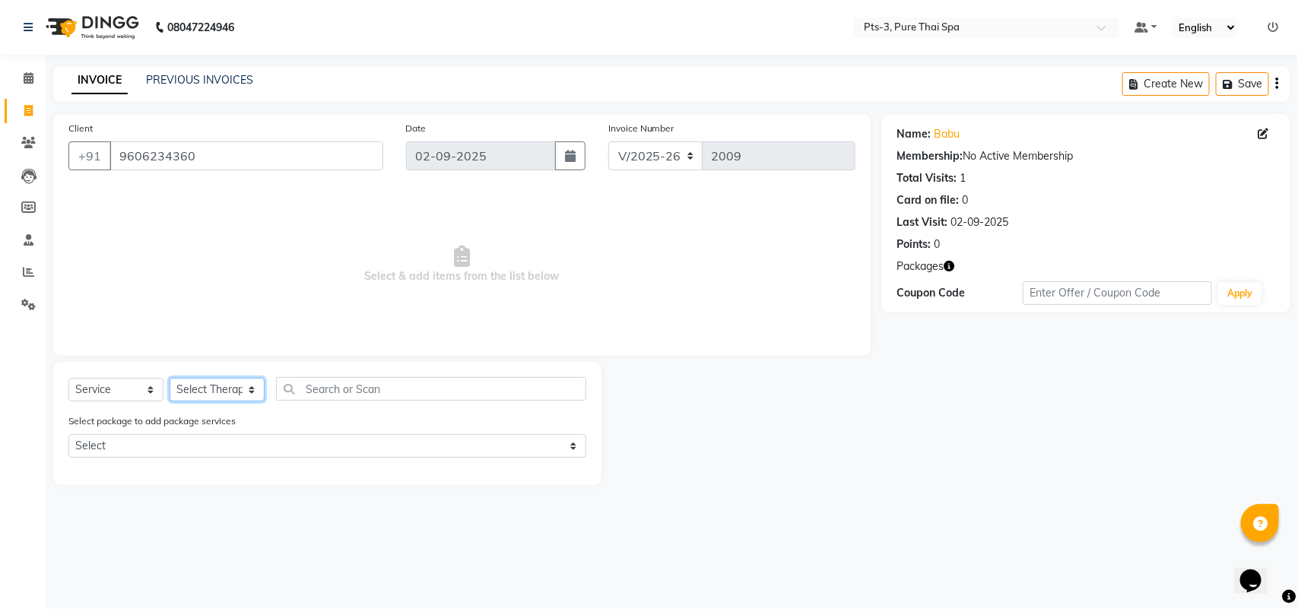
click at [214, 384] on select "Select Therapist [PERSON_NAME] AMMI ANYONE [PERSON_NAME] [PERSON_NAME] [PERSON_…" at bounding box center [217, 390] width 95 height 24
select select "54268"
click at [170, 378] on select "Select Therapist [PERSON_NAME] AMMI ANYONE [PERSON_NAME] [PERSON_NAME] [PERSON_…" at bounding box center [217, 390] width 95 height 24
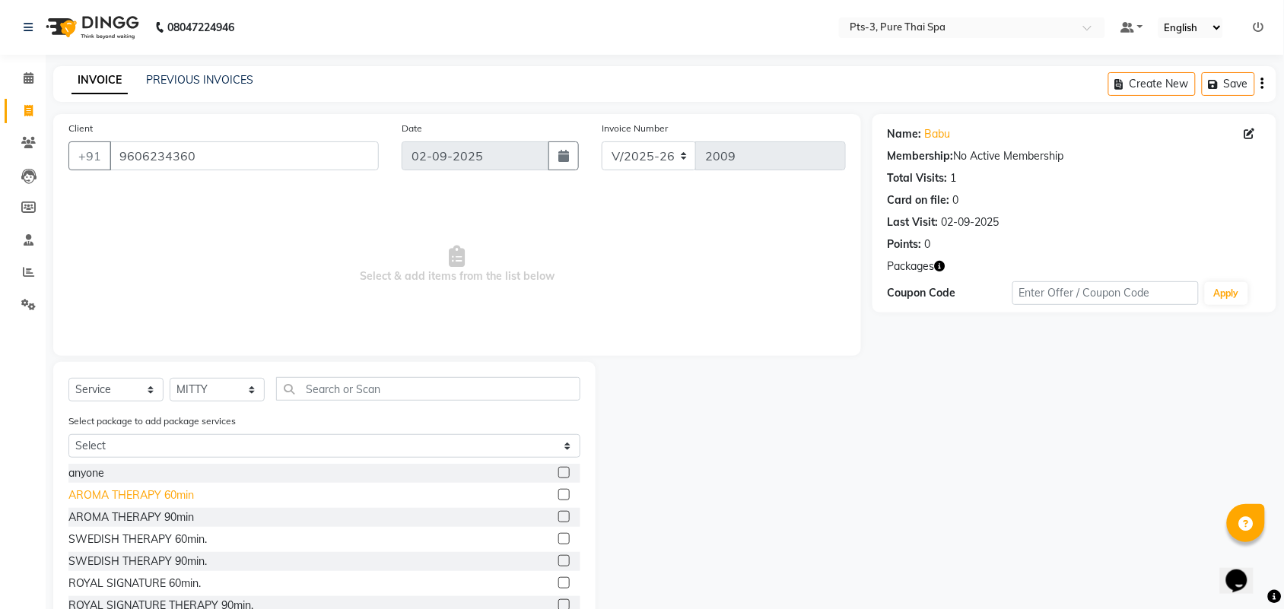
click at [173, 492] on div "AROMA THERAPY 60min" at bounding box center [130, 495] width 125 height 16
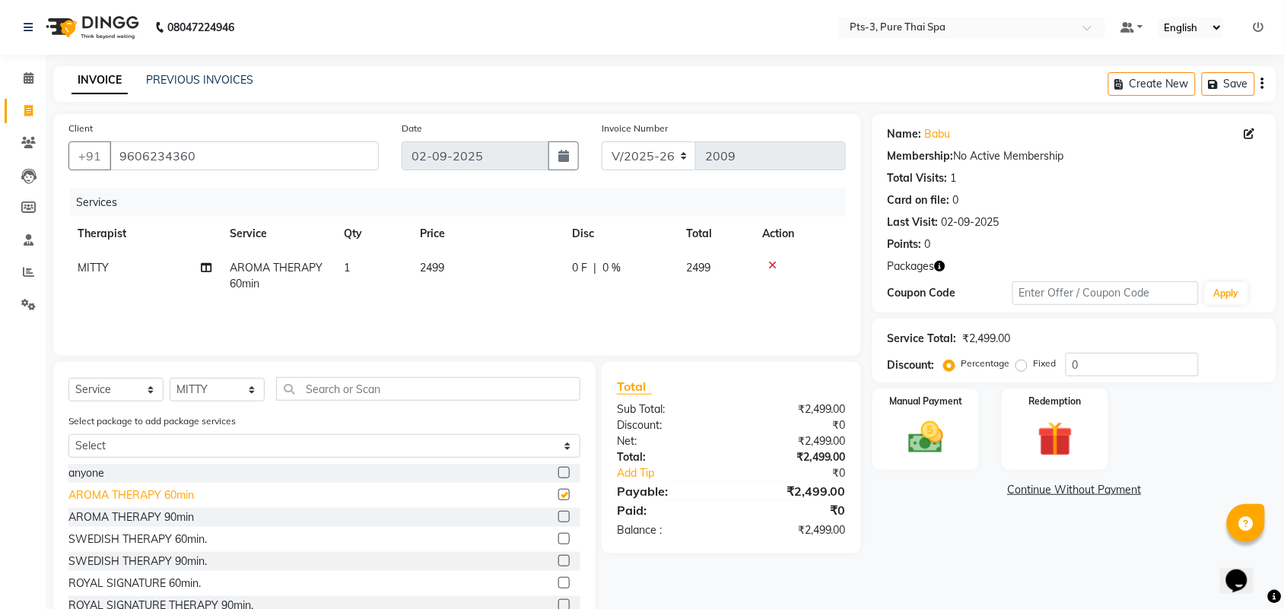
checkbox input "false"
click at [1046, 427] on img at bounding box center [1054, 440] width 59 height 46
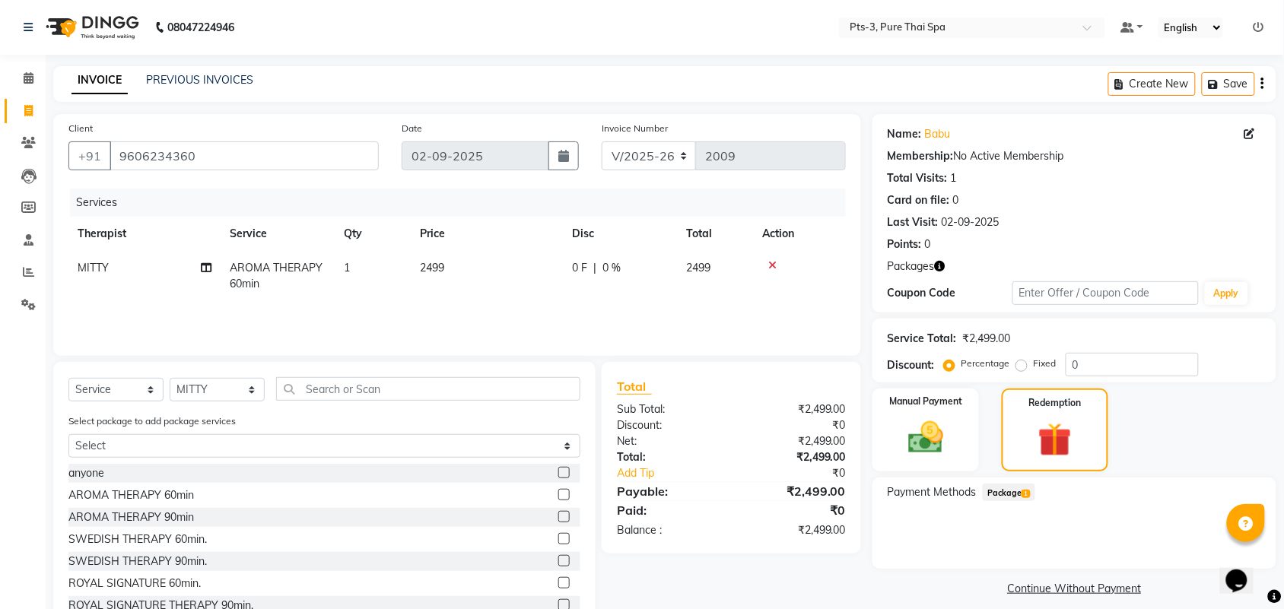
click at [997, 491] on span "Package 1" at bounding box center [1009, 492] width 52 height 17
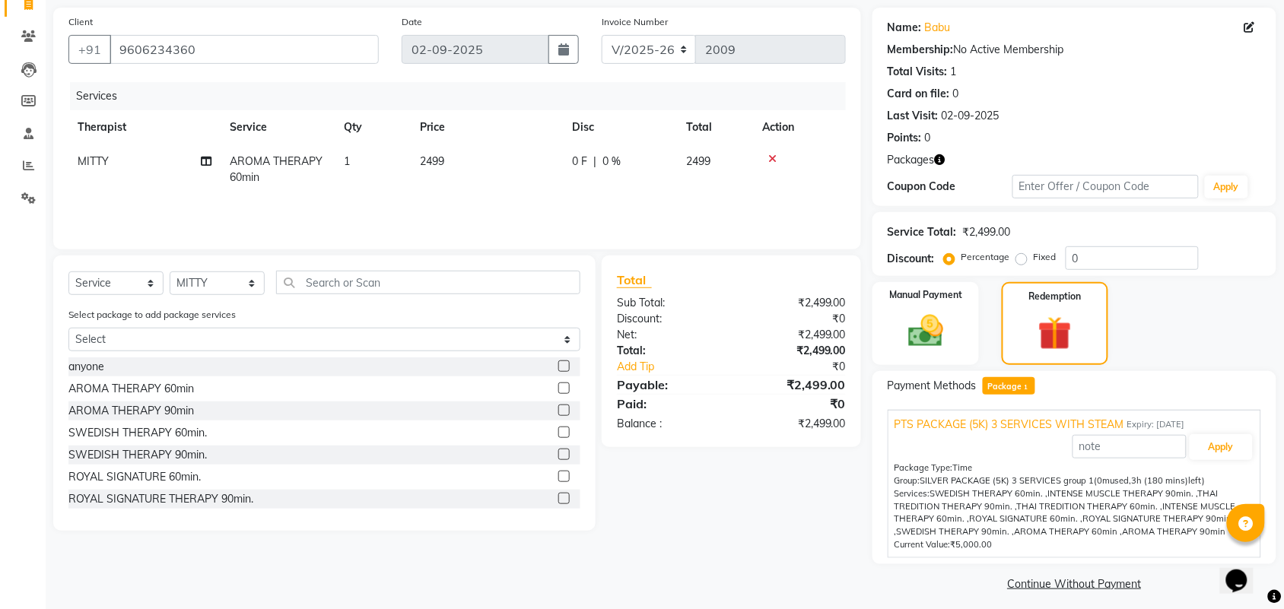
scroll to position [115, 0]
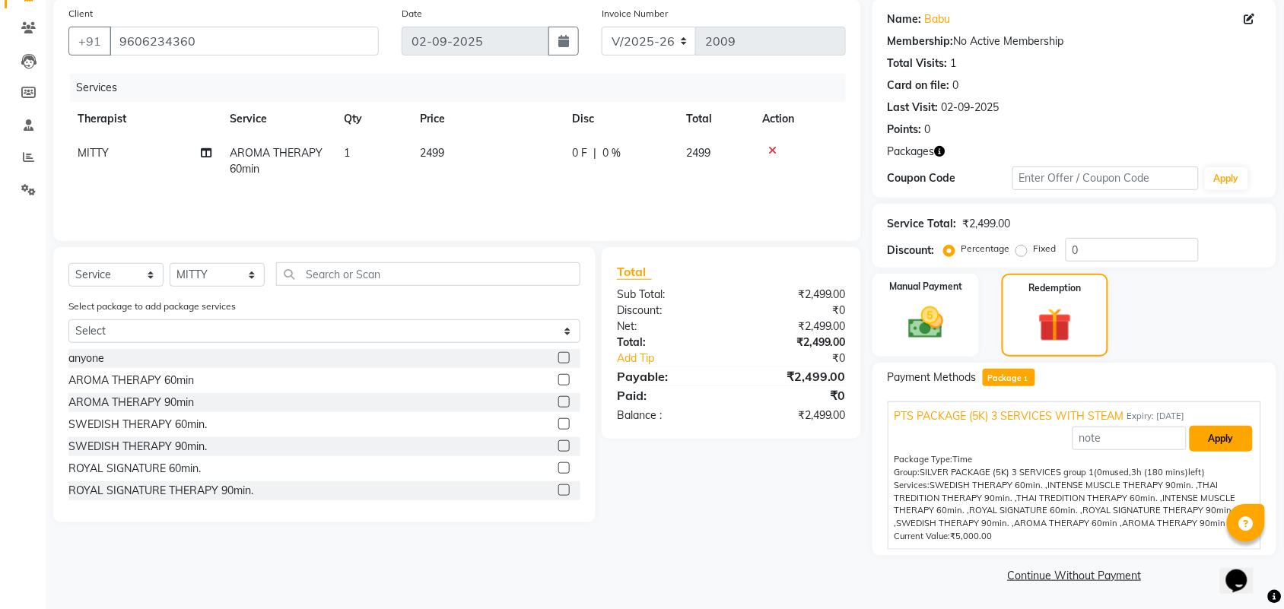
click at [1247, 432] on button "Apply" at bounding box center [1220, 439] width 63 height 26
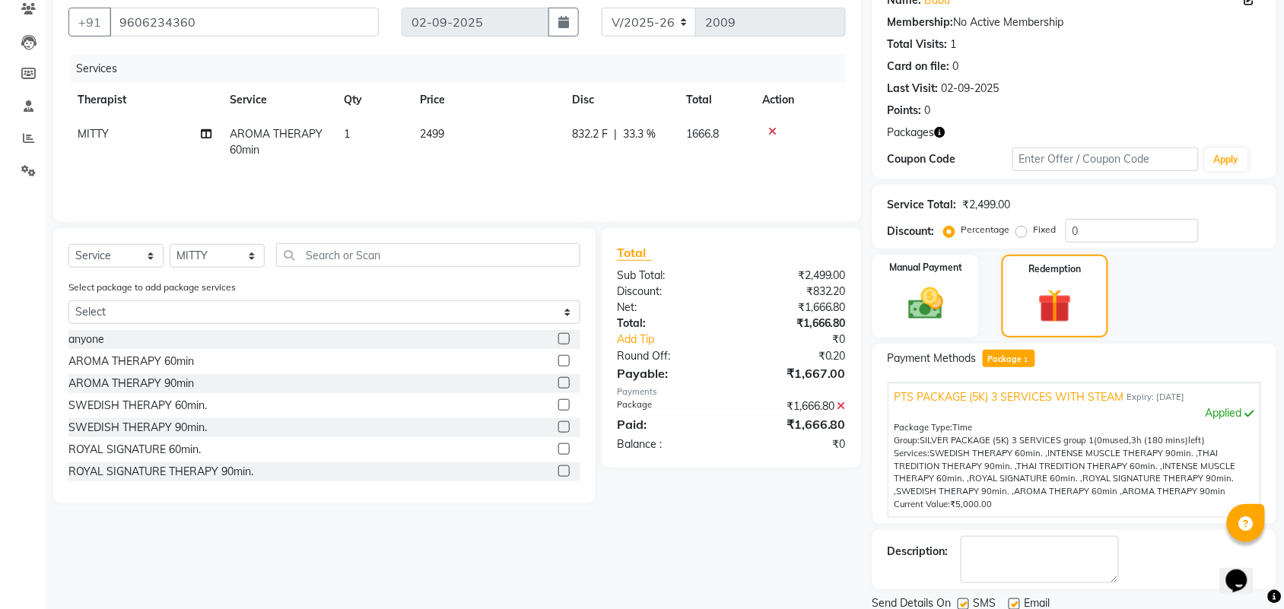
scroll to position [189, 0]
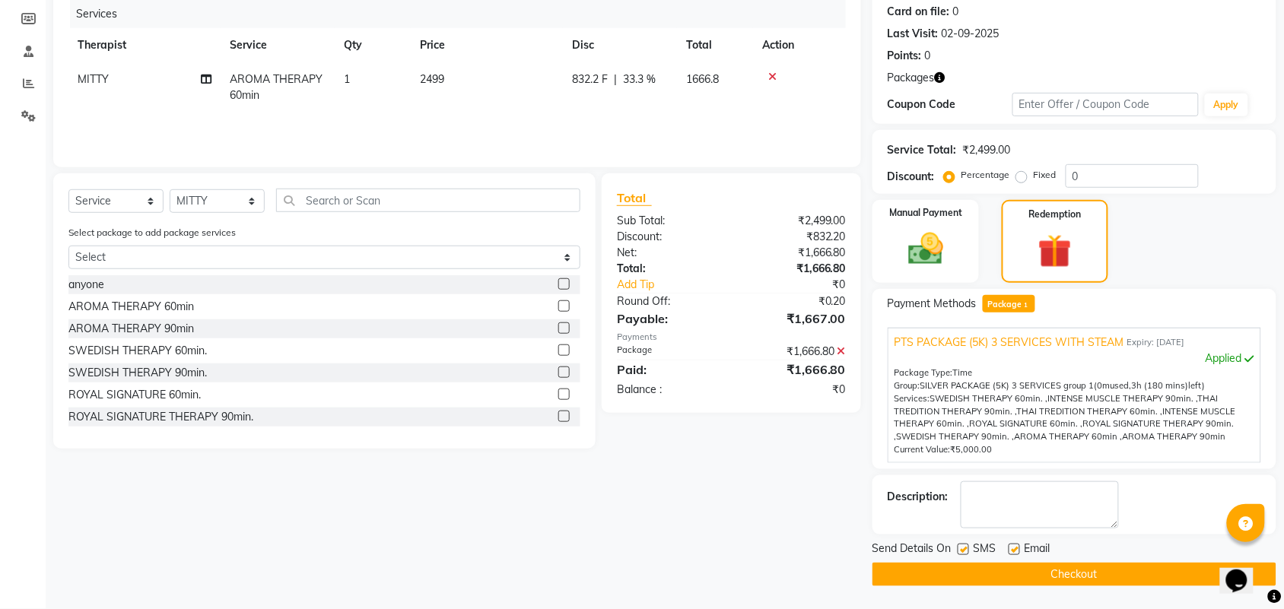
click at [967, 545] on label at bounding box center [962, 549] width 11 height 11
click at [967, 545] on input "checkbox" at bounding box center [962, 550] width 10 height 10
checkbox input "false"
drag, startPoint x: 1014, startPoint y: 548, endPoint x: 1024, endPoint y: 518, distance: 32.0
click at [1014, 548] on label at bounding box center [1013, 549] width 11 height 11
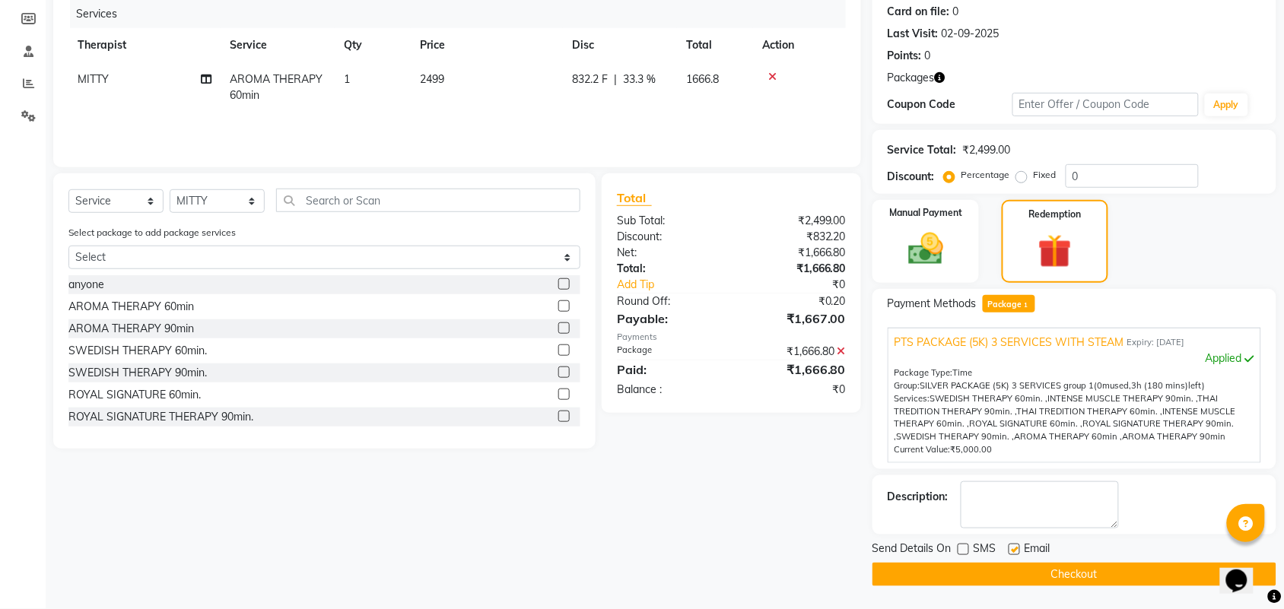
click at [1014, 548] on input "checkbox" at bounding box center [1013, 550] width 10 height 10
checkbox input "false"
click at [1025, 512] on textarea at bounding box center [1039, 504] width 158 height 47
type textarea "495"
click at [1020, 575] on button "Checkout" at bounding box center [1074, 575] width 404 height 24
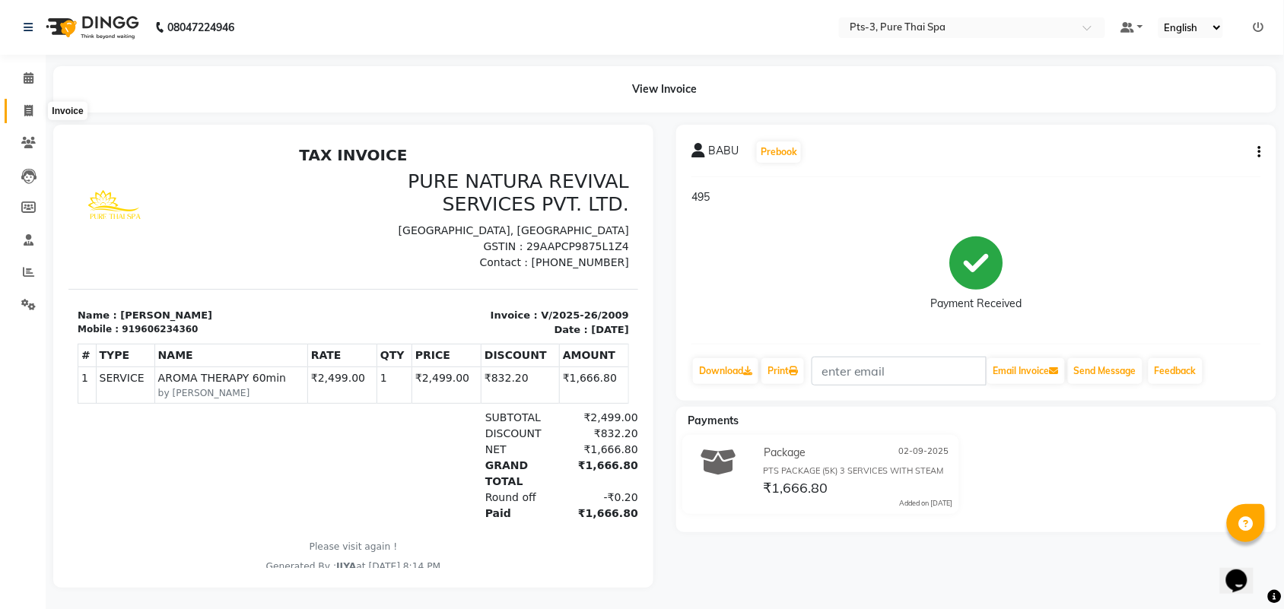
click at [27, 106] on icon at bounding box center [28, 110] width 8 height 11
select select "service"
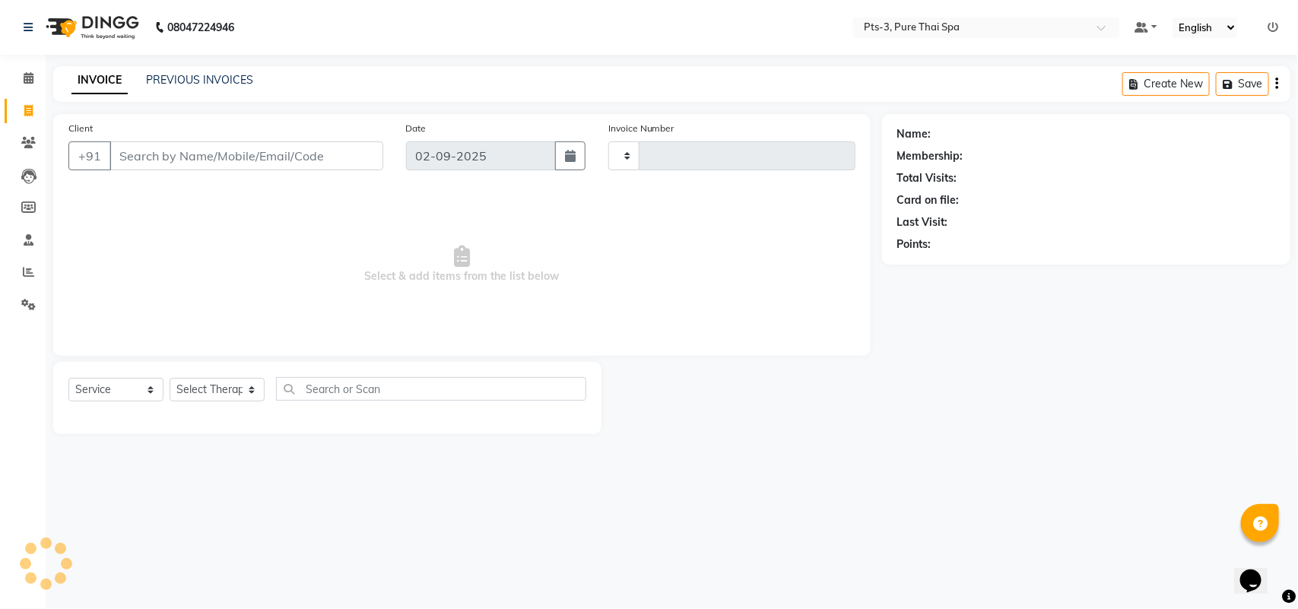
type input "2010"
select select "6461"
click at [176, 76] on link "PREVIOUS INVOICES" at bounding box center [199, 80] width 107 height 14
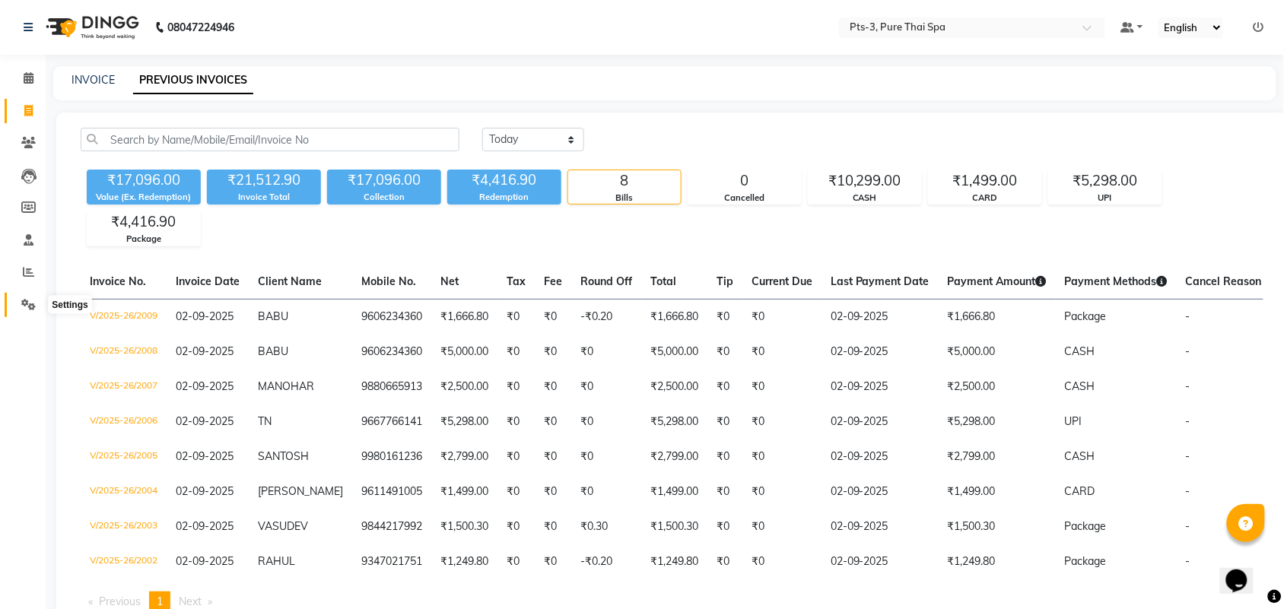
click at [31, 304] on icon at bounding box center [28, 304] width 14 height 11
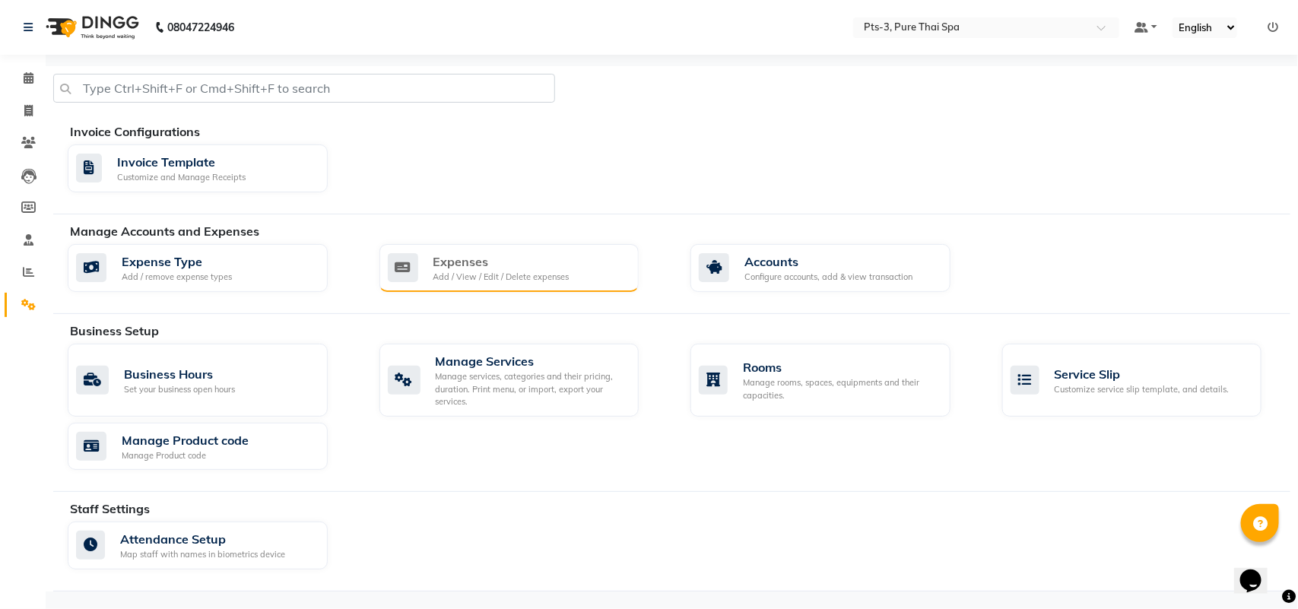
click at [476, 275] on div "Add / View / Edit / Delete expenses" at bounding box center [501, 277] width 136 height 13
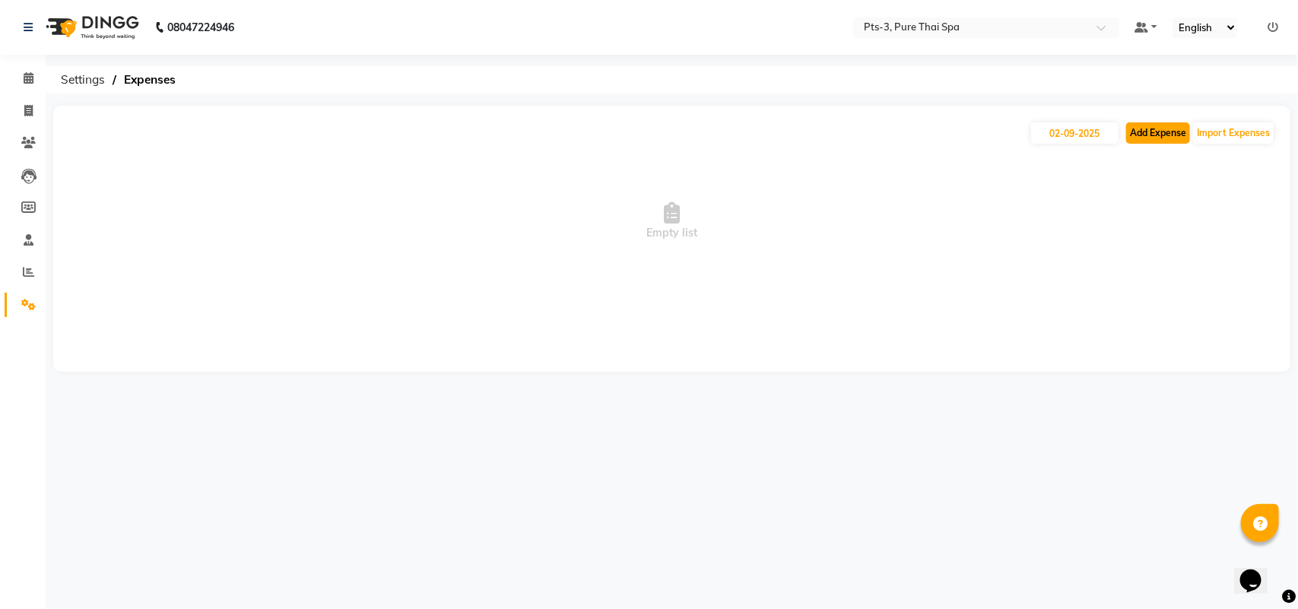
click at [1170, 133] on button "Add Expense" at bounding box center [1158, 132] width 64 height 21
select select "1"
select select "5482"
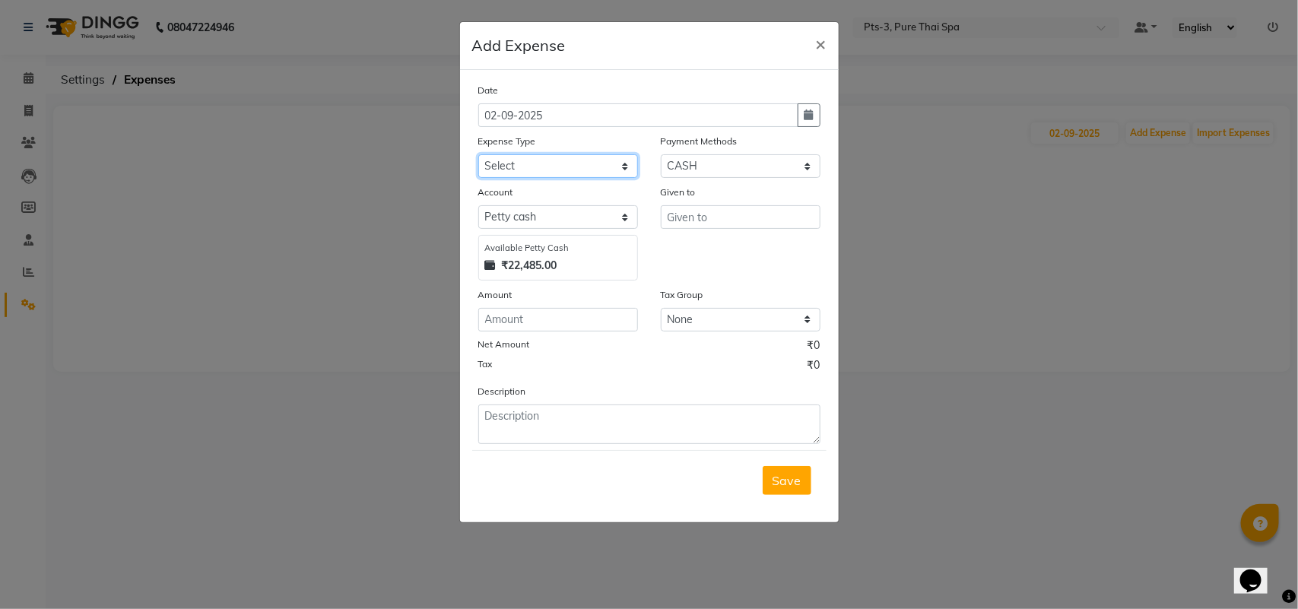
click at [514, 164] on select "Select Bank charges Cleaning and products Donation Electric and water charge In…" at bounding box center [558, 166] width 160 height 24
select select "10836"
click at [478, 154] on select "Select Bank charges Cleaning and products Donation Electric and water charge In…" at bounding box center [558, 166] width 160 height 24
click at [706, 217] on input "text" at bounding box center [741, 217] width 160 height 24
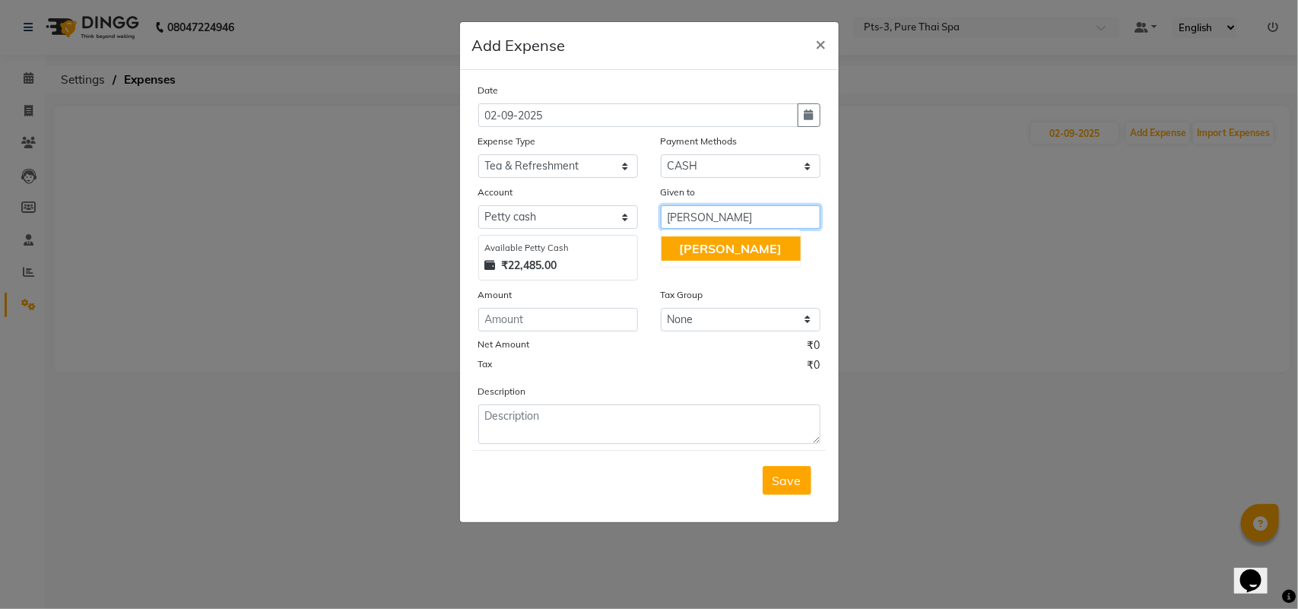
click at [726, 244] on button "[PERSON_NAME]" at bounding box center [731, 249] width 139 height 24
type input "[PERSON_NAME]"
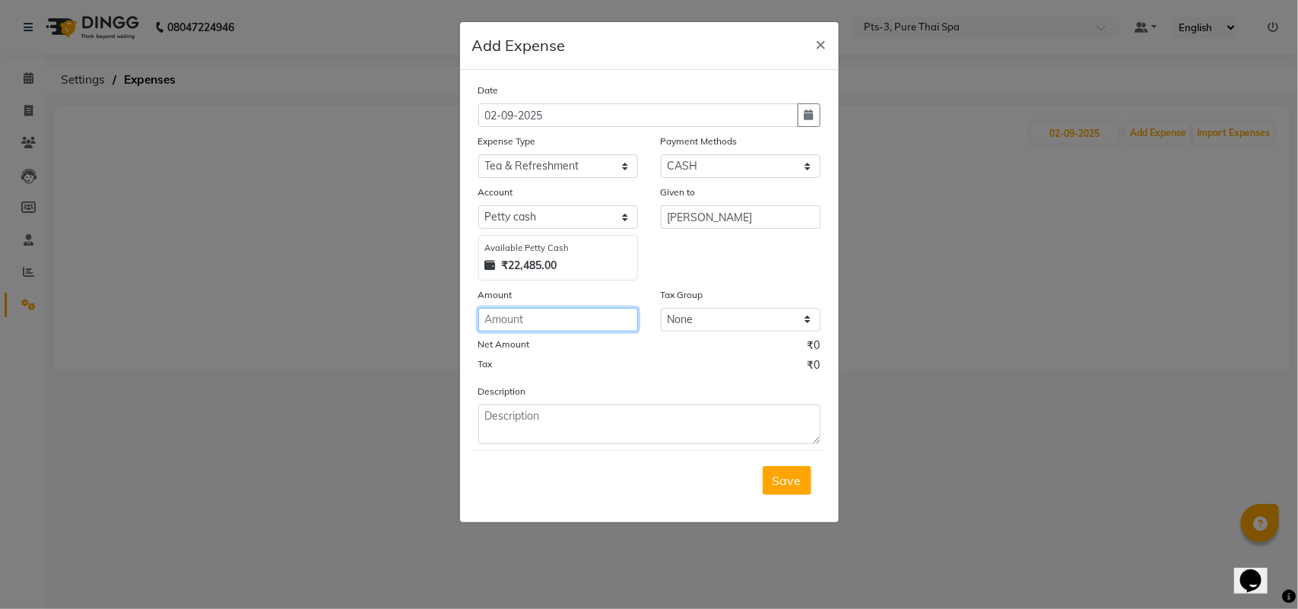
click at [517, 325] on input "number" at bounding box center [558, 320] width 160 height 24
type input "100"
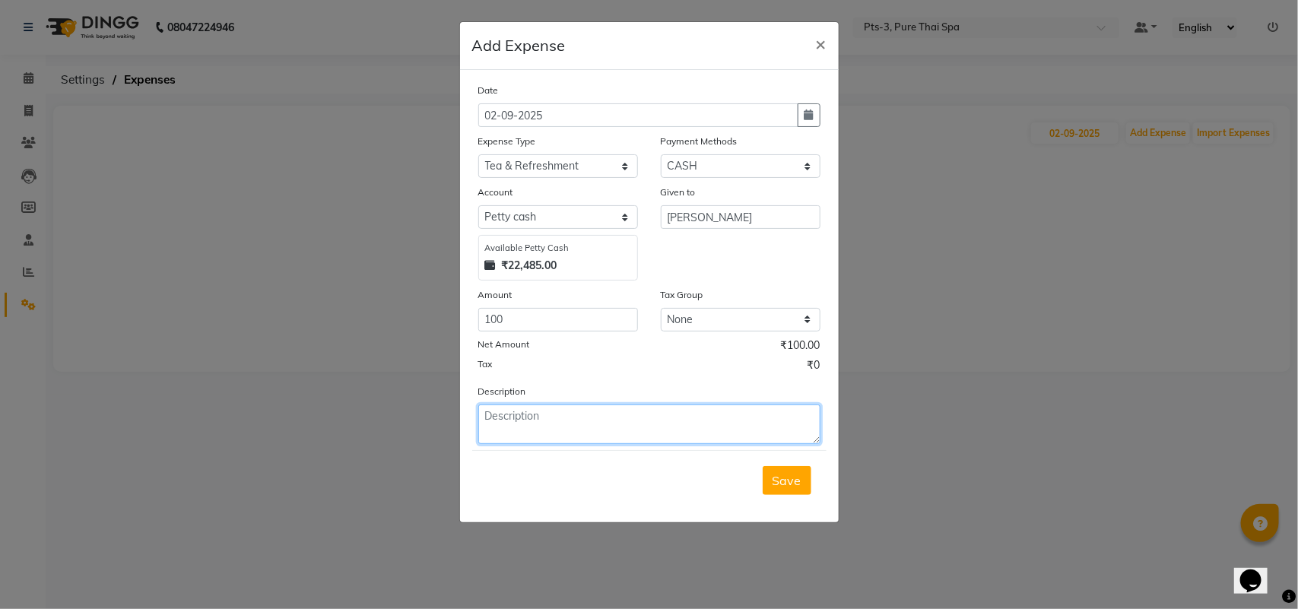
click at [540, 417] on textarea at bounding box center [649, 425] width 342 height 40
type textarea "TEA"
click at [788, 473] on span "Save" at bounding box center [787, 480] width 29 height 15
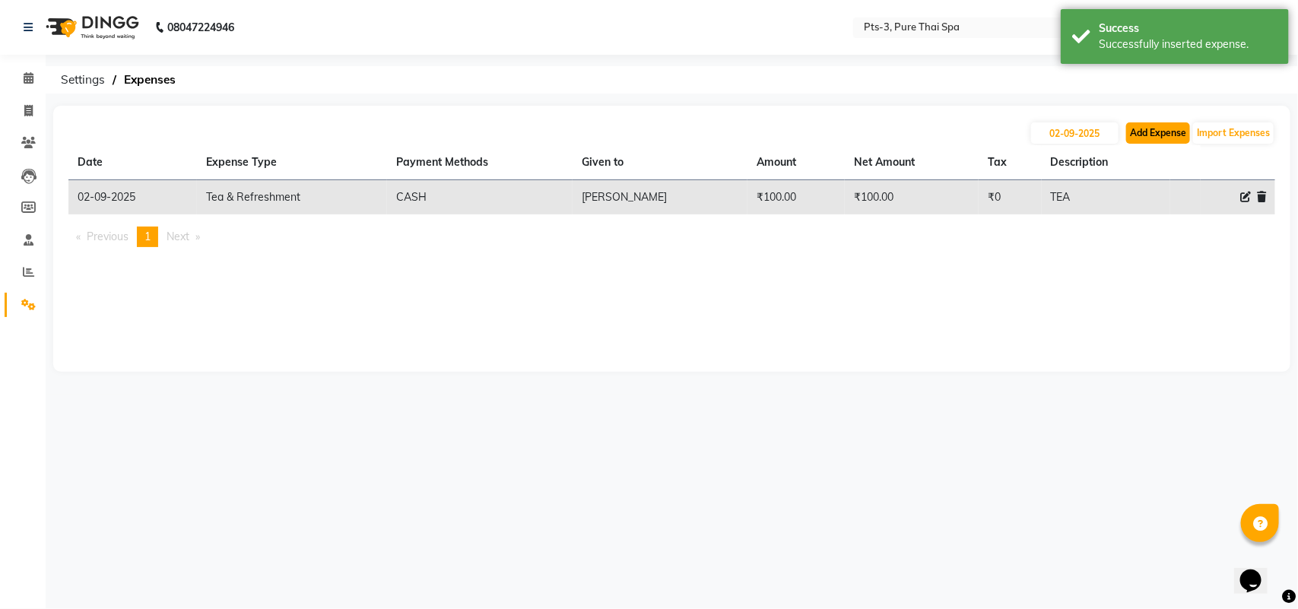
click at [1148, 129] on button "Add Expense" at bounding box center [1158, 132] width 64 height 21
select select "1"
select select "5482"
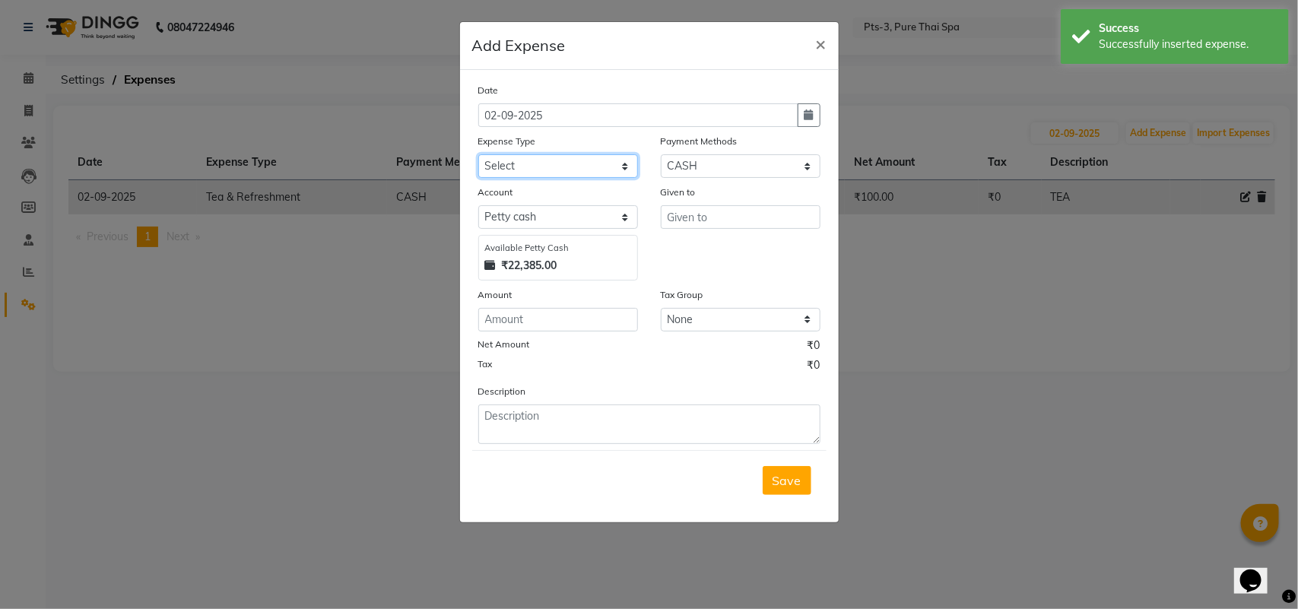
click at [529, 167] on select "Select Bank charges Cleaning and products Donation Electric and water charge In…" at bounding box center [558, 166] width 160 height 24
select select "10852"
click at [478, 154] on select "Select Bank charges Cleaning and products Donation Electric and water charge In…" at bounding box center [558, 166] width 160 height 24
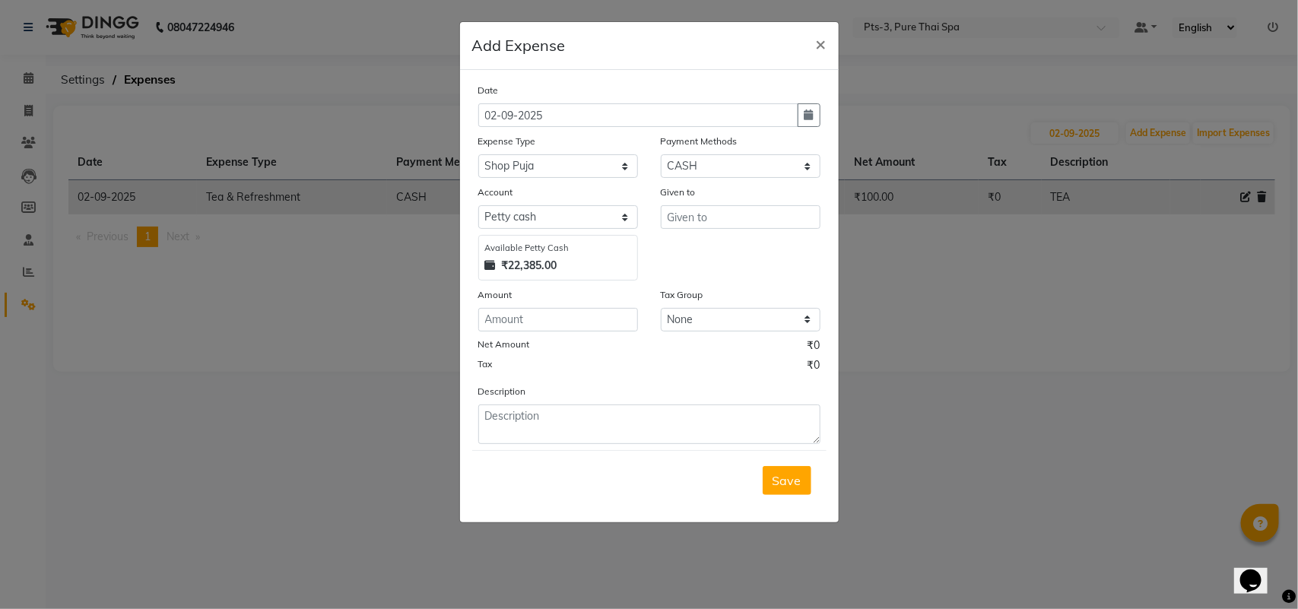
drag, startPoint x: 1091, startPoint y: 297, endPoint x: 1105, endPoint y: 237, distance: 60.9
click at [1090, 295] on ngb-modal-window "Add Expense × Date [DATE] Expense Type Select Bank charges Cleaning and product…" at bounding box center [649, 304] width 1298 height 609
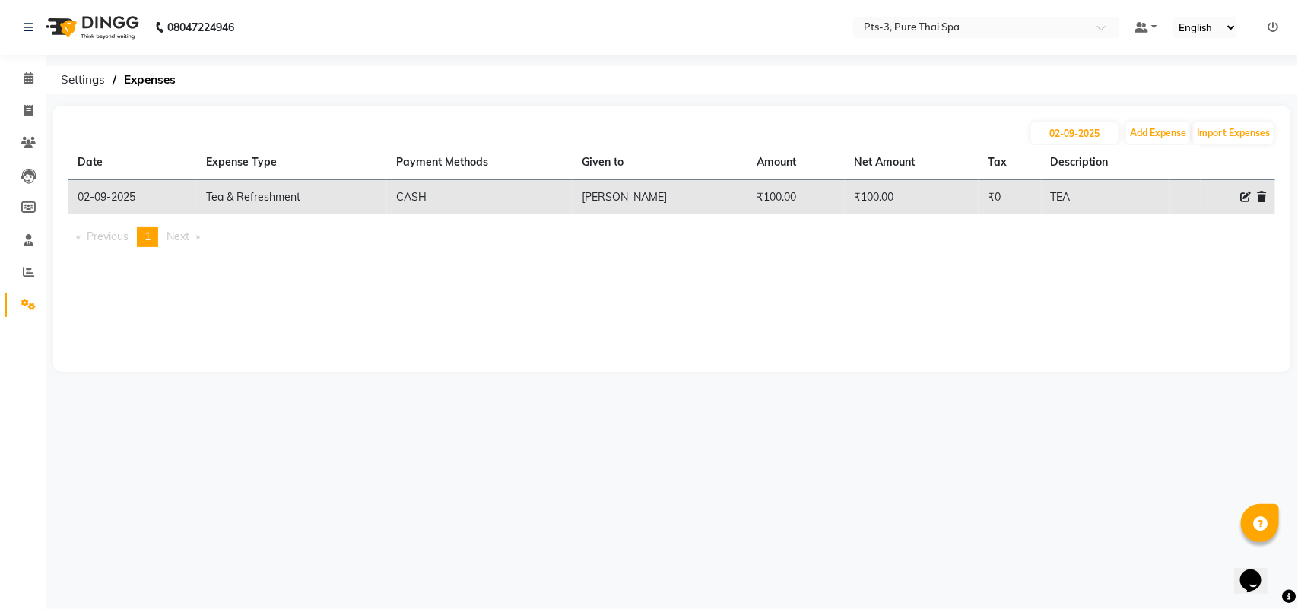
click at [1248, 194] on icon at bounding box center [1245, 197] width 11 height 11
select select "10836"
select select "1"
select select "5482"
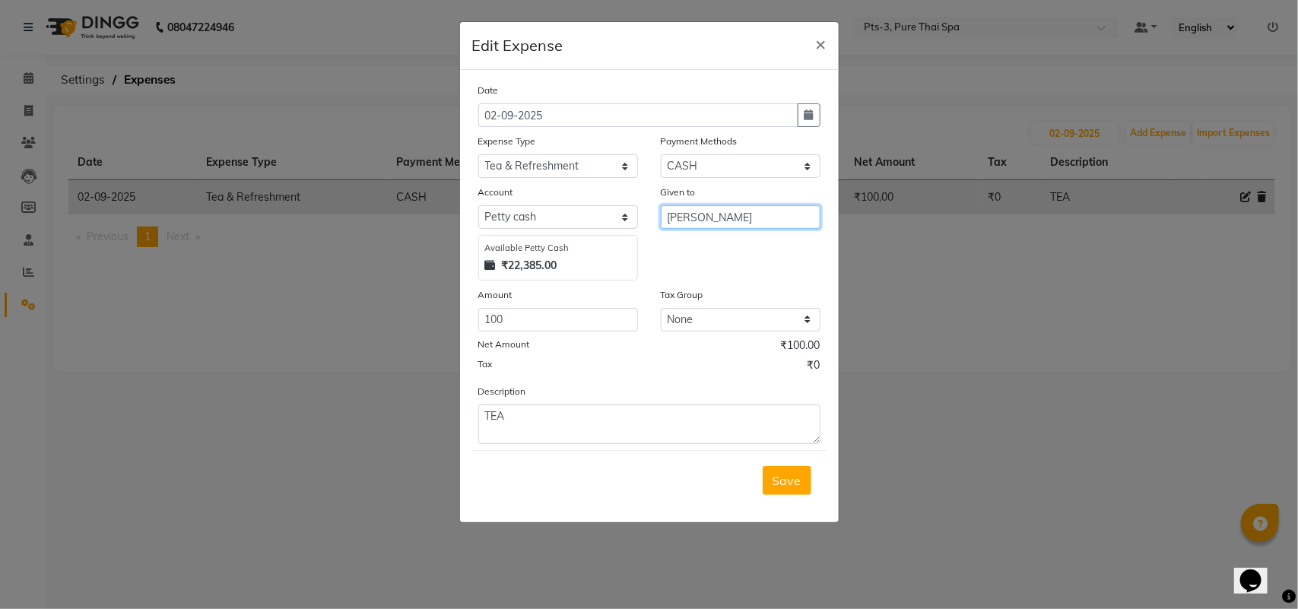
click at [715, 221] on input "[PERSON_NAME]" at bounding box center [741, 217] width 160 height 24
type input "L"
type input "STAFF"
click at [788, 480] on span "Save" at bounding box center [787, 480] width 29 height 15
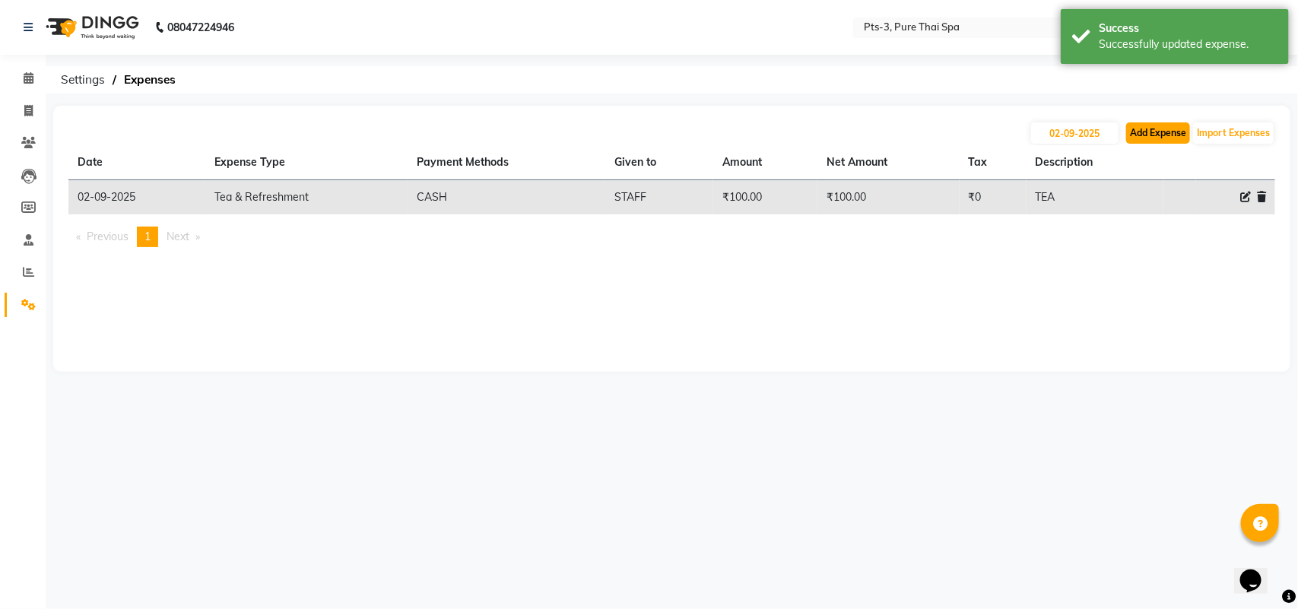
click at [1143, 134] on button "Add Expense" at bounding box center [1158, 132] width 64 height 21
select select "1"
select select "5482"
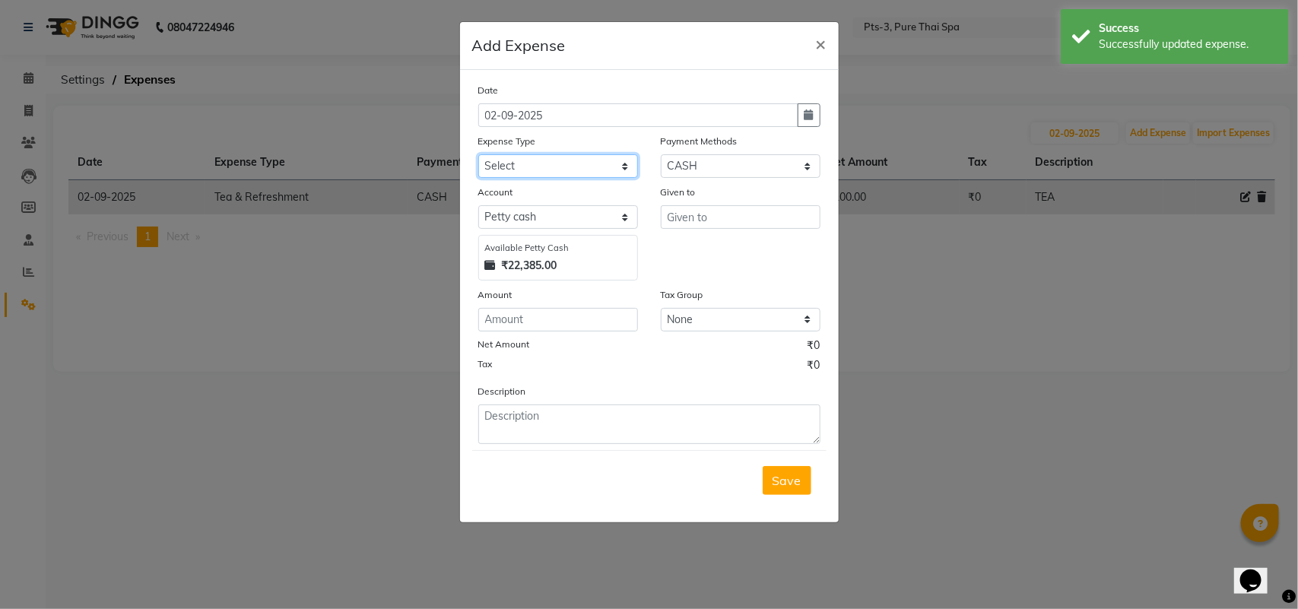
click at [519, 161] on select "Select Bank charges Cleaning and products Donation Electric and water charge In…" at bounding box center [558, 166] width 160 height 24
select select "10852"
click at [478, 154] on select "Select Bank charges Cleaning and products Donation Electric and water charge In…" at bounding box center [558, 166] width 160 height 24
click at [537, 321] on input "number" at bounding box center [558, 320] width 160 height 24
type input "100"
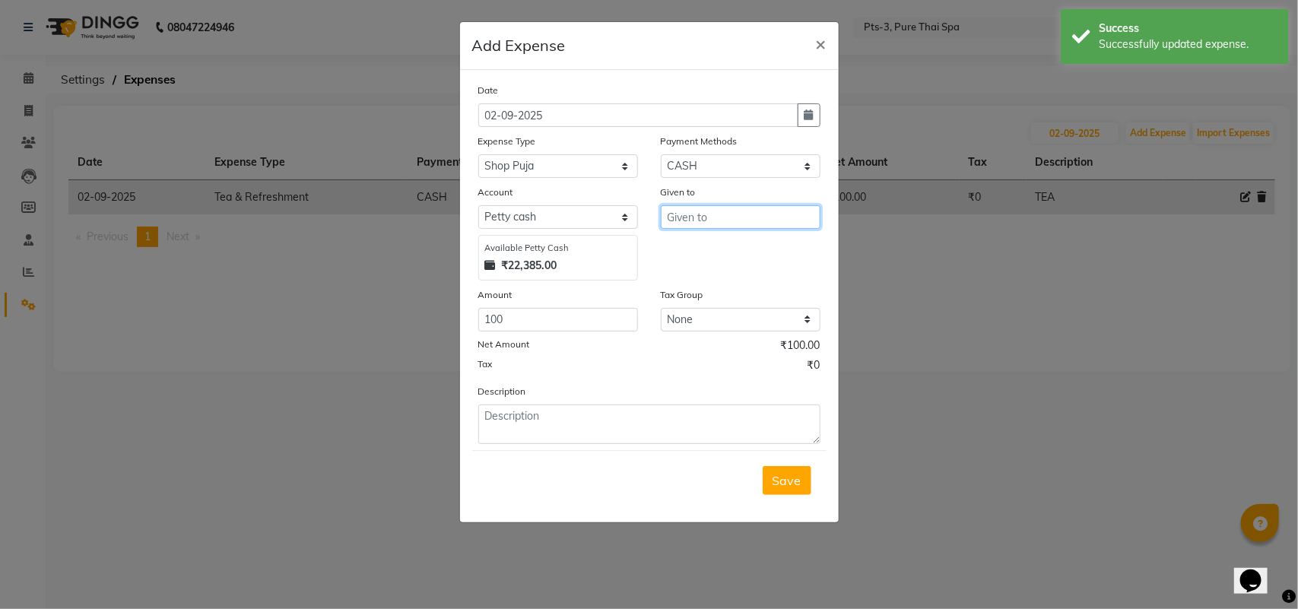
click at [744, 208] on input "text" at bounding box center [741, 217] width 160 height 24
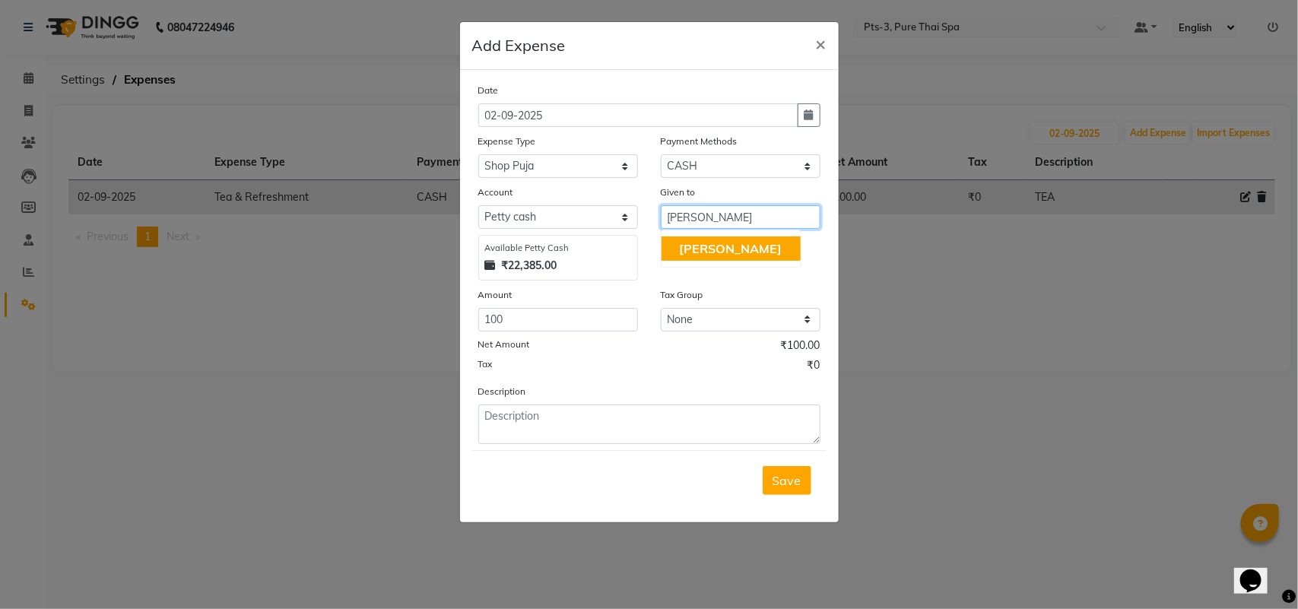
click at [728, 247] on button "[PERSON_NAME]" at bounding box center [731, 249] width 139 height 24
type input "[PERSON_NAME]"
click at [792, 487] on button "Save" at bounding box center [787, 480] width 49 height 29
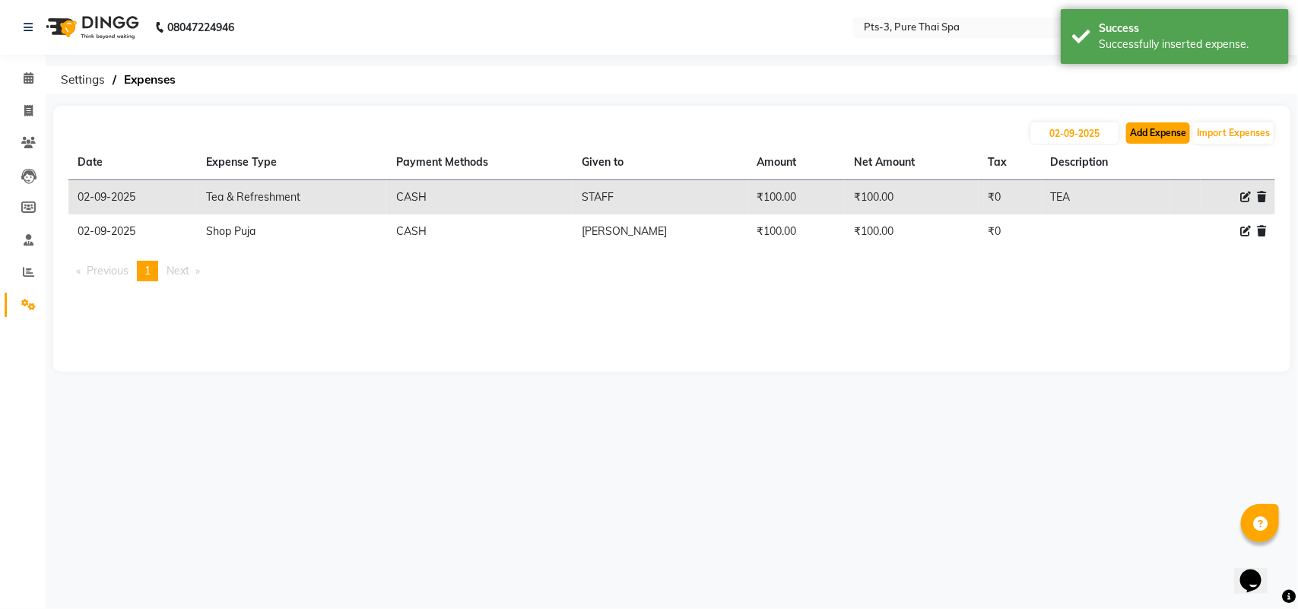
click at [1151, 132] on button "Add Expense" at bounding box center [1158, 132] width 64 height 21
select select "1"
select select "5482"
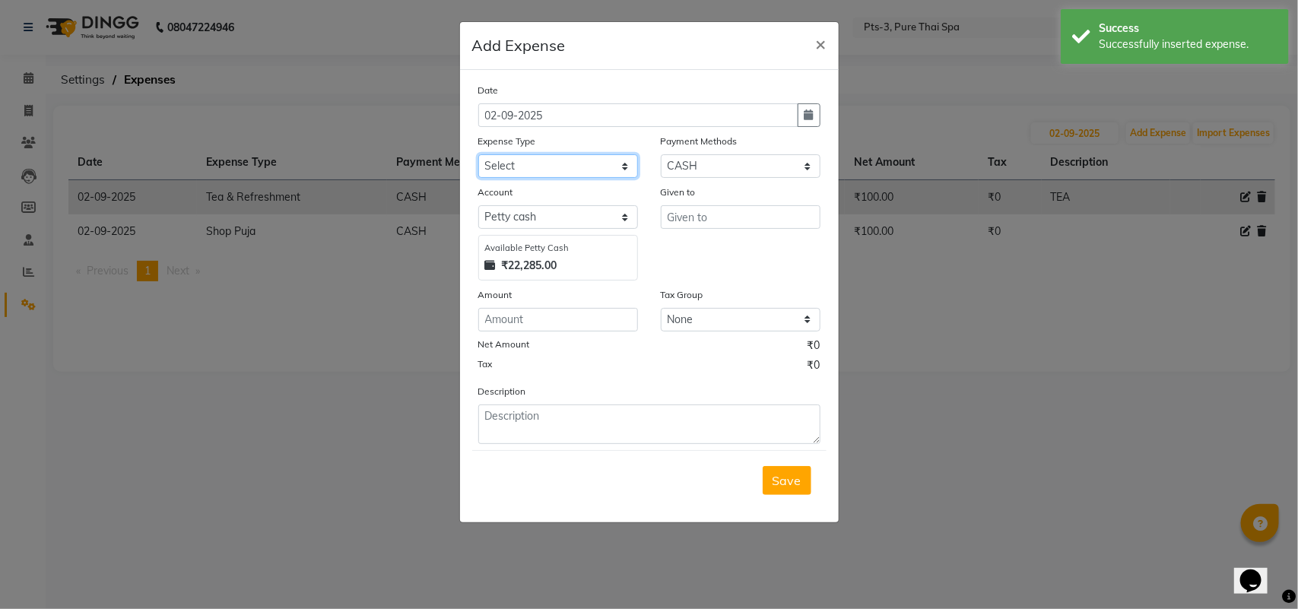
click at [537, 161] on select "Select Bank charges Cleaning and products Donation Electric and water charge In…" at bounding box center [558, 166] width 160 height 24
select select "10829"
click at [478, 154] on select "Select Bank charges Cleaning and products Donation Electric and water charge In…" at bounding box center [558, 166] width 160 height 24
click at [525, 324] on input "number" at bounding box center [558, 320] width 160 height 24
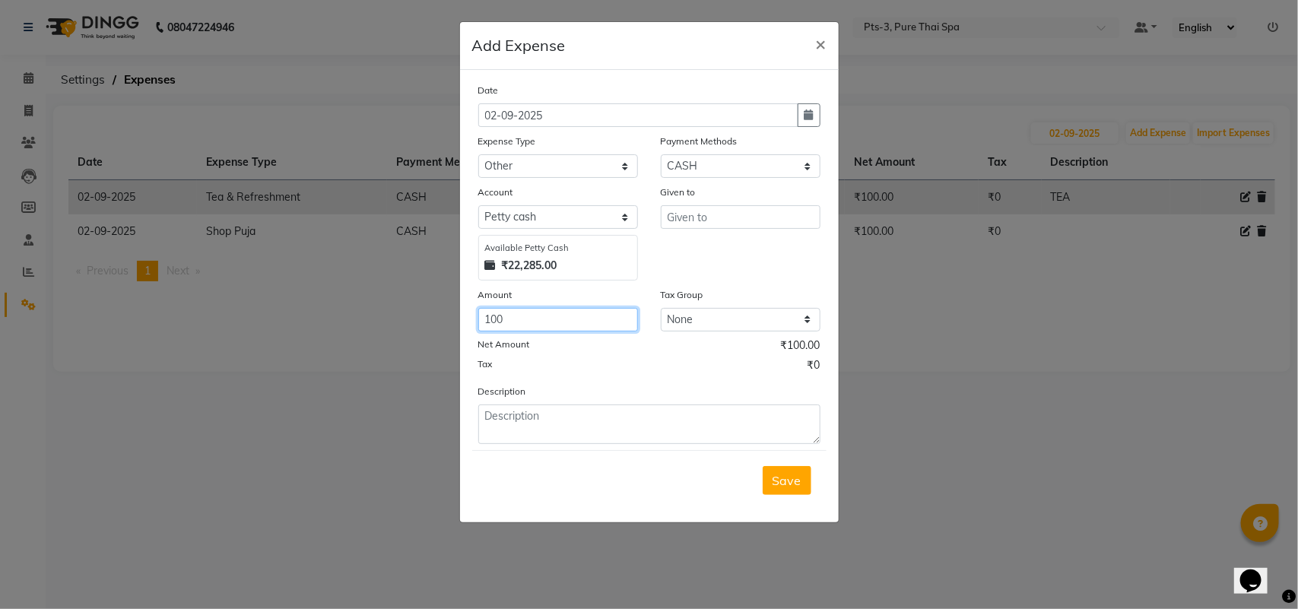
type input "100"
click at [717, 214] on input "text" at bounding box center [741, 217] width 160 height 24
type input "NONJENDAE"
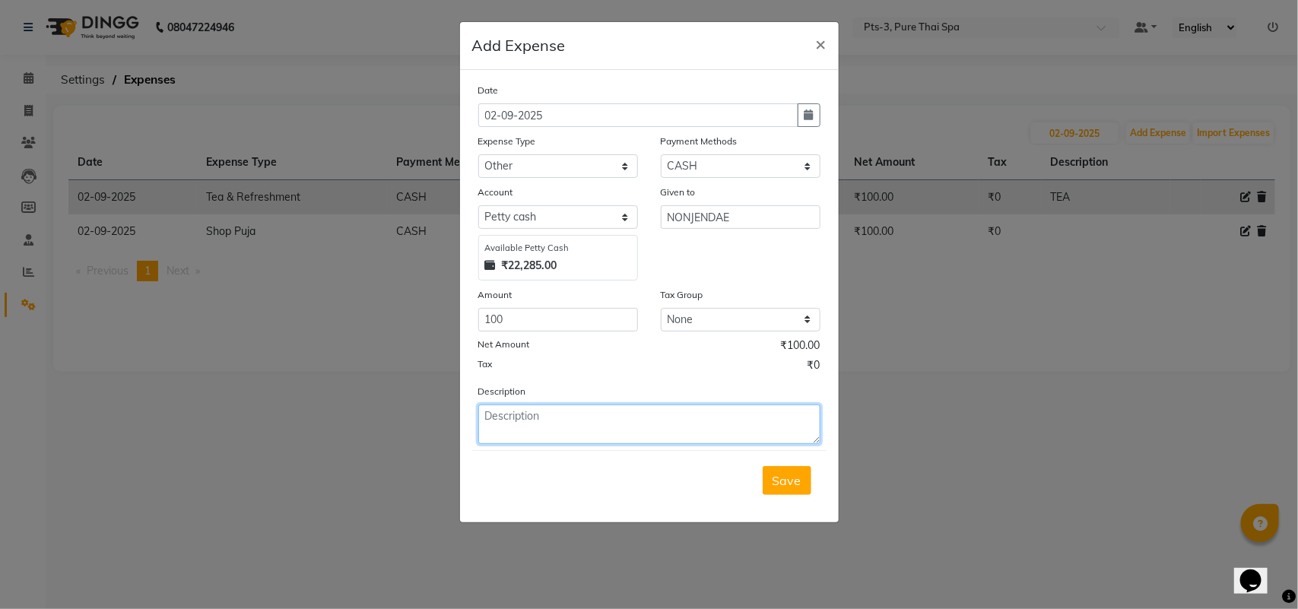
click at [602, 416] on textarea at bounding box center [649, 425] width 342 height 40
type textarea "NON GENDER"
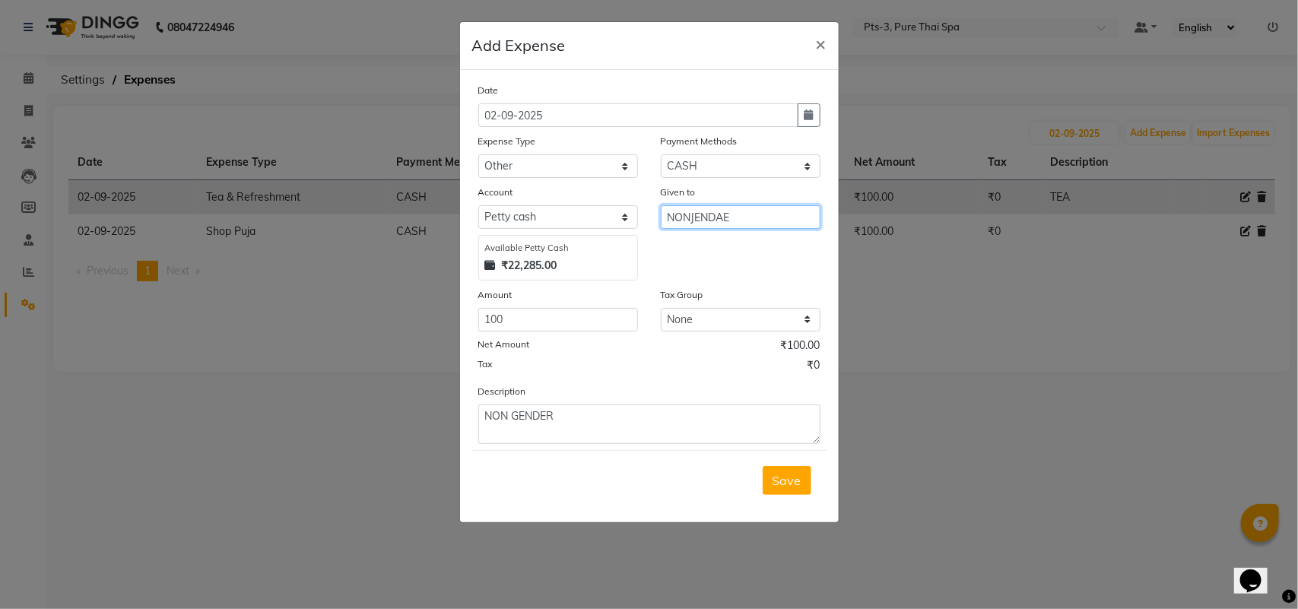
click at [754, 219] on input "NONJENDAE" at bounding box center [741, 217] width 160 height 24
type input "N"
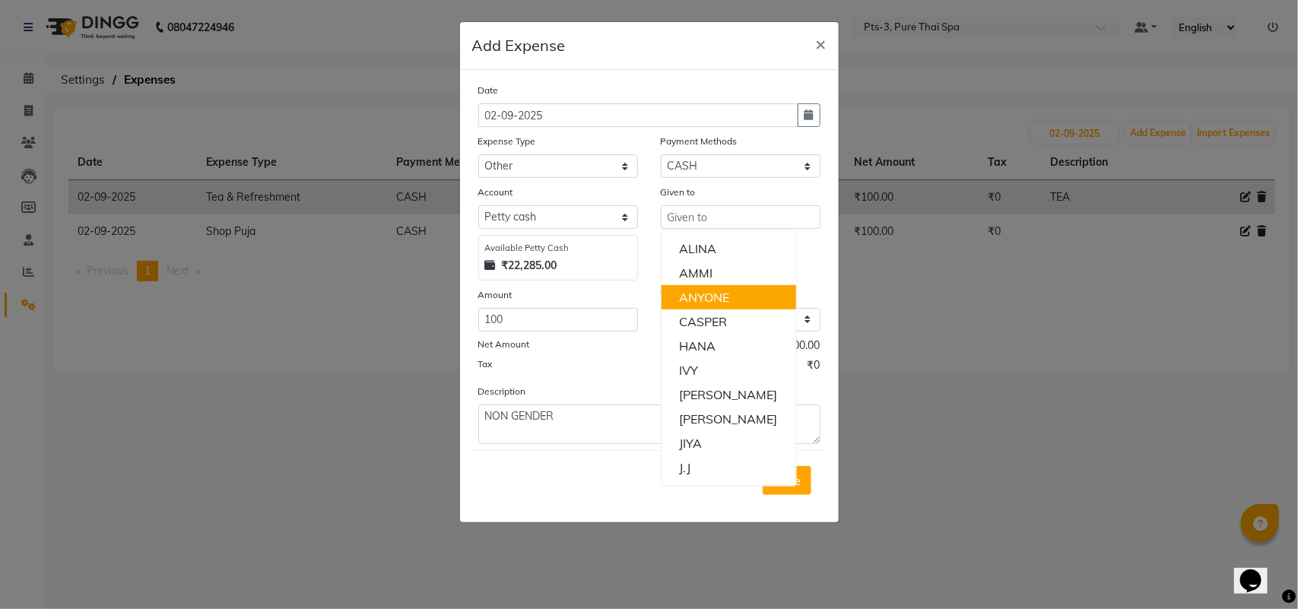
click at [651, 365] on div "Tax ₹0" at bounding box center [649, 367] width 342 height 20
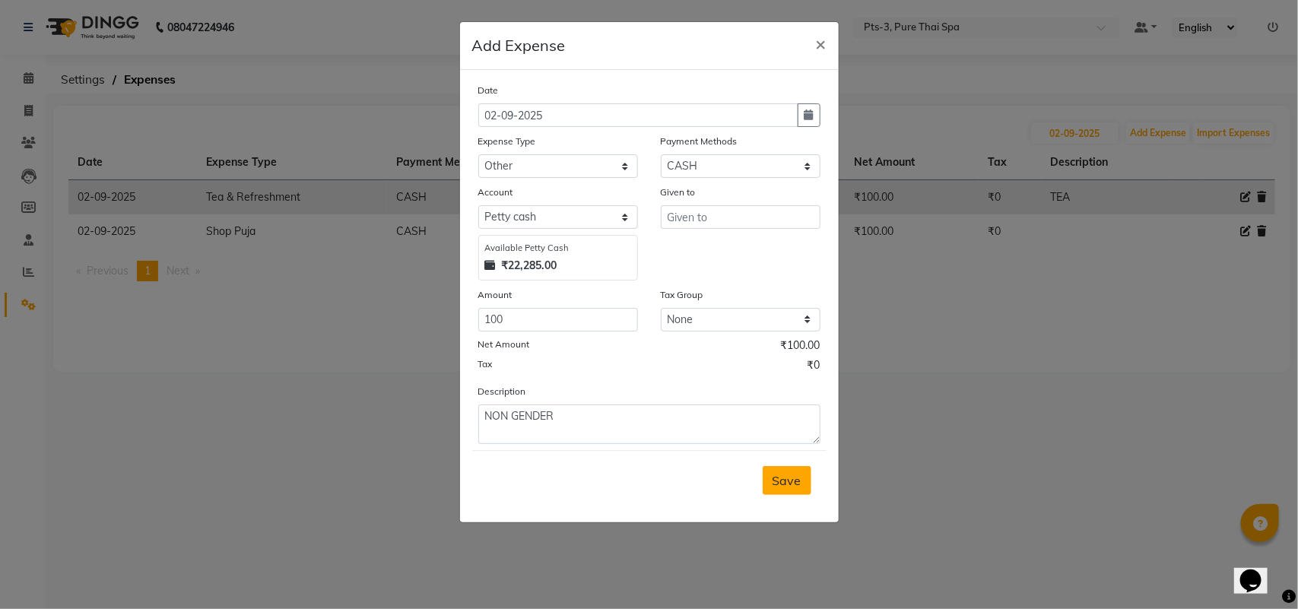
click at [776, 483] on span "Save" at bounding box center [787, 480] width 29 height 15
click at [762, 226] on input "text" at bounding box center [741, 217] width 160 height 24
type input "NON GENDER"
click at [804, 487] on button "Save" at bounding box center [787, 480] width 49 height 29
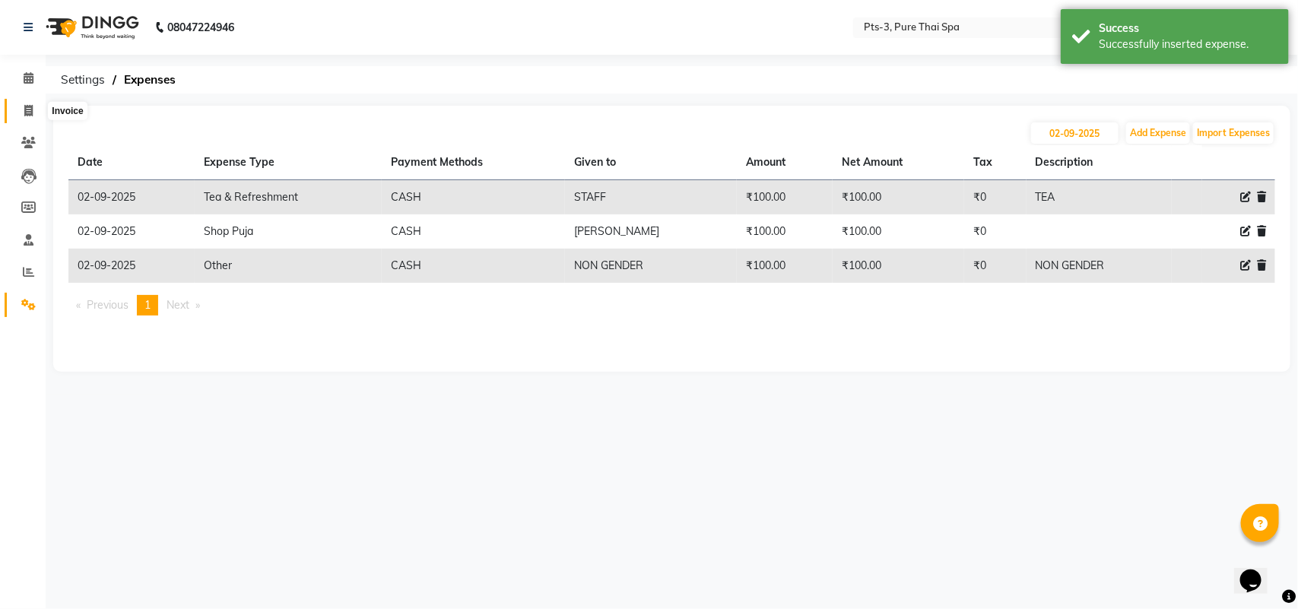
click at [25, 109] on icon at bounding box center [28, 110] width 8 height 11
select select "6461"
select select "service"
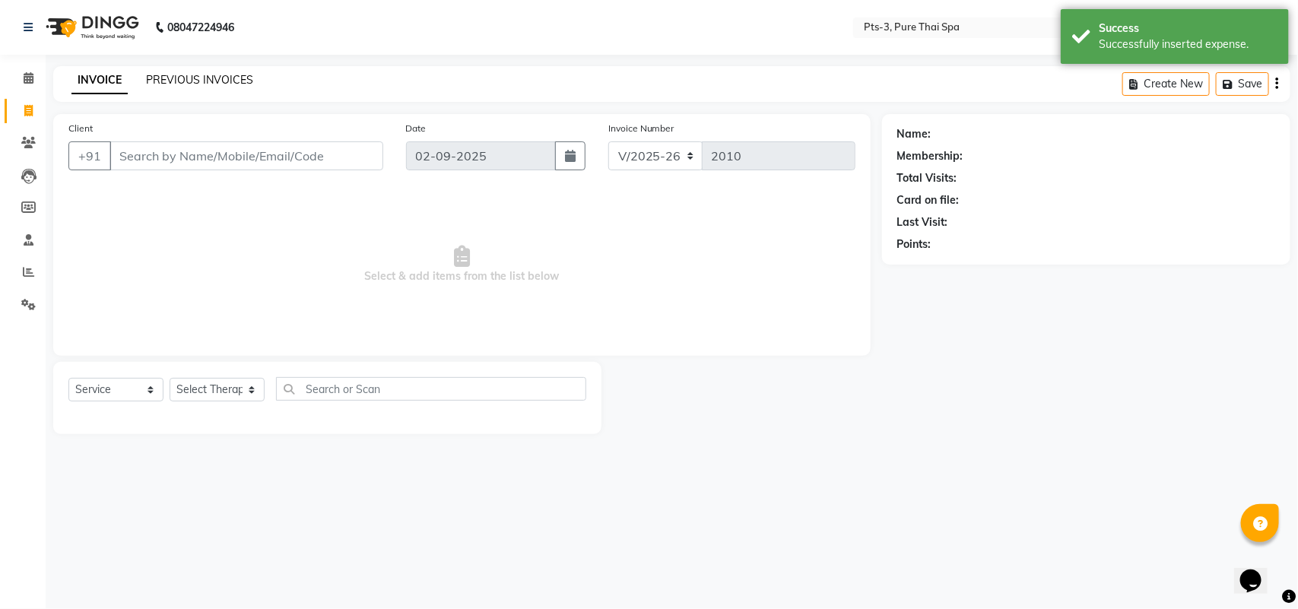
click at [186, 78] on link "PREVIOUS INVOICES" at bounding box center [199, 80] width 107 height 14
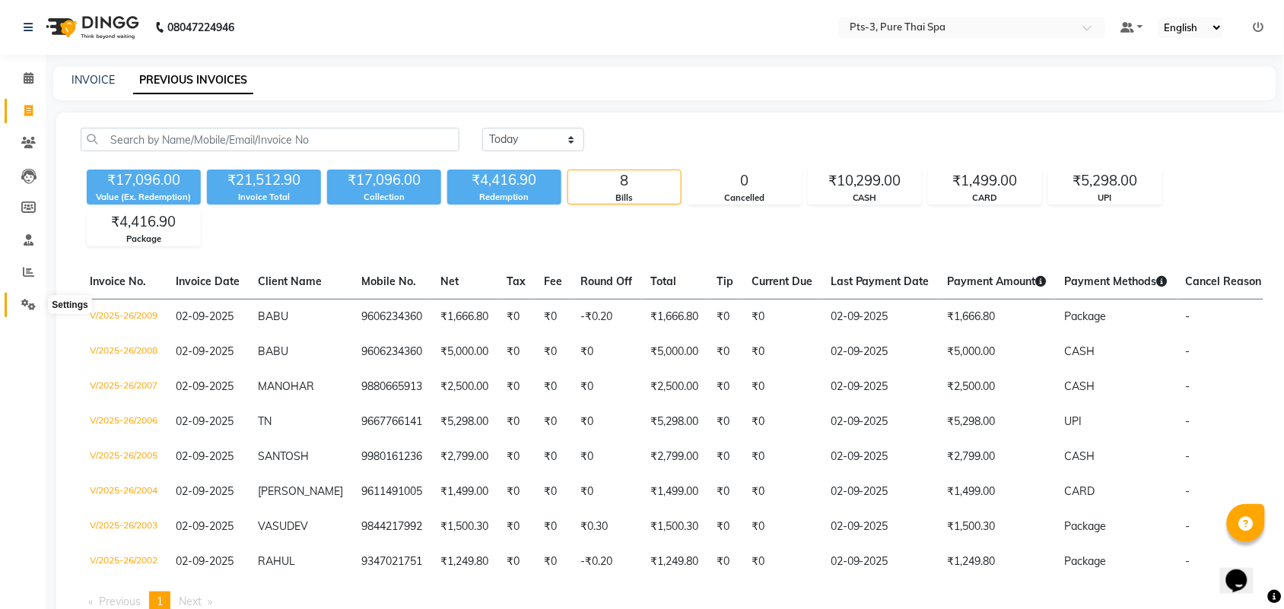
drag, startPoint x: 29, startPoint y: 309, endPoint x: 4, endPoint y: 306, distance: 25.3
click at [27, 308] on icon at bounding box center [28, 304] width 14 height 11
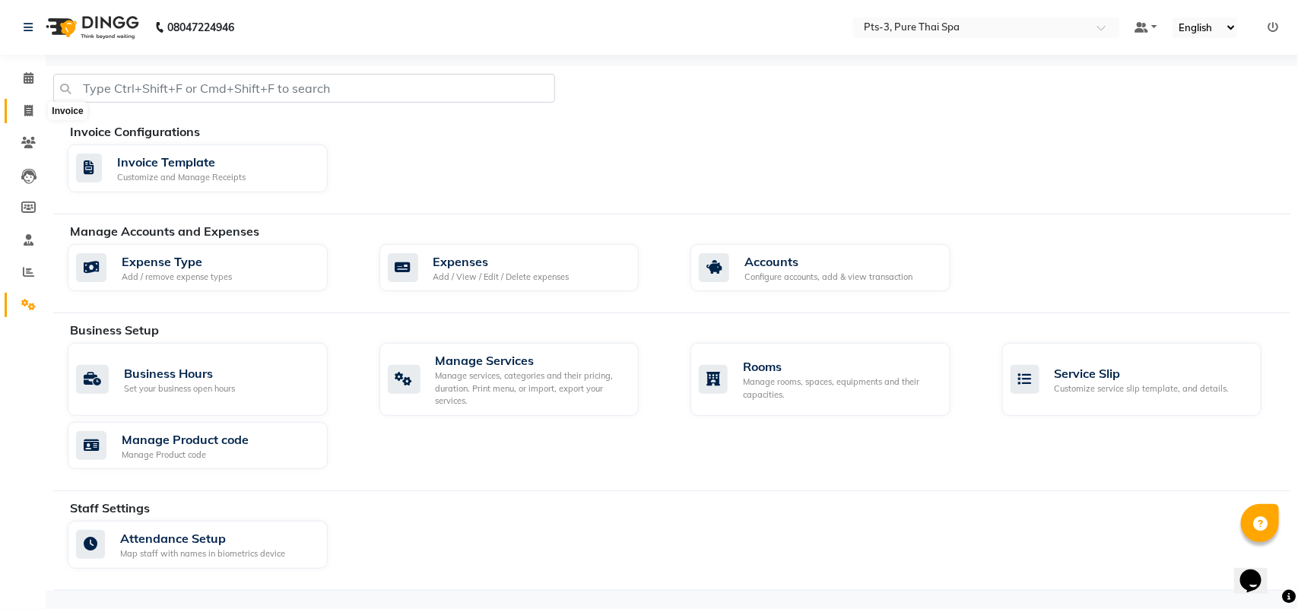
click at [25, 110] on icon at bounding box center [28, 110] width 8 height 11
select select "6461"
select select "service"
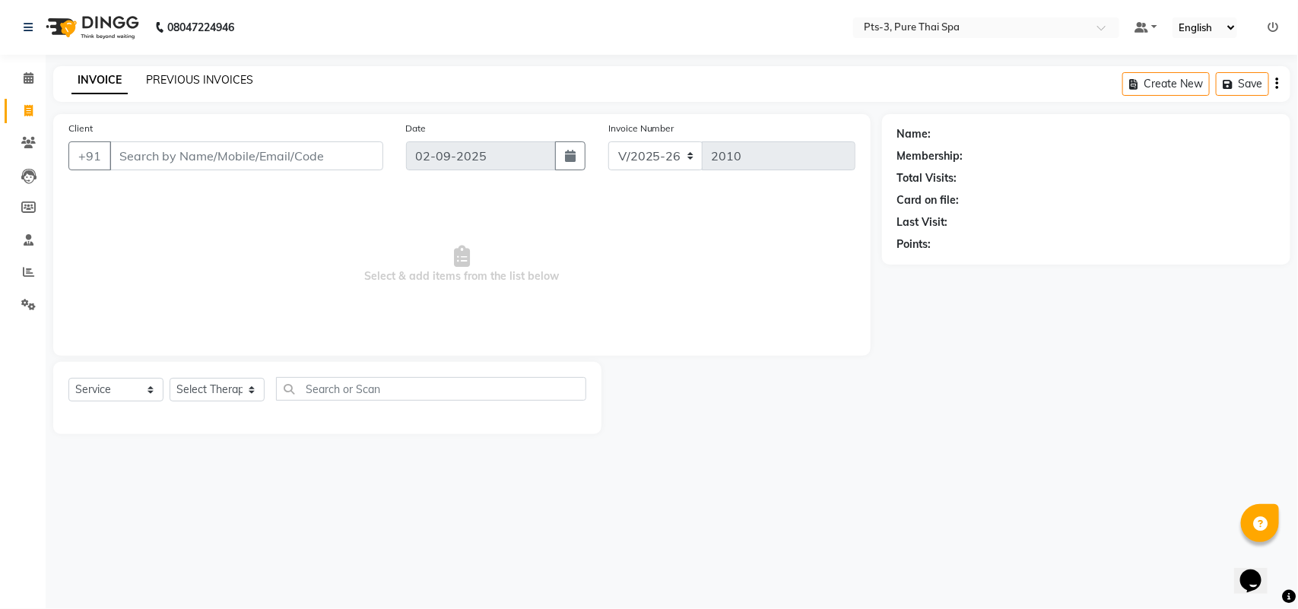
click at [184, 81] on link "PREVIOUS INVOICES" at bounding box center [199, 80] width 107 height 14
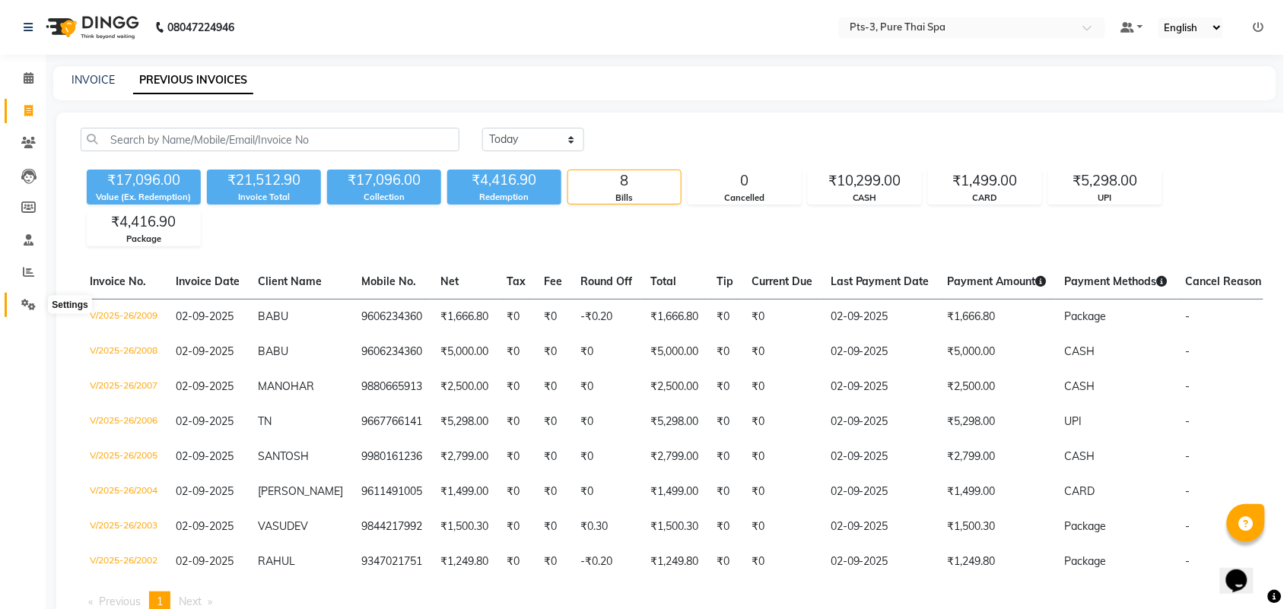
click at [34, 303] on icon at bounding box center [28, 304] width 14 height 11
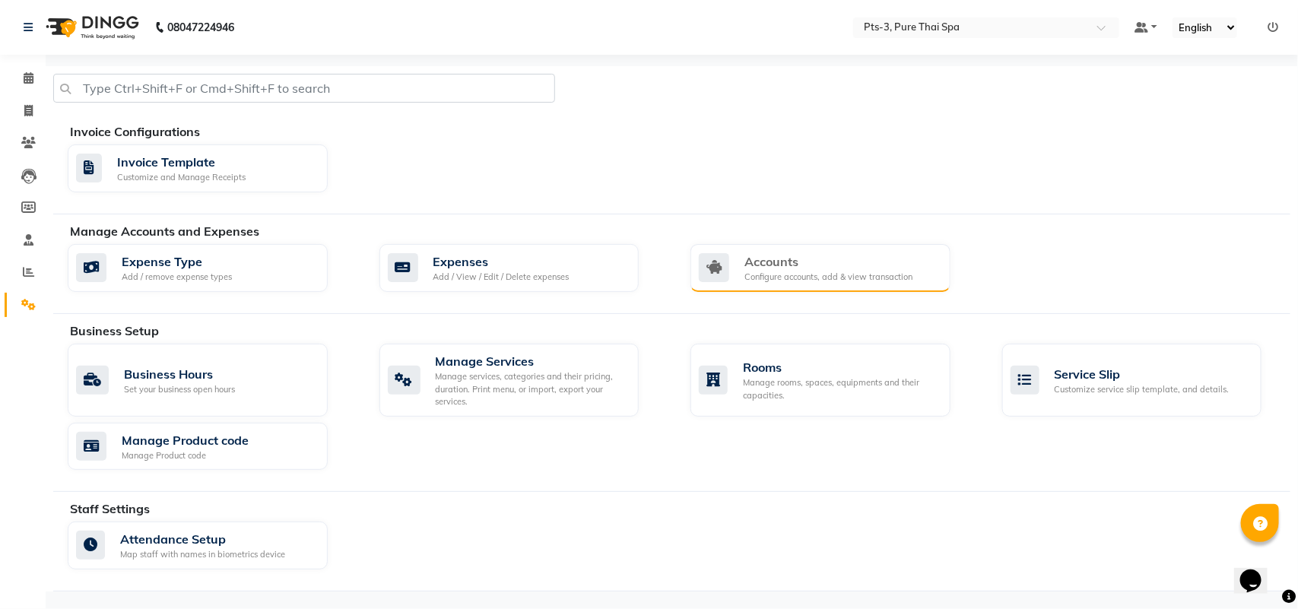
click at [789, 261] on div "Accounts" at bounding box center [829, 261] width 168 height 18
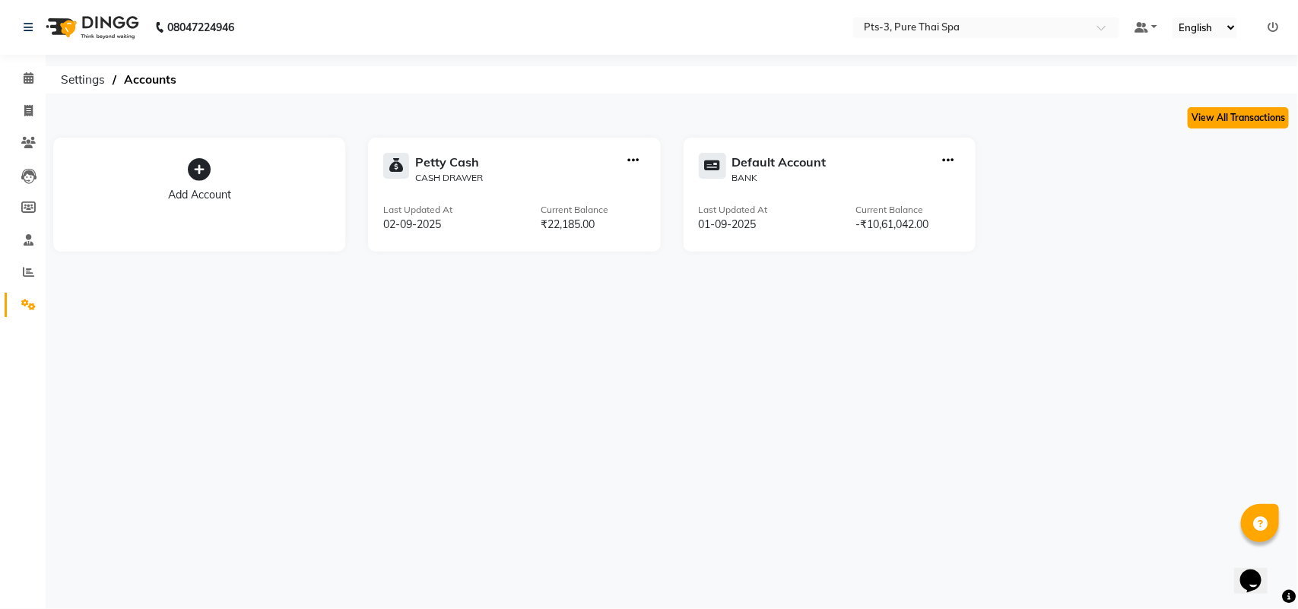
click at [1214, 112] on button "View All Transactions" at bounding box center [1238, 117] width 101 height 21
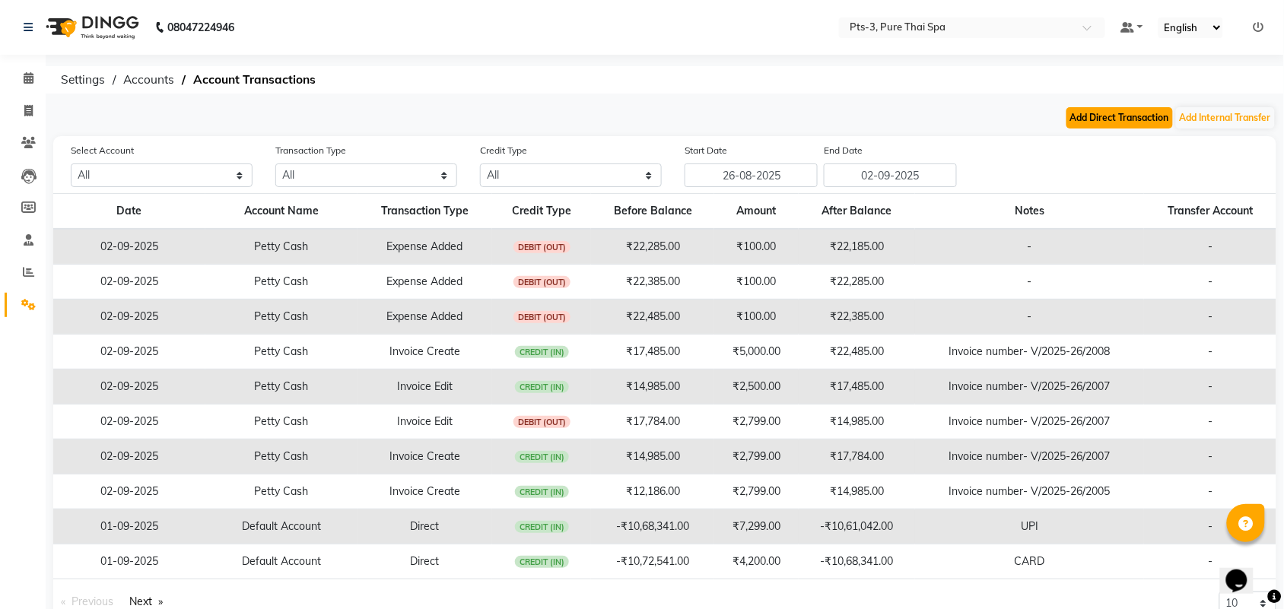
click at [1122, 119] on button "Add Direct Transaction" at bounding box center [1119, 117] width 106 height 21
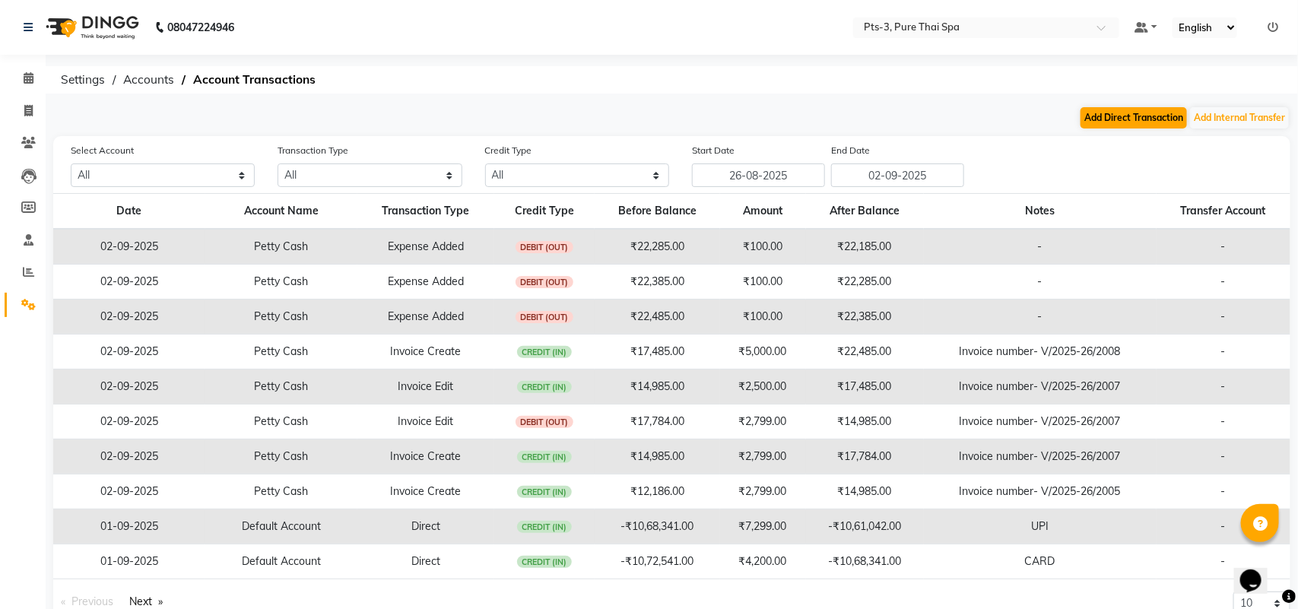
select select "direct"
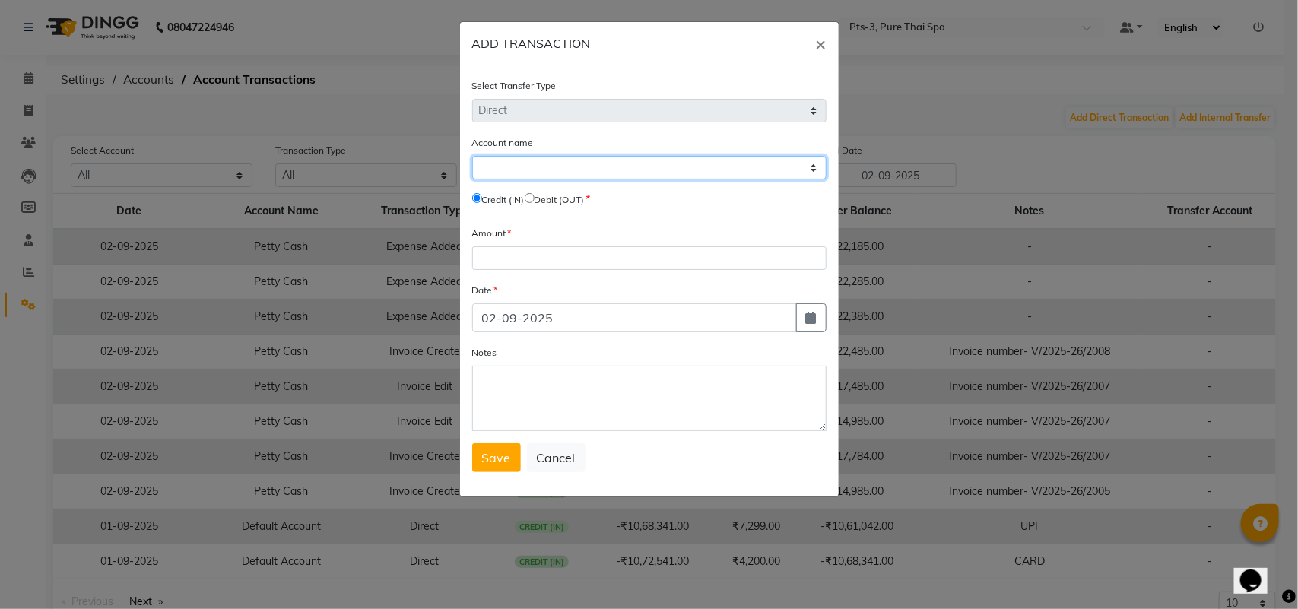
click at [557, 156] on select "Select [PERSON_NAME] Cash Default Account" at bounding box center [649, 168] width 354 height 24
select select "5483"
click at [472, 156] on select "Select [PERSON_NAME] Cash Default Account" at bounding box center [649, 168] width 354 height 24
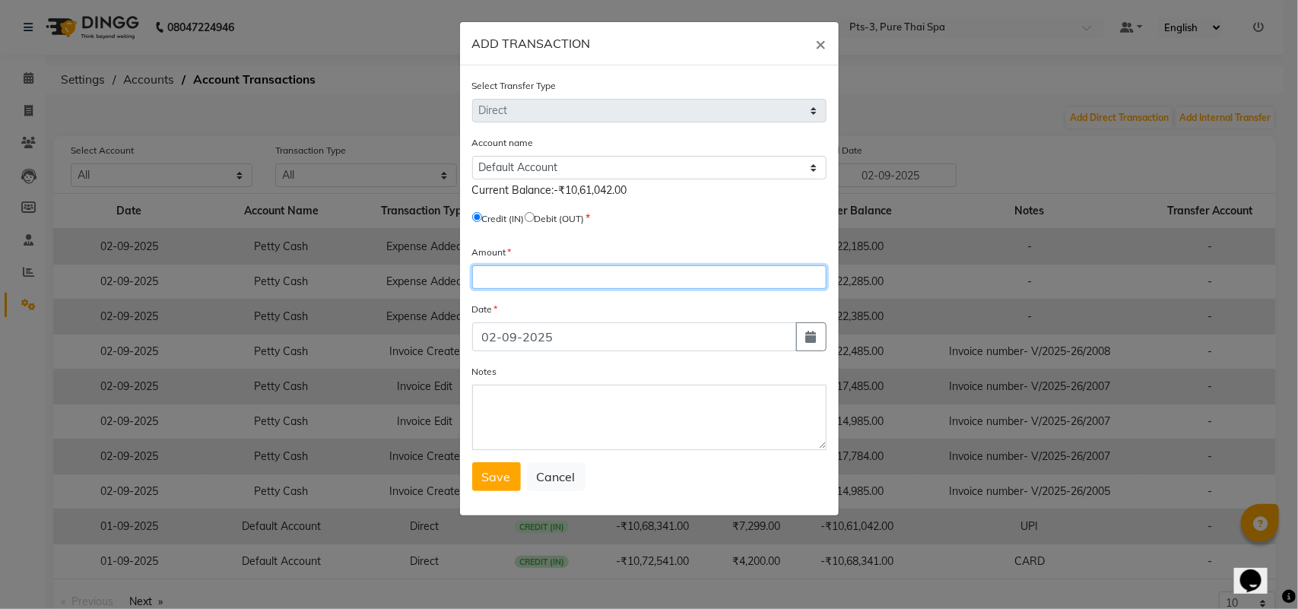
click at [515, 278] on input "number" at bounding box center [649, 277] width 354 height 24
type input "1499"
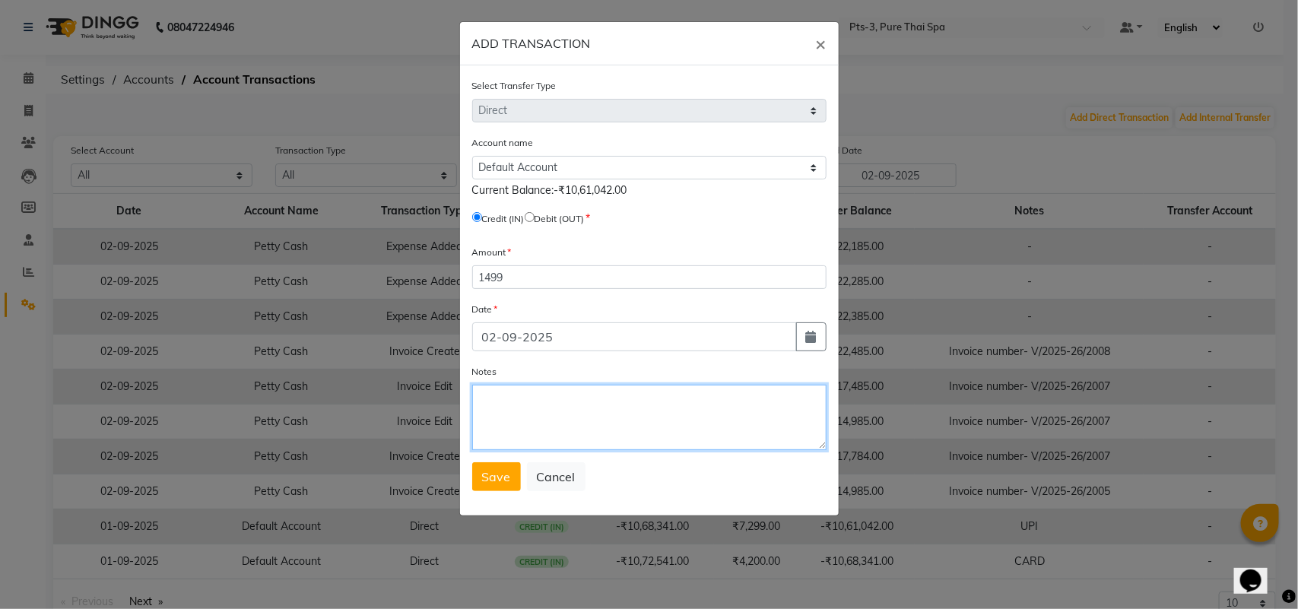
click at [538, 414] on textarea "Notes" at bounding box center [649, 417] width 354 height 65
type textarea "CARD"
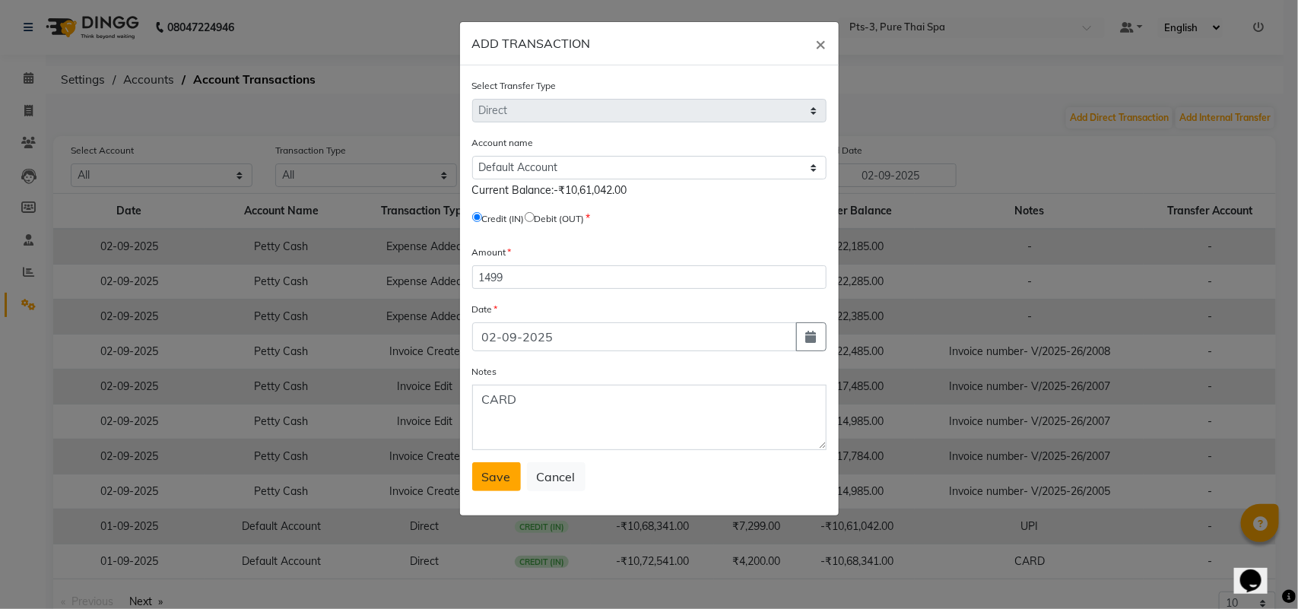
click at [503, 476] on span "Save" at bounding box center [496, 476] width 29 height 15
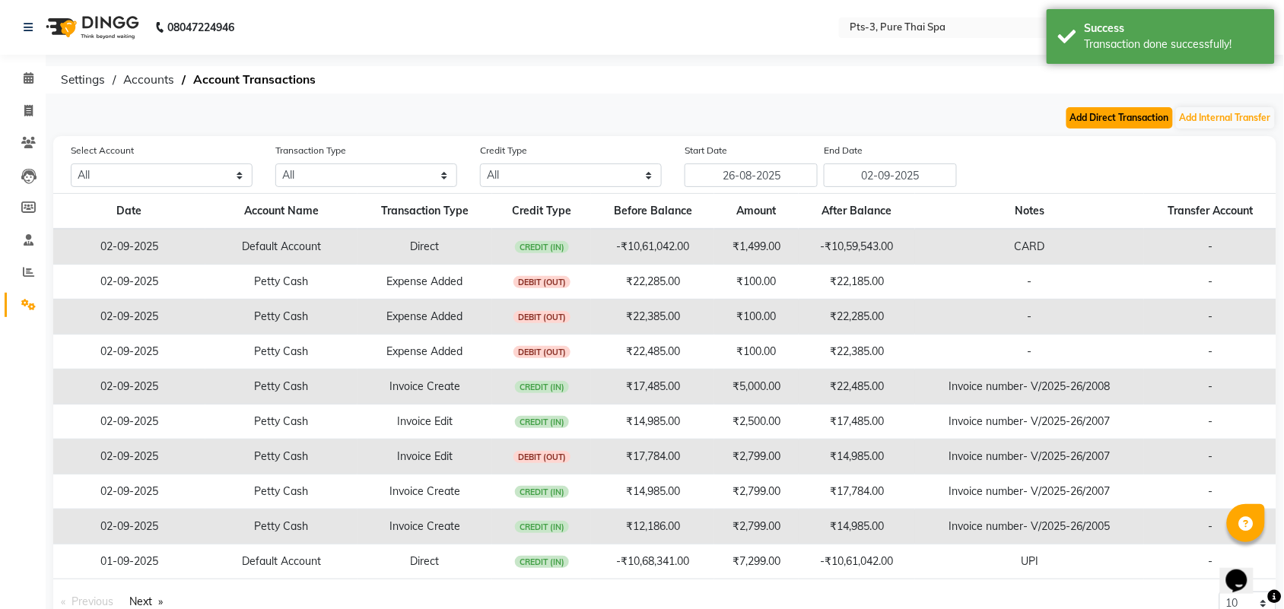
click at [1114, 119] on button "Add Direct Transaction" at bounding box center [1119, 117] width 106 height 21
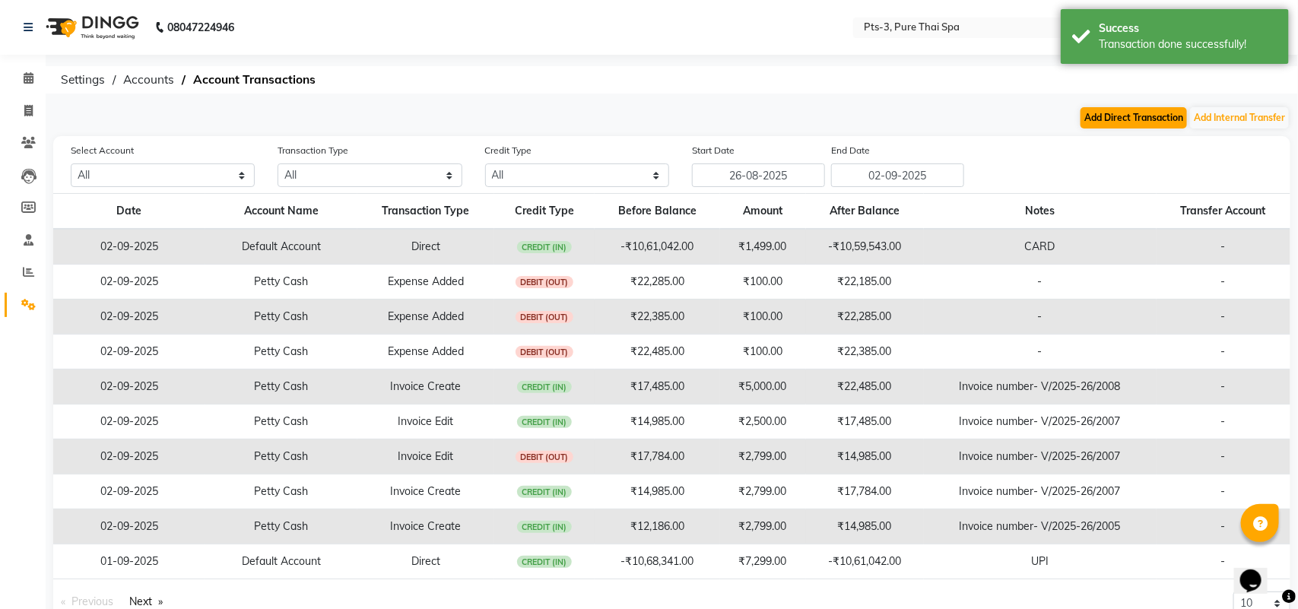
select select "direct"
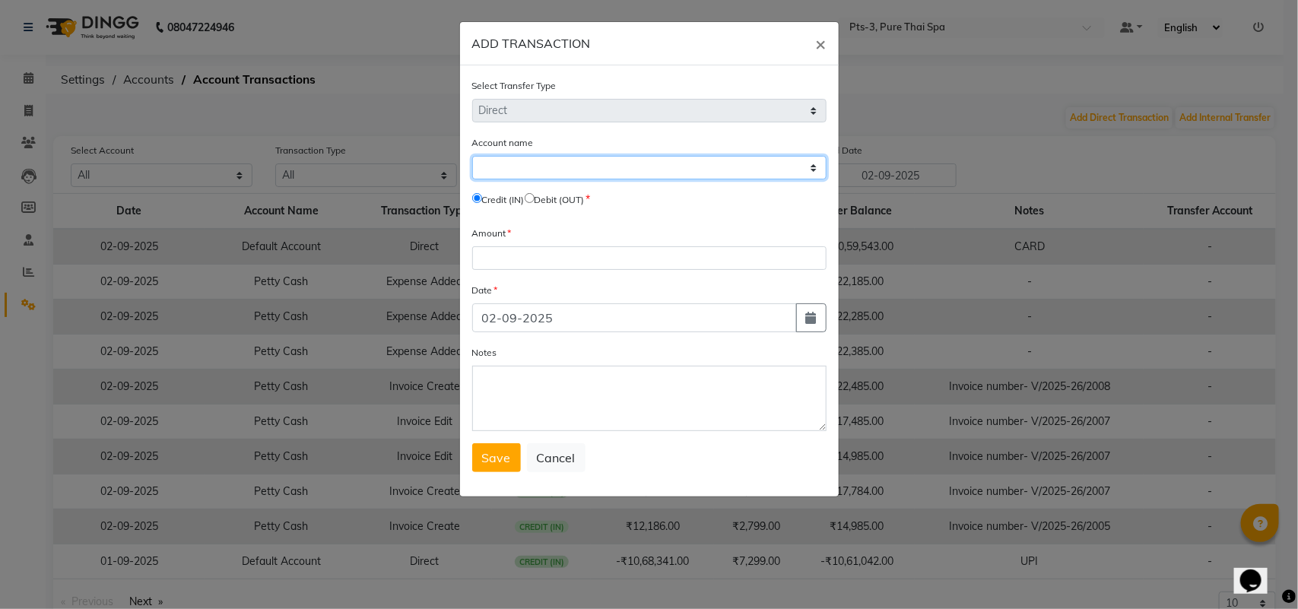
click at [564, 165] on select "Select [PERSON_NAME] Cash Default Account" at bounding box center [649, 168] width 354 height 24
select select "5483"
click at [472, 156] on select "Select [PERSON_NAME] Cash Default Account" at bounding box center [649, 168] width 354 height 24
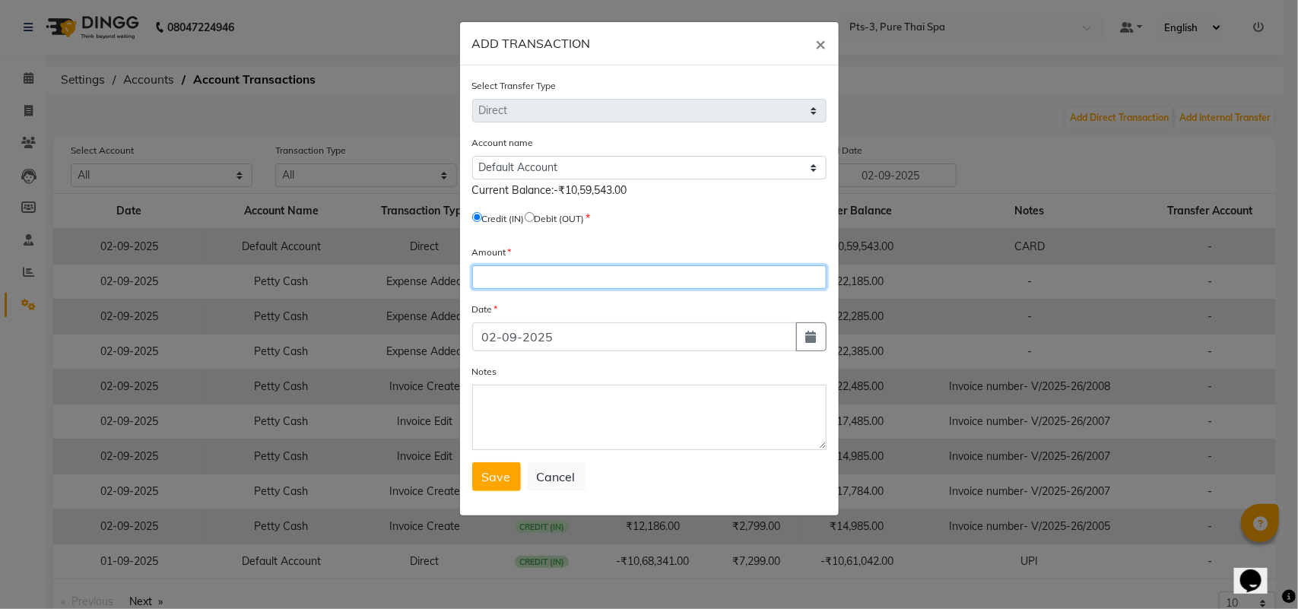
click at [542, 276] on input "number" at bounding box center [649, 277] width 354 height 24
type input "5298"
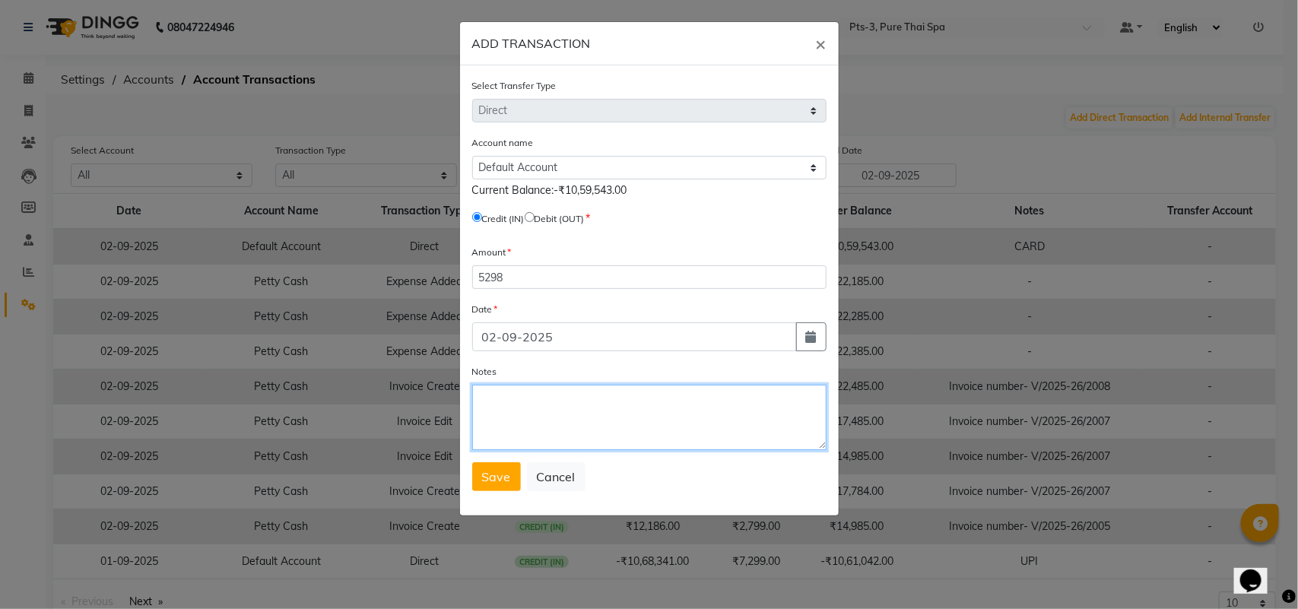
click at [554, 419] on textarea "Notes" at bounding box center [649, 417] width 354 height 65
type textarea "UPI"
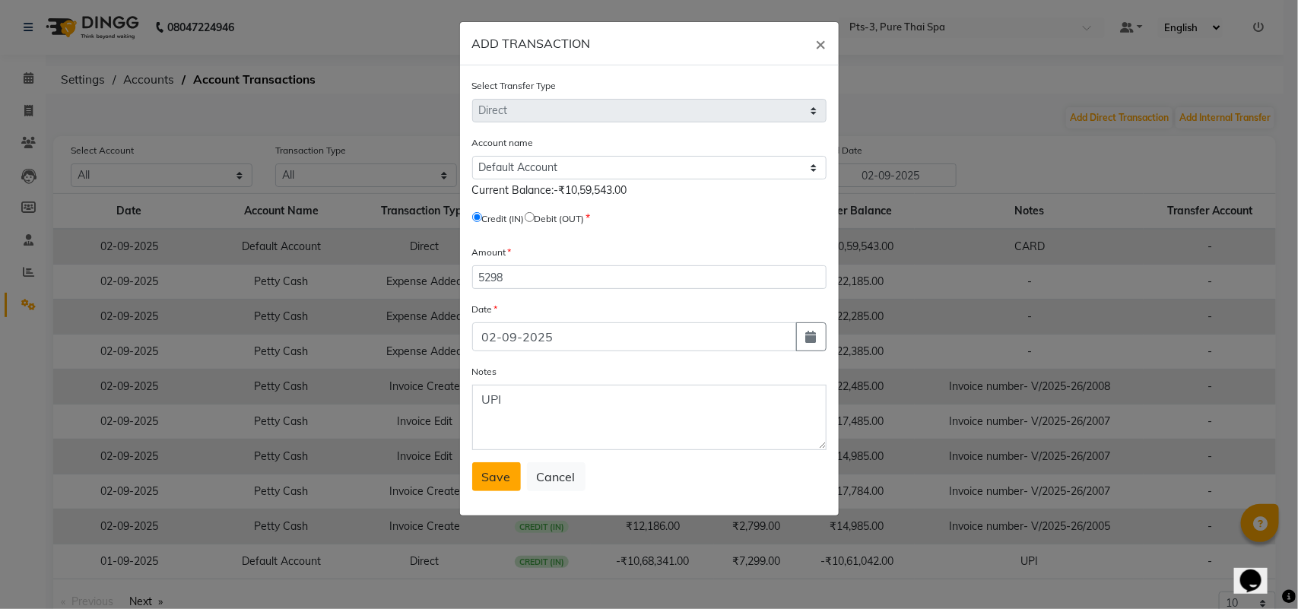
click at [506, 476] on span "Save" at bounding box center [496, 476] width 29 height 15
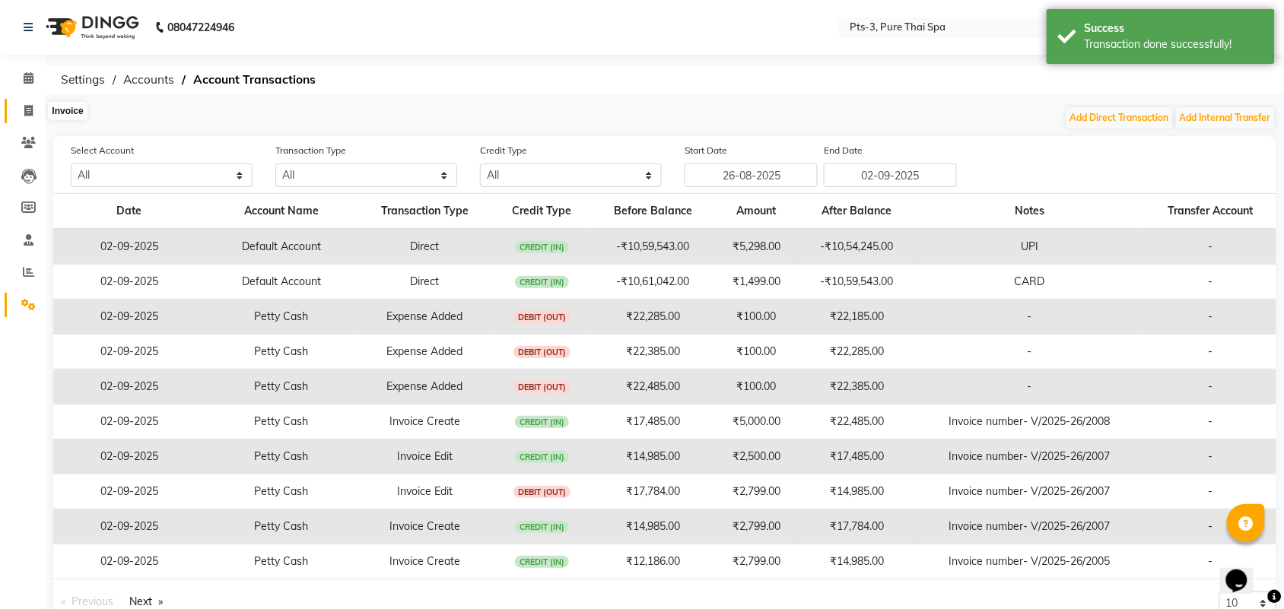
click at [24, 112] on span at bounding box center [28, 111] width 27 height 17
select select "6461"
select select "service"
